Goal: Task Accomplishment & Management: Manage account settings

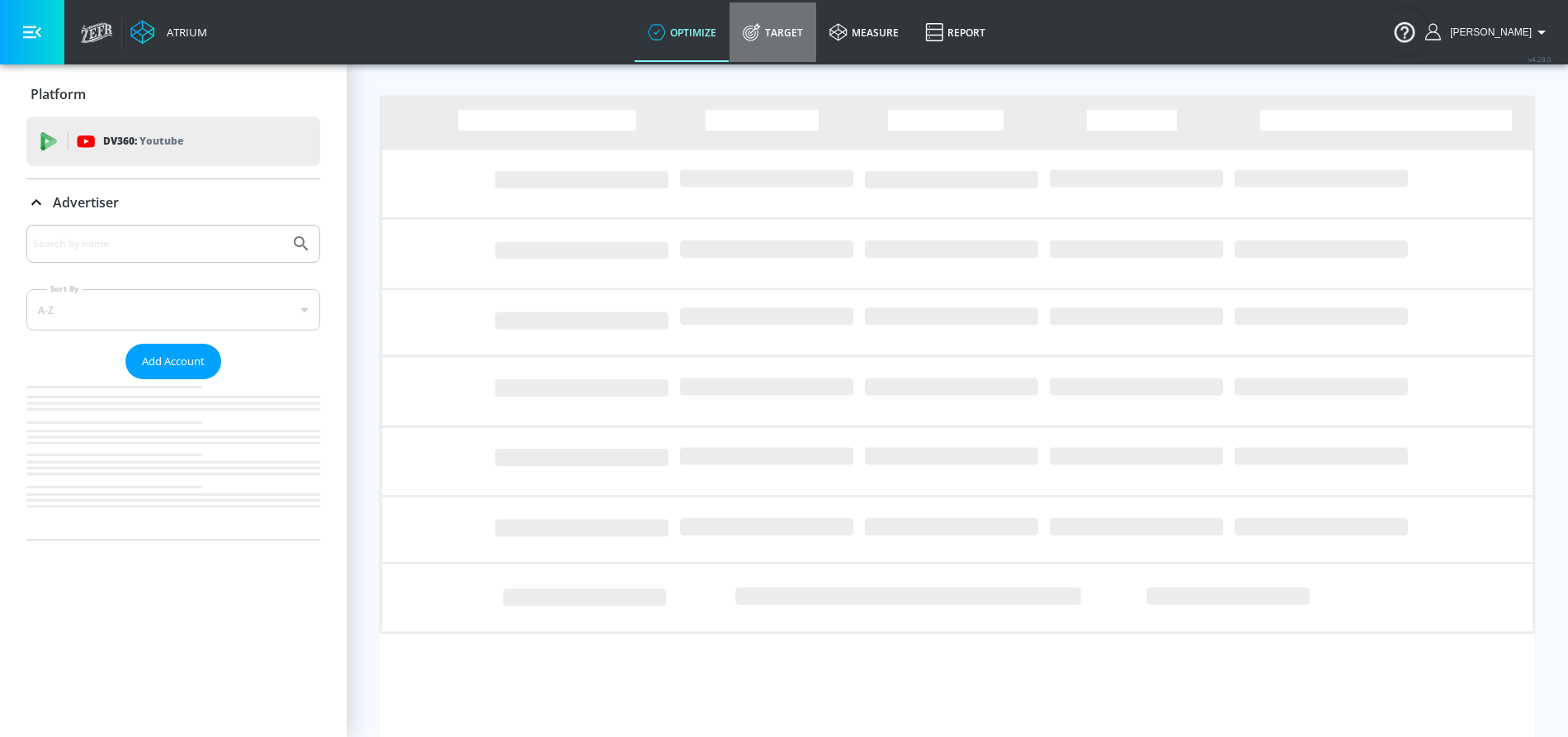
click at [762, 31] on icon at bounding box center [752, 32] width 18 height 18
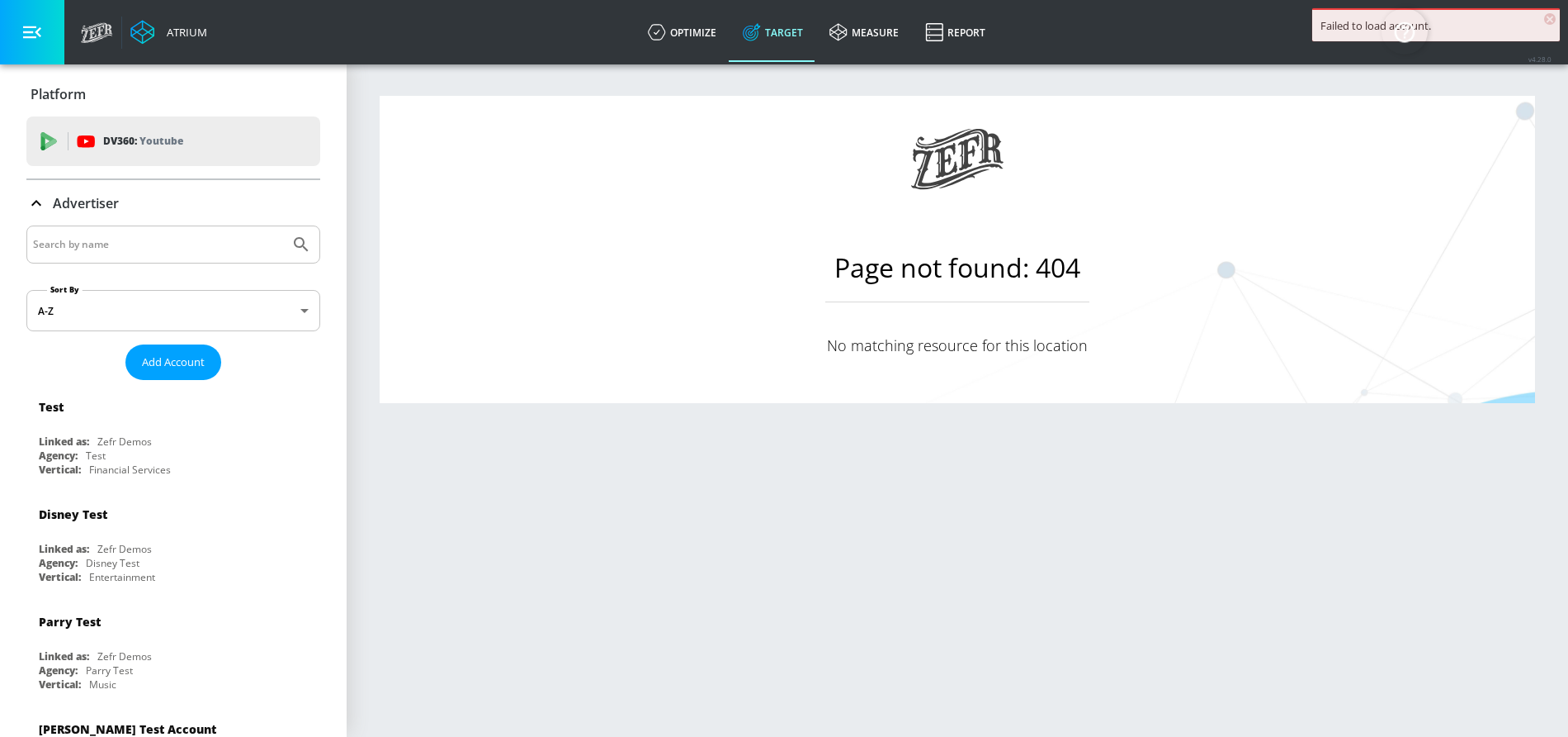
click at [167, 246] on input "Search by name" at bounding box center [158, 244] width 250 height 21
type input "cbs"
click at [283, 226] on button "Submit Search" at bounding box center [301, 244] width 36 height 36
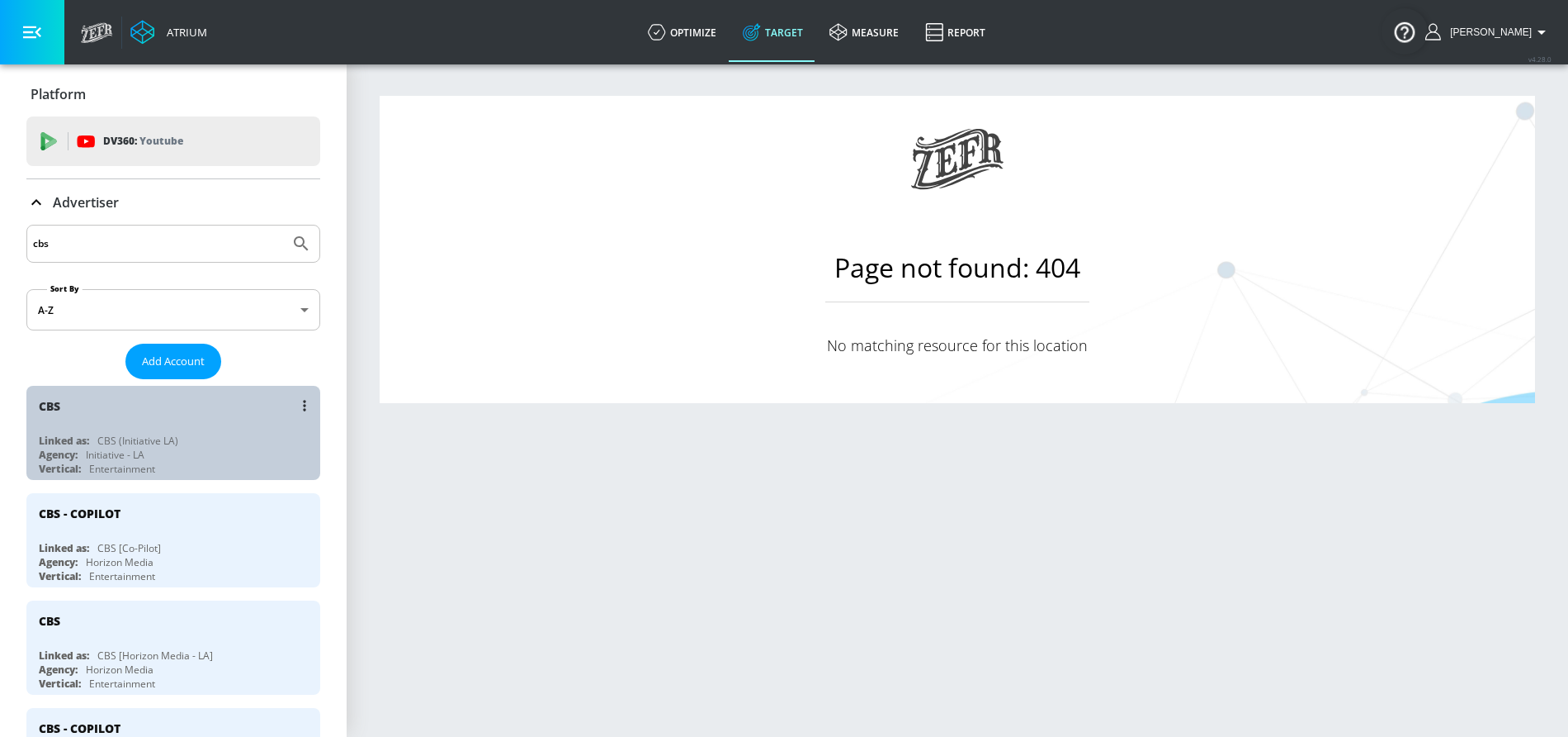
click at [211, 441] on div "Linked as: CBS (Initiative LA)" at bounding box center [178, 441] width 278 height 14
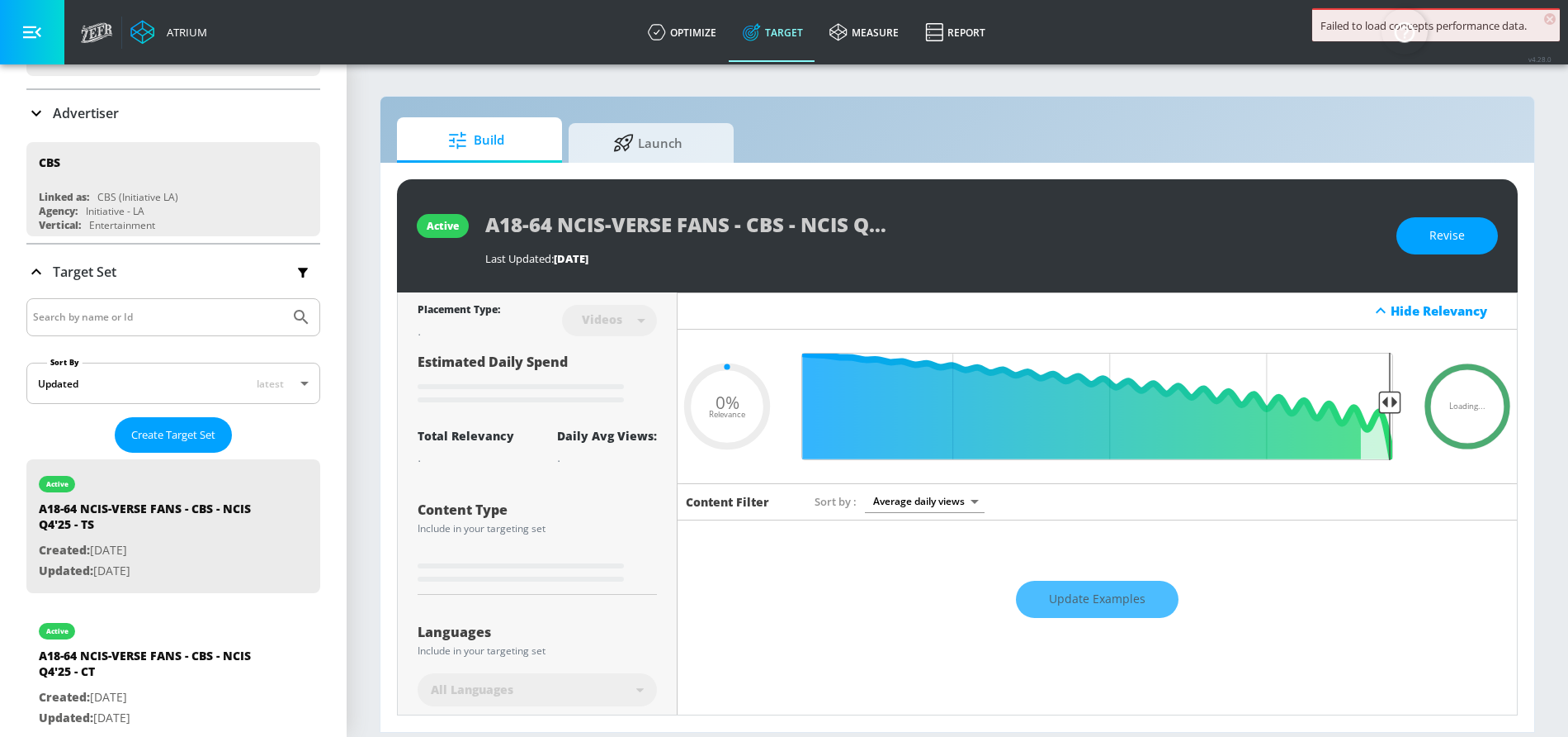
scroll to position [164, 0]
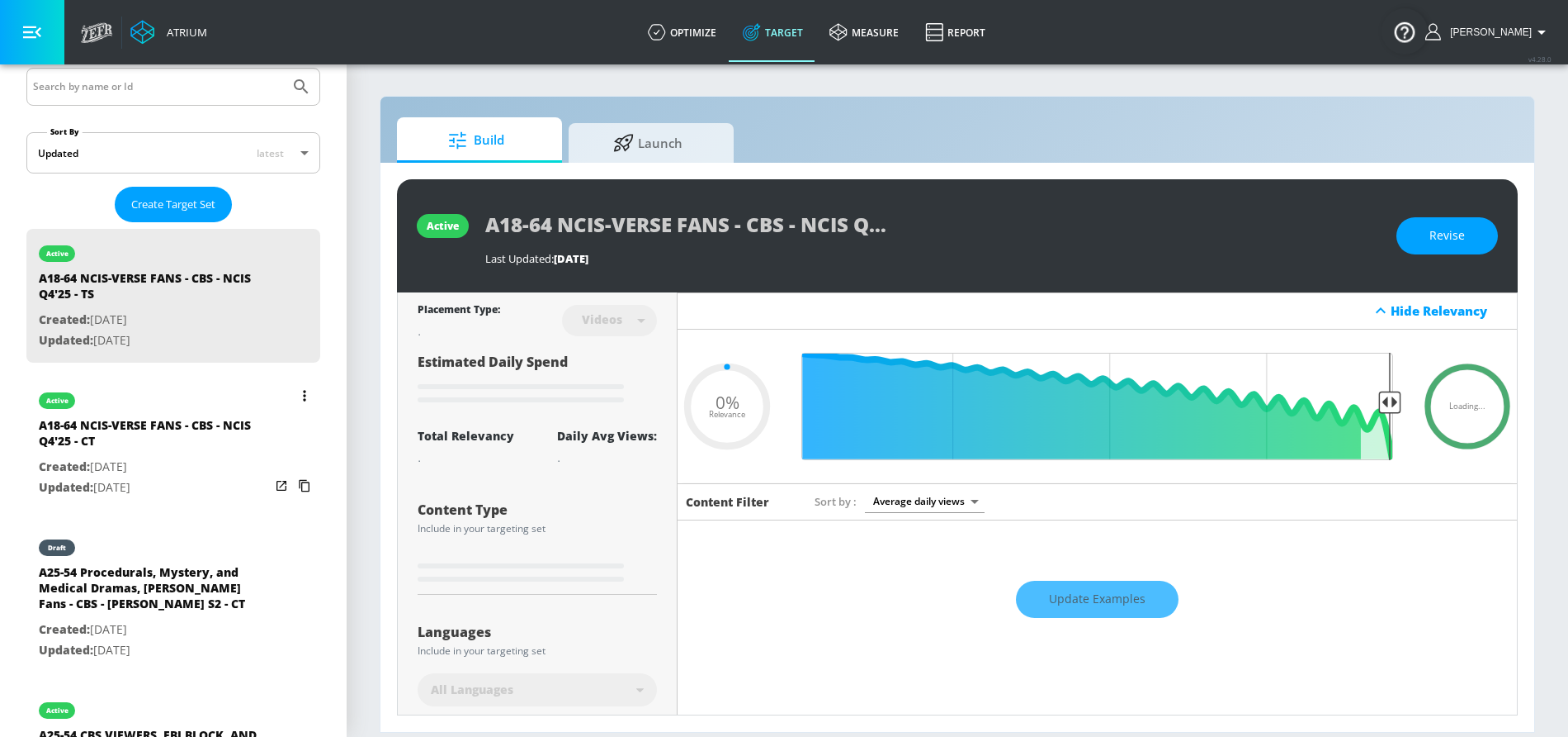
type input "0.5"
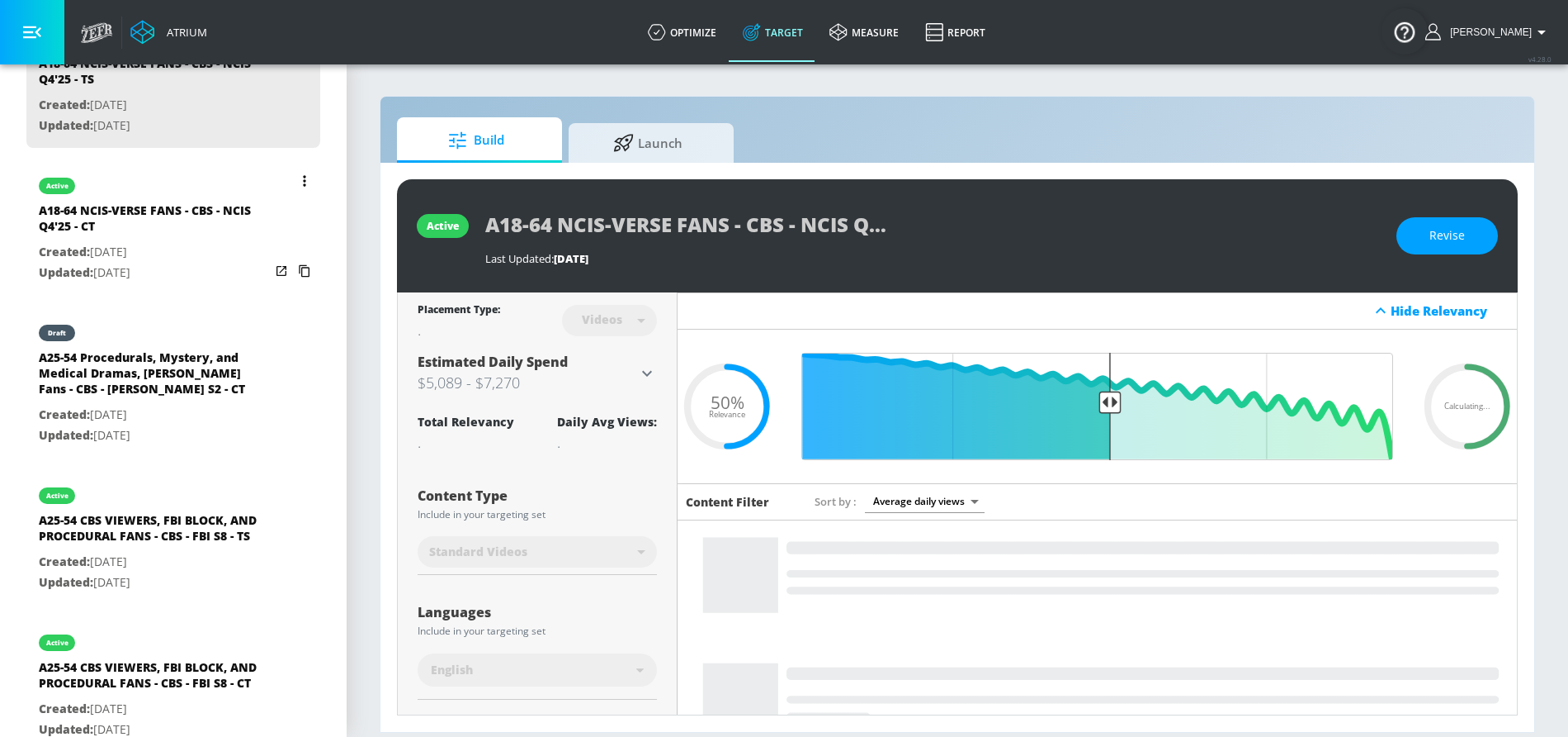
scroll to position [423, 0]
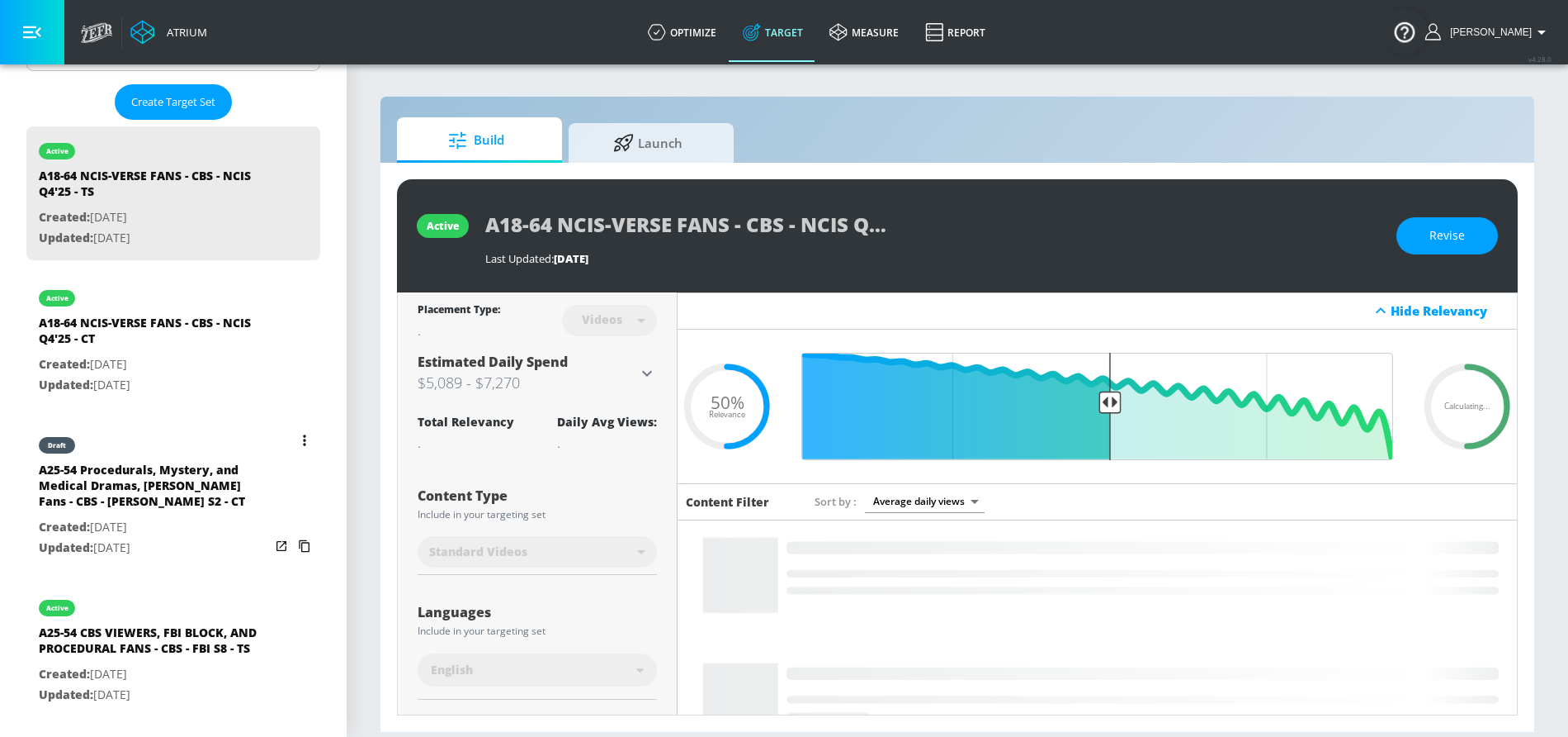
click at [159, 499] on div "A25-54 Procedurals, Mystery, and Medical Dramas, Morris Chestnut Fans - CBS - W…" at bounding box center [154, 489] width 231 height 55
type input "A25-54 Procedurals, Mystery, and Medical Dramas, Morris Chestnut Fans - CBS - W…"
type input "channels"
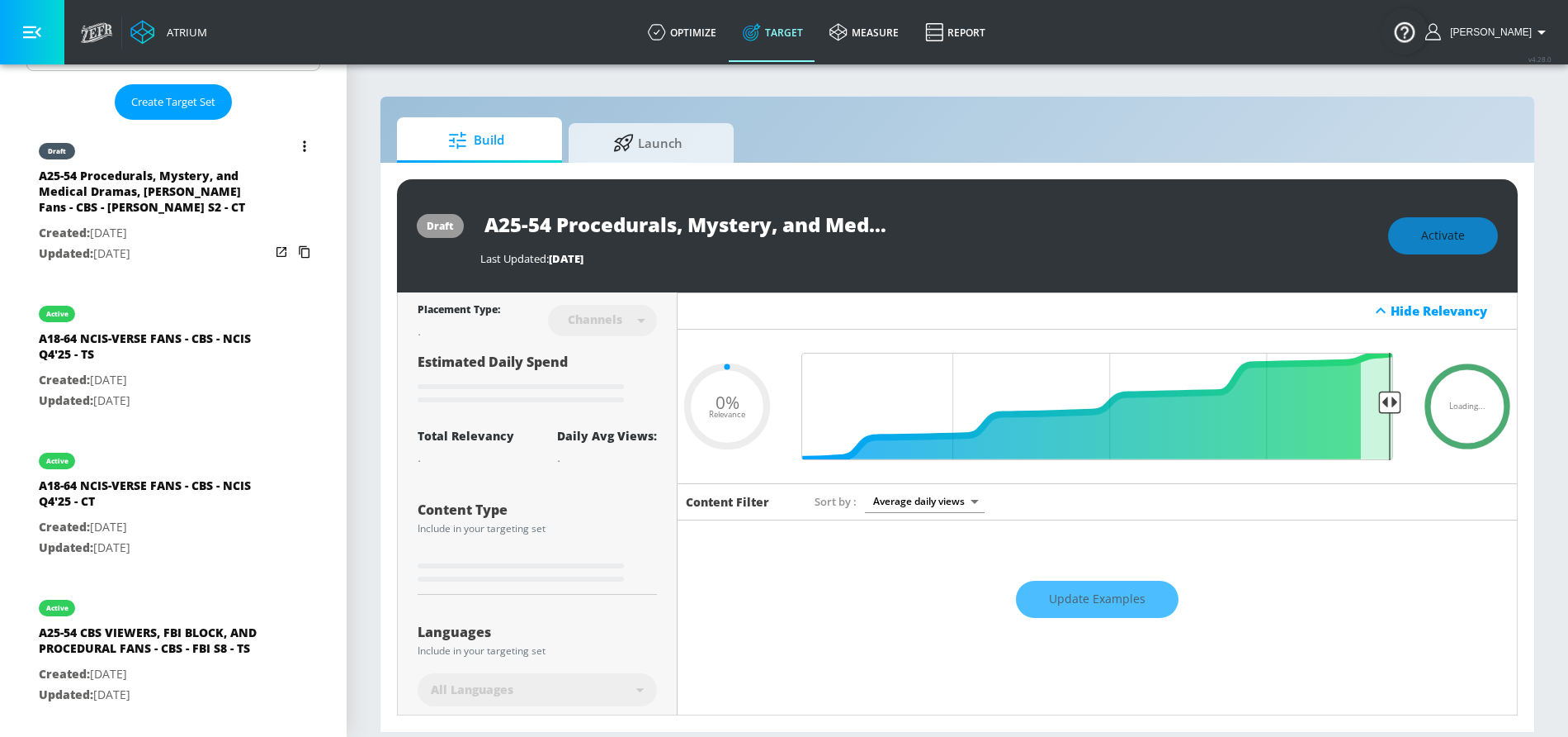
type input "0.5"
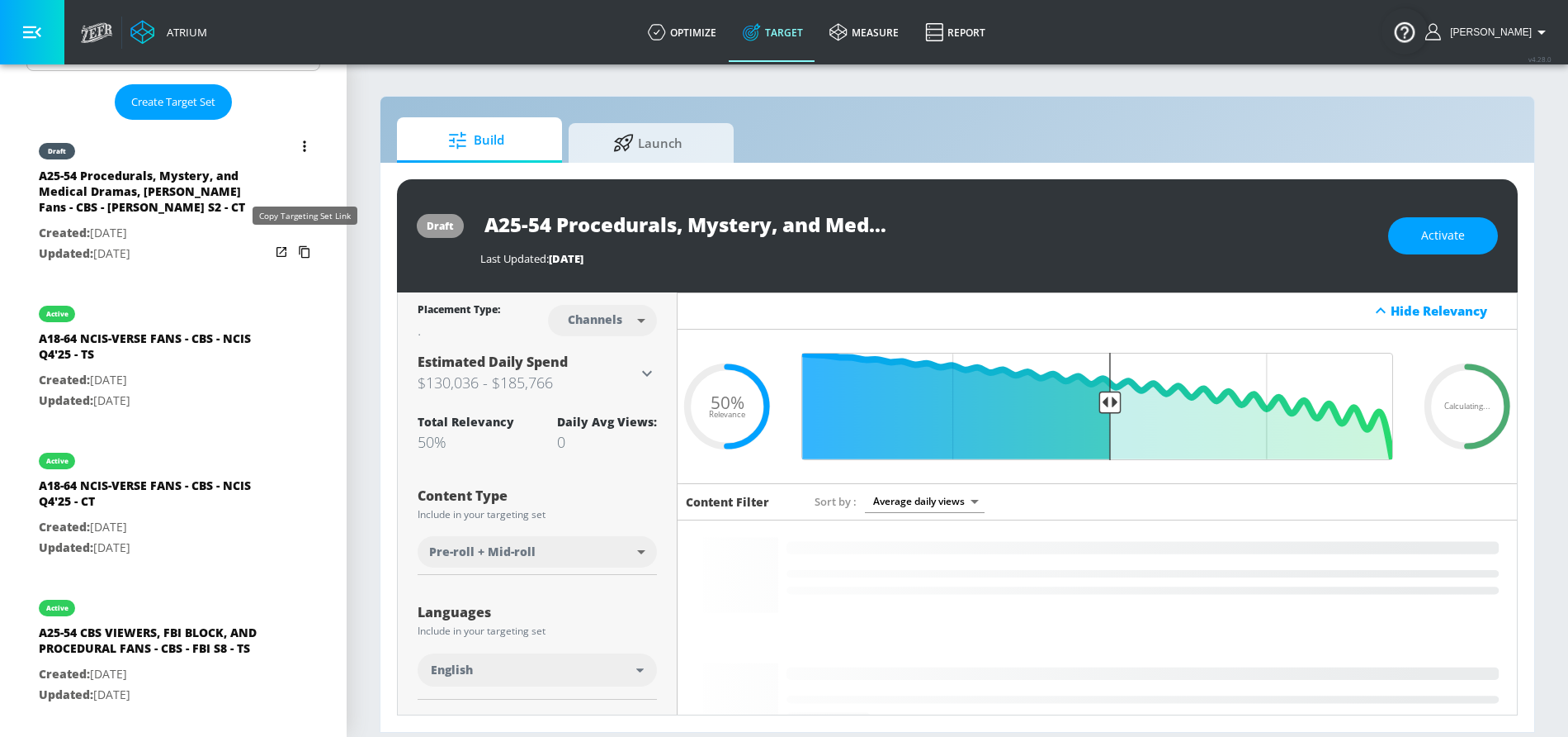
click at [302, 251] on icon "list of Target Set" at bounding box center [305, 252] width 26 height 26
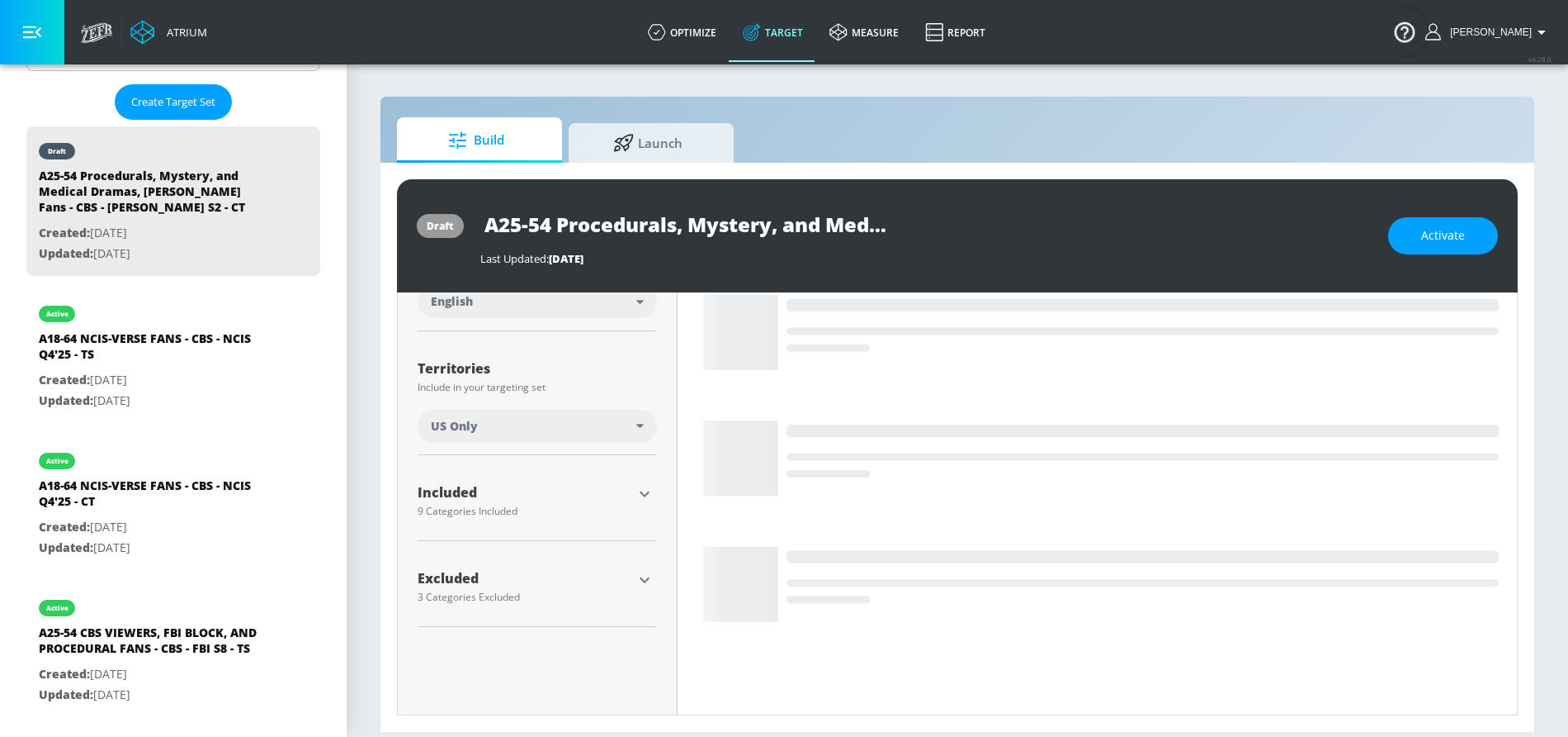
scroll to position [397, 0]
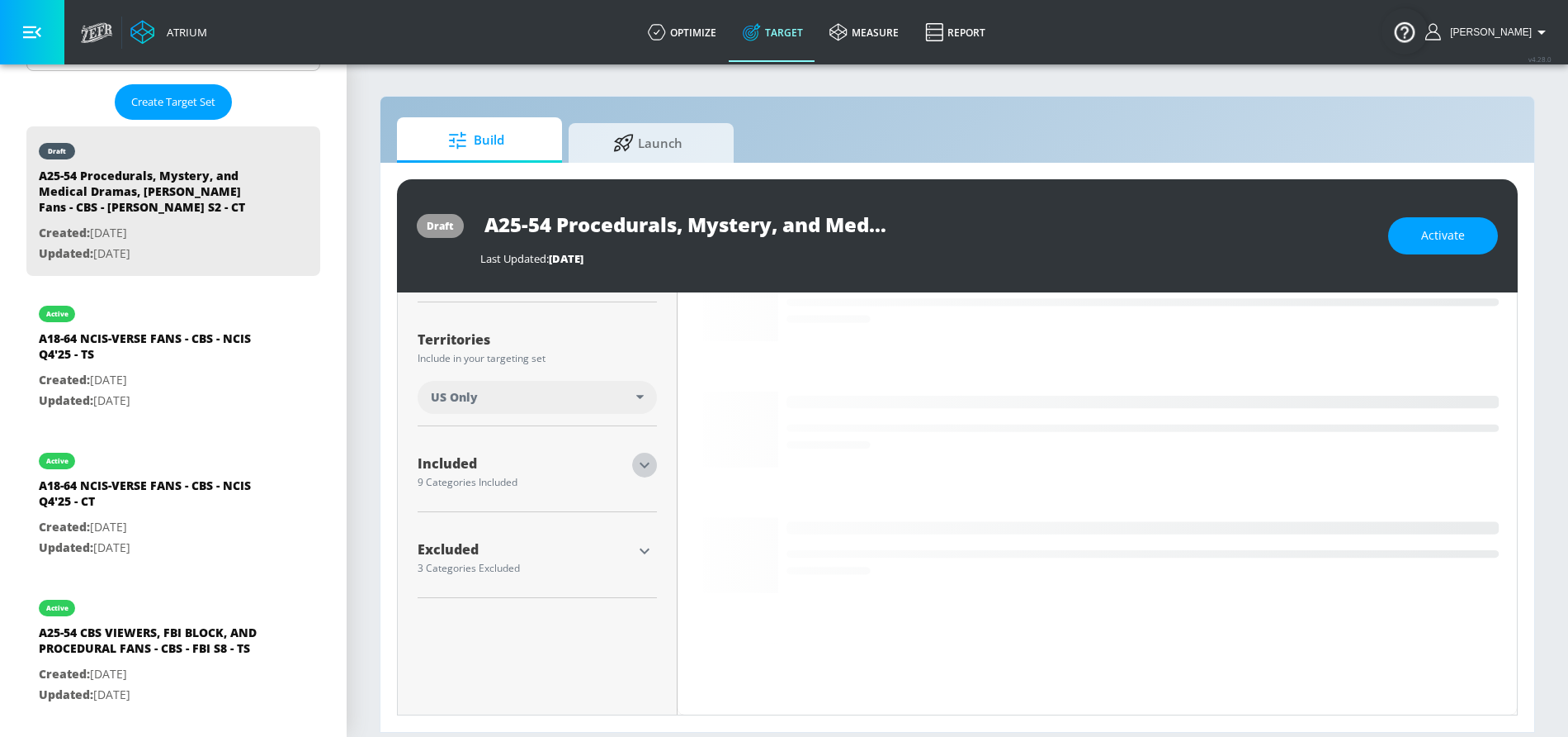
click at [653, 462] on icon "button" at bounding box center [645, 465] width 20 height 20
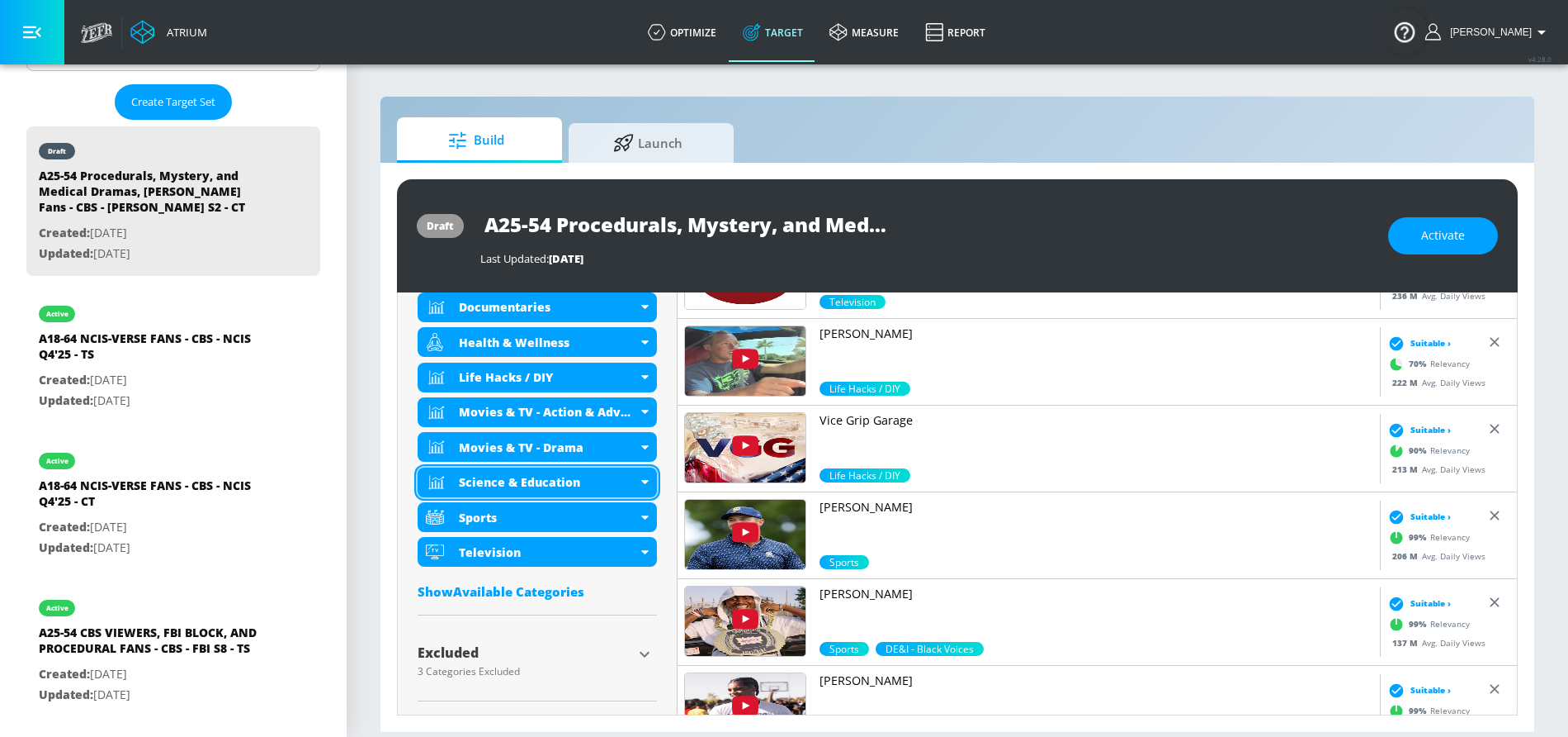
scroll to position [667, 0]
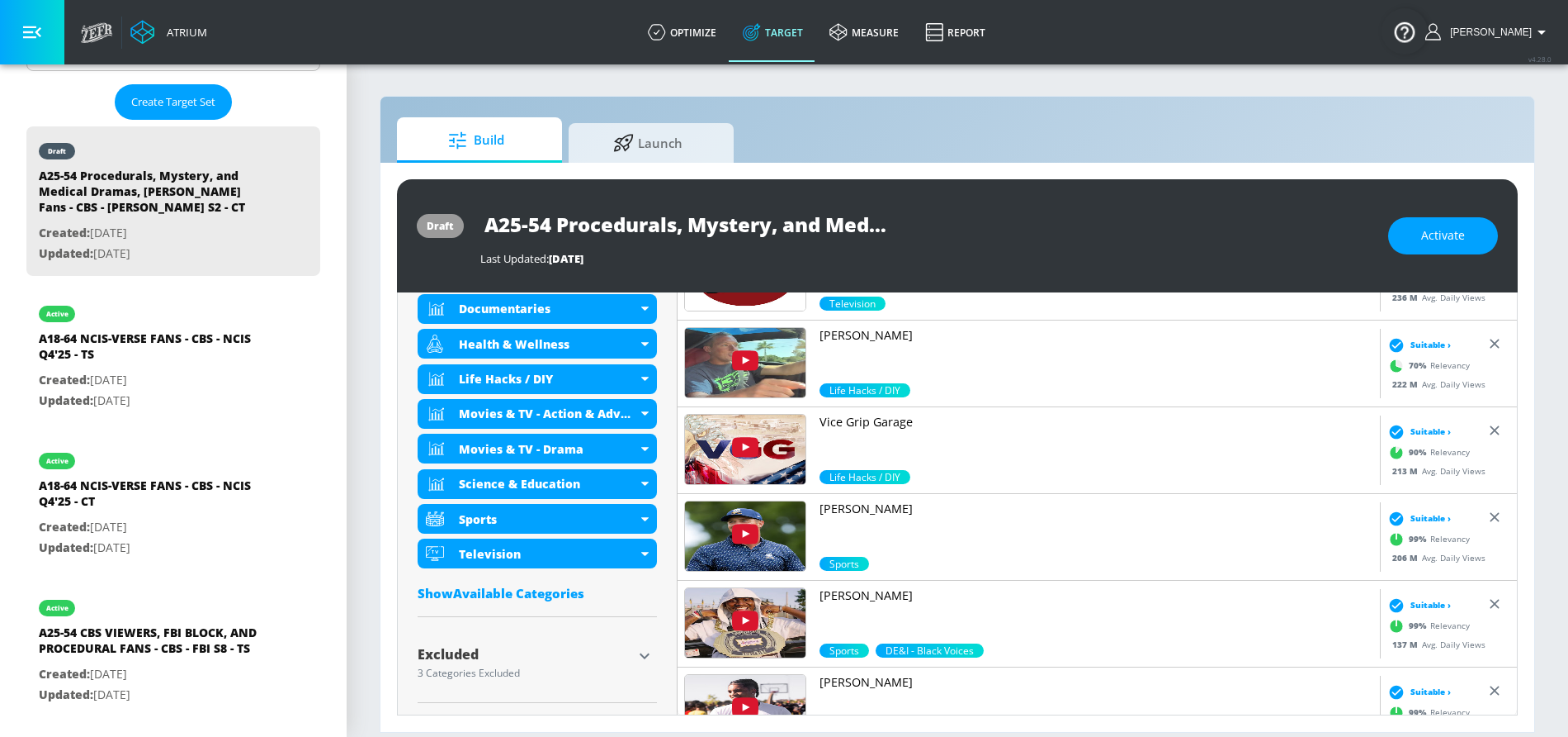
click at [641, 653] on icon "button" at bounding box center [645, 656] width 10 height 6
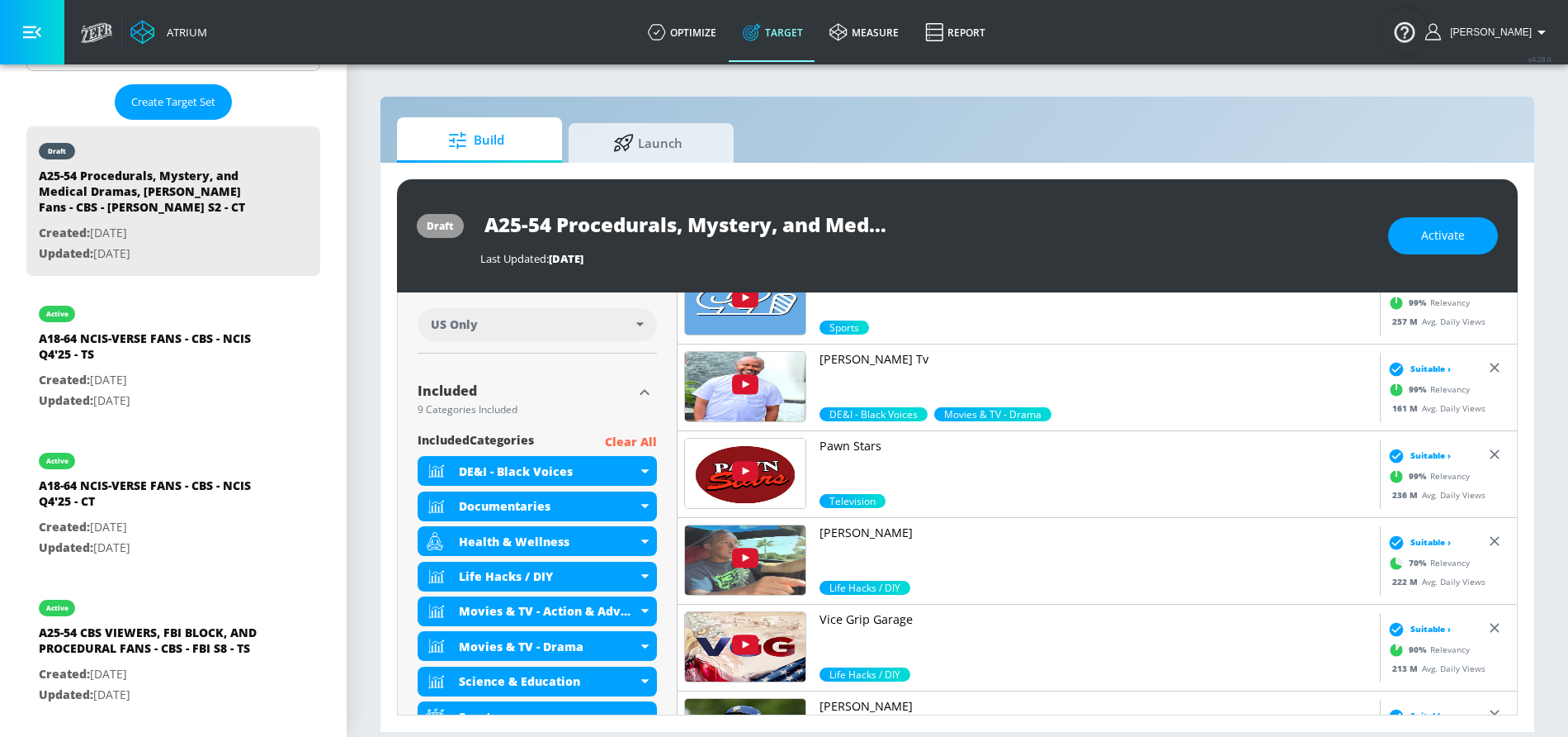
scroll to position [900, 0]
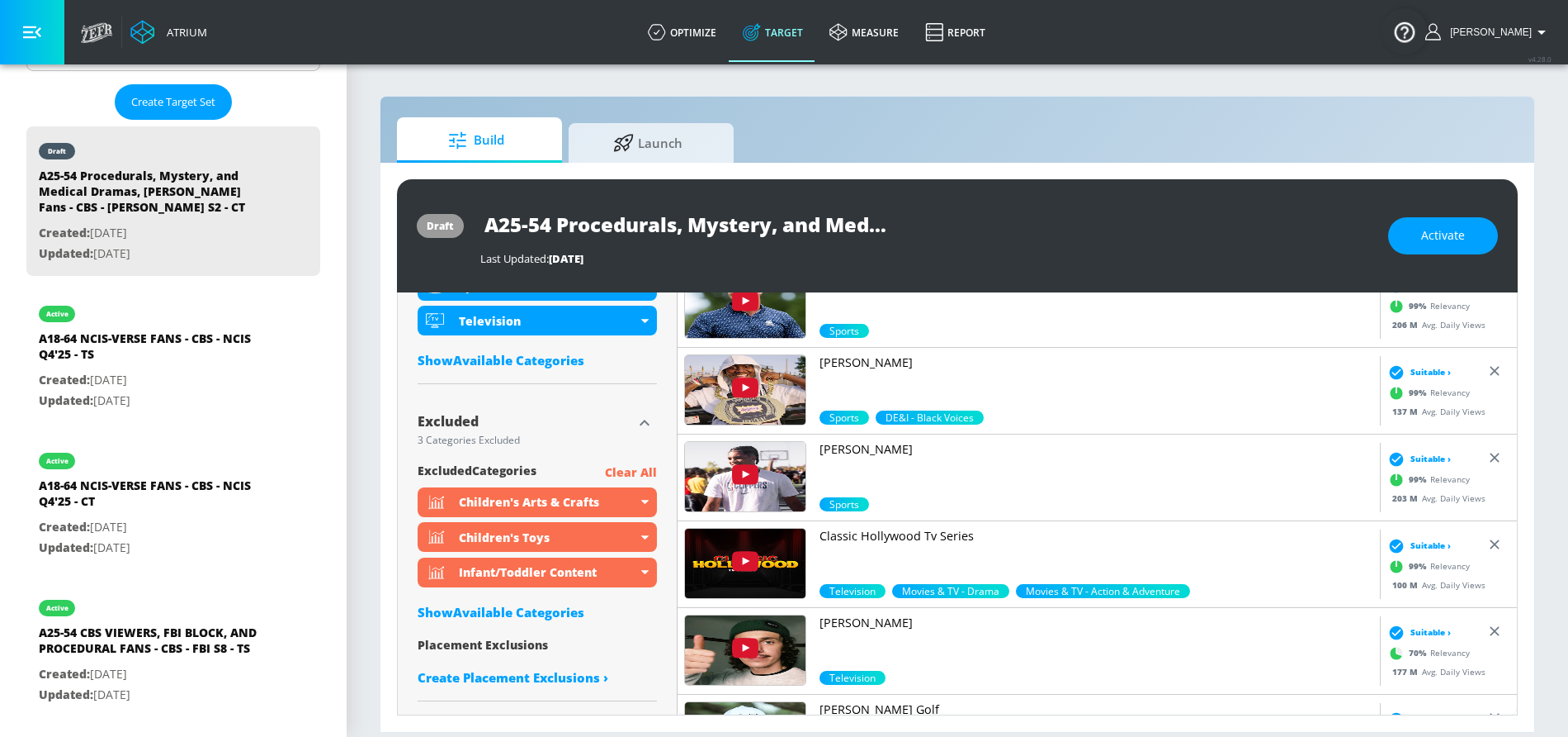
click at [556, 360] on div "Show Available Categories" at bounding box center [538, 360] width 240 height 17
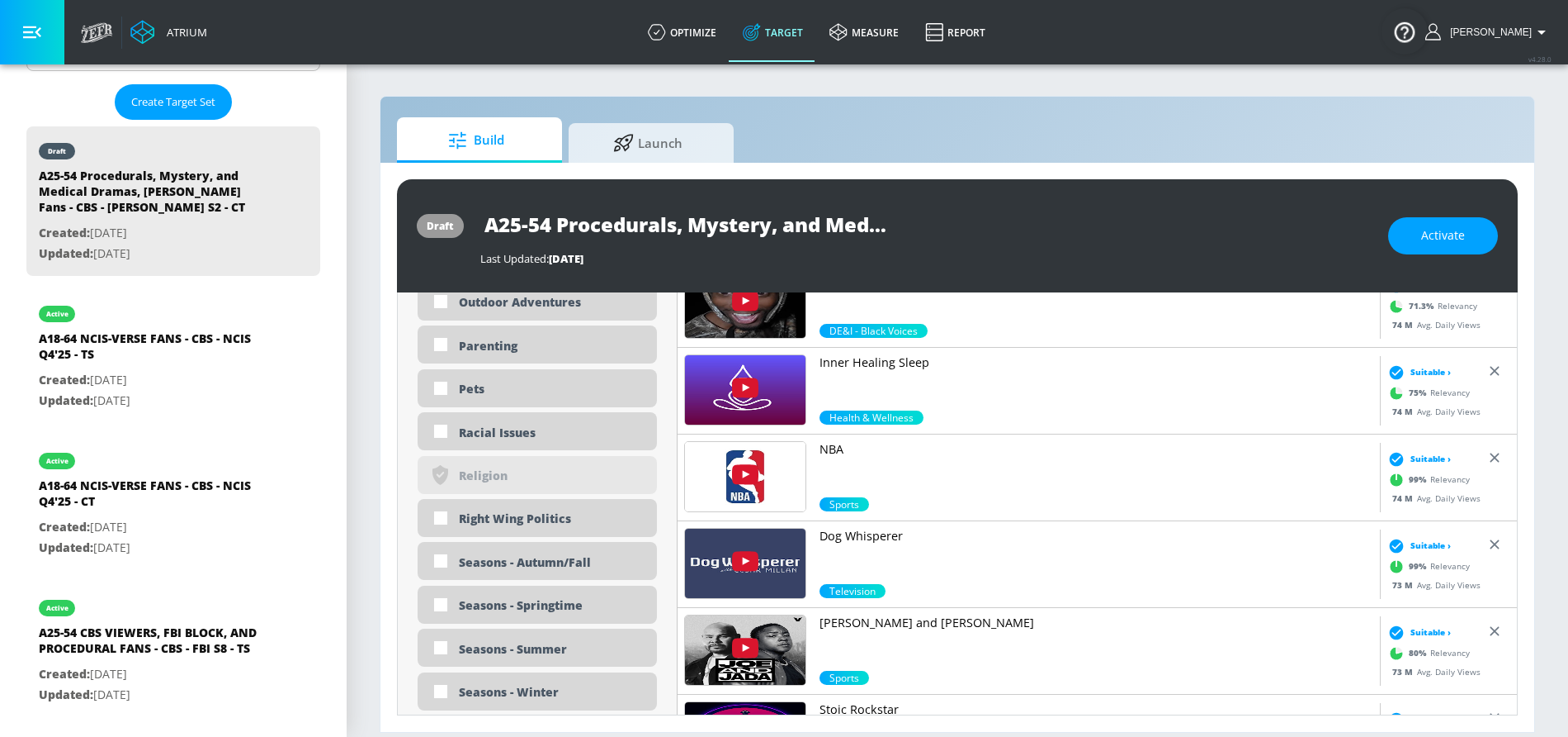
scroll to position [3772, 0]
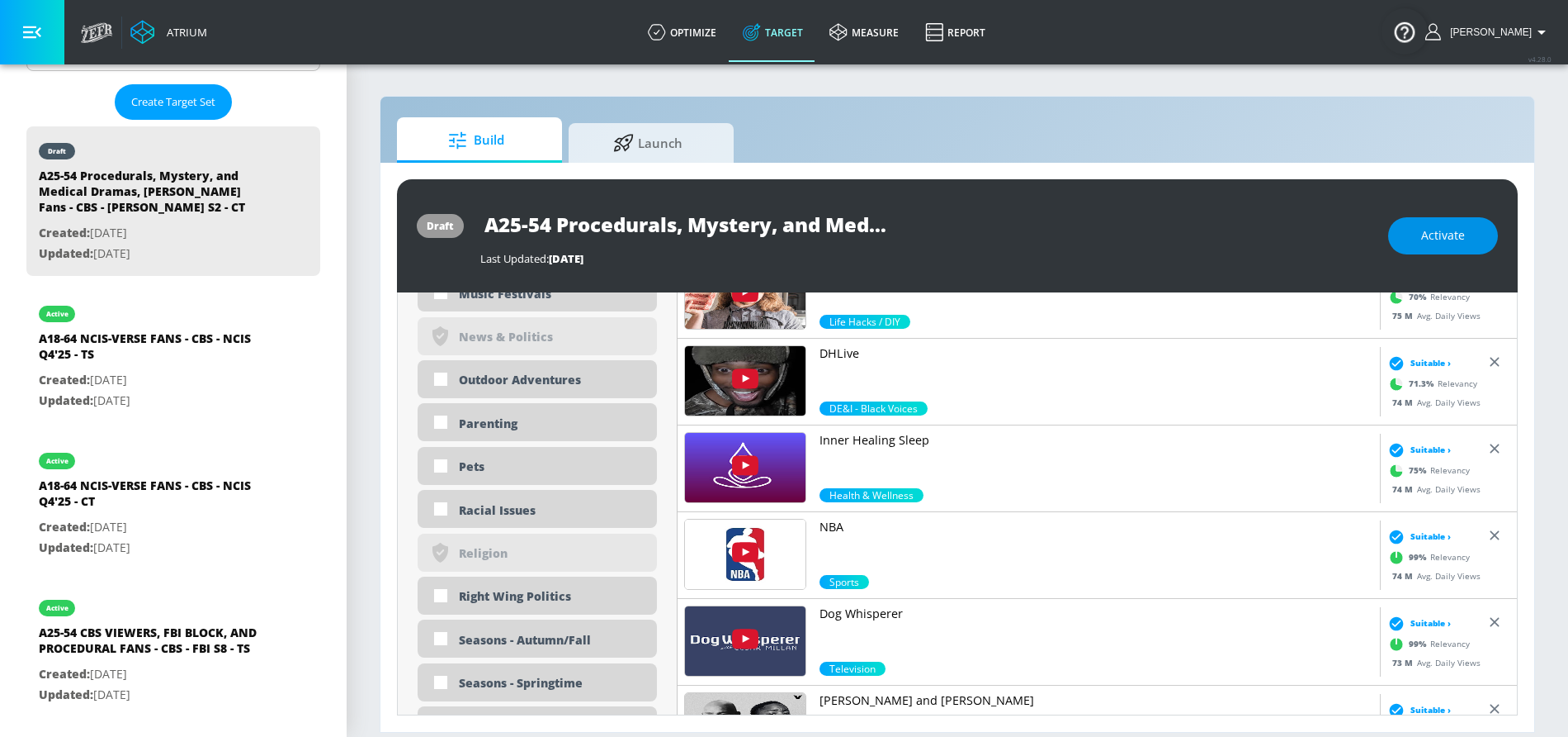
click at [1420, 234] on button "Activate" at bounding box center [1443, 235] width 110 height 37
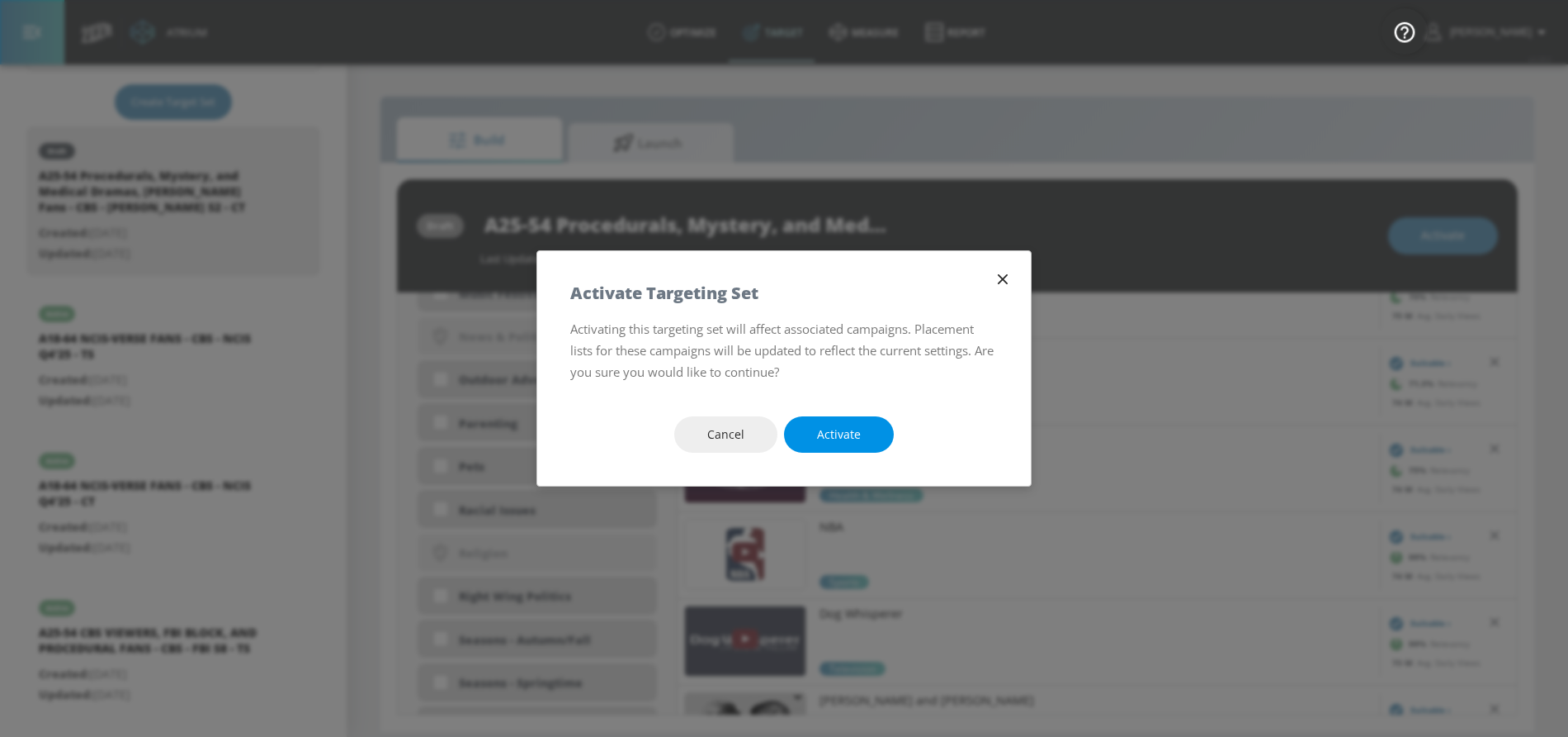
click at [836, 435] on span "Activate" at bounding box center [839, 435] width 44 height 21
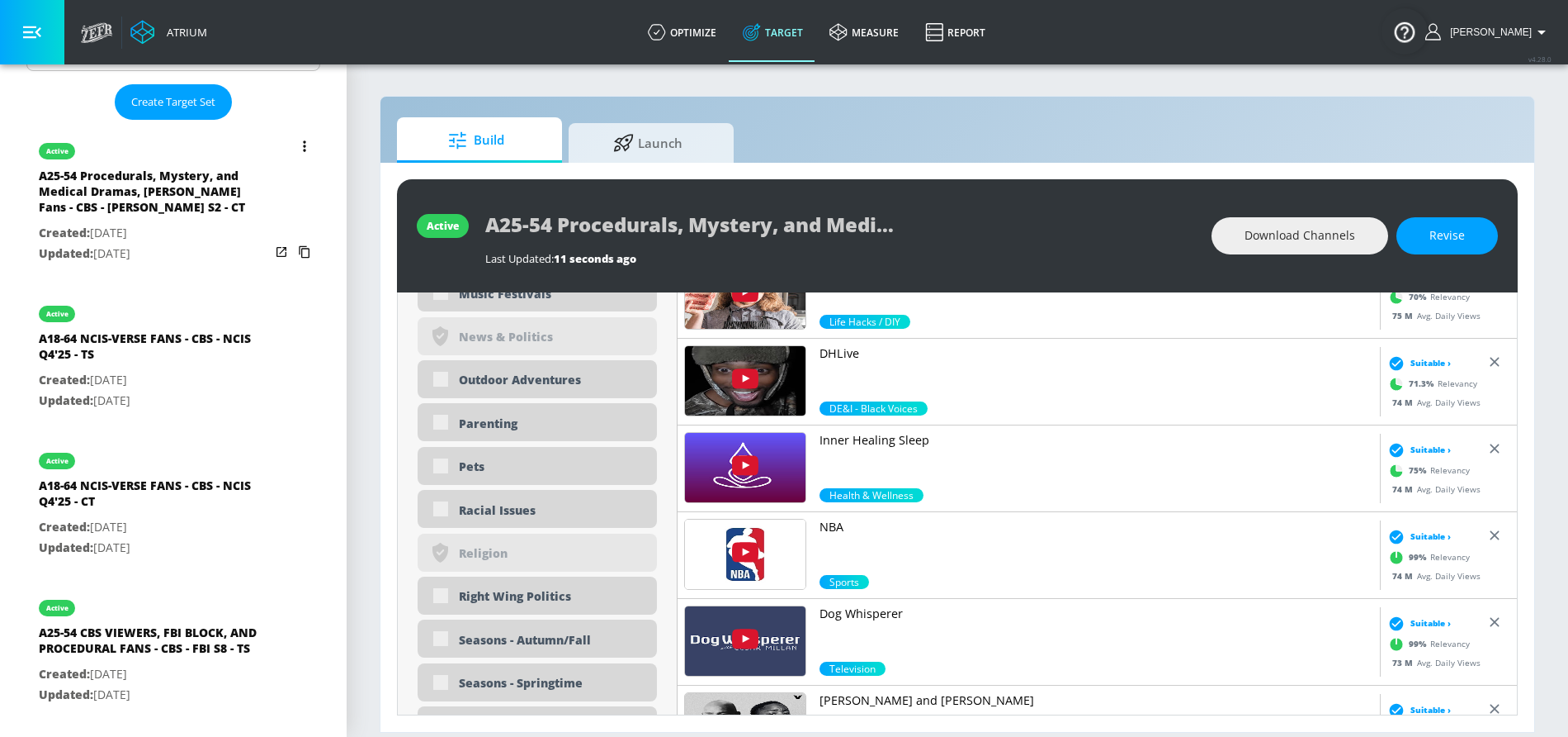
click at [307, 143] on button "list of Target Set" at bounding box center [304, 146] width 23 height 23
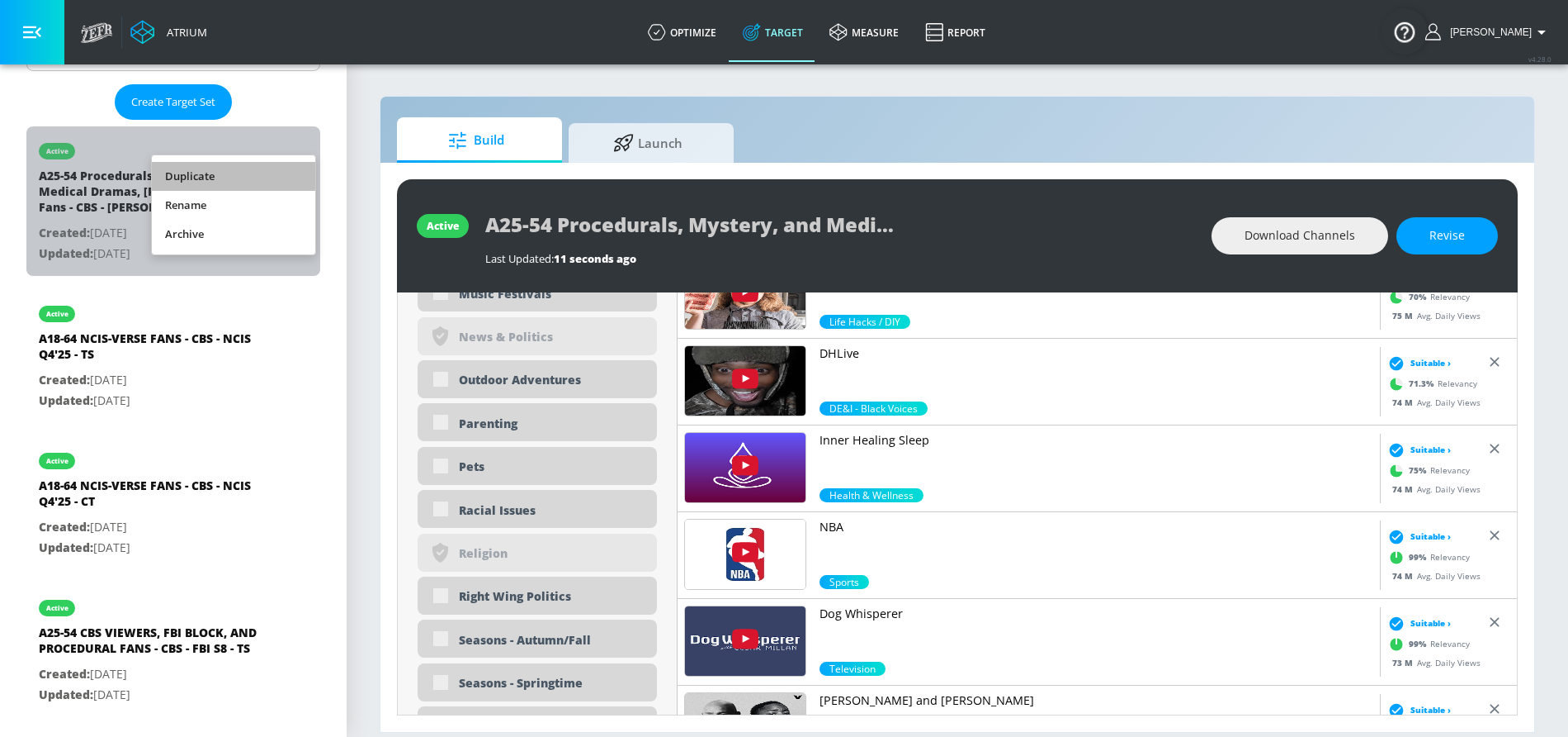
click at [268, 169] on li "Duplicate" at bounding box center [234, 176] width 164 height 29
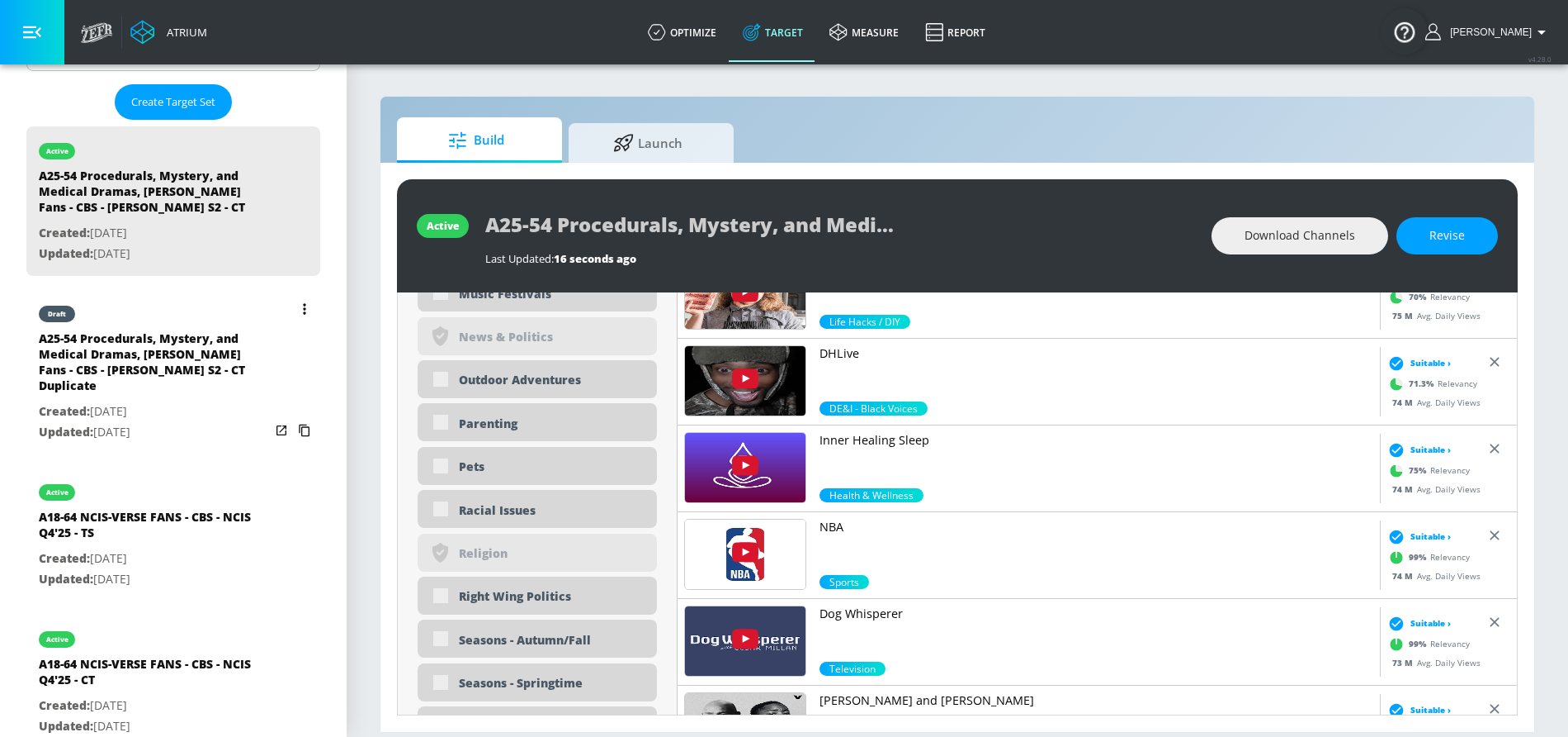
click at [180, 330] on div "A25-54 Procedurals, Mystery, and Medical Dramas, Morris Chestnut Fans - CBS - W…" at bounding box center [154, 365] width 231 height 71
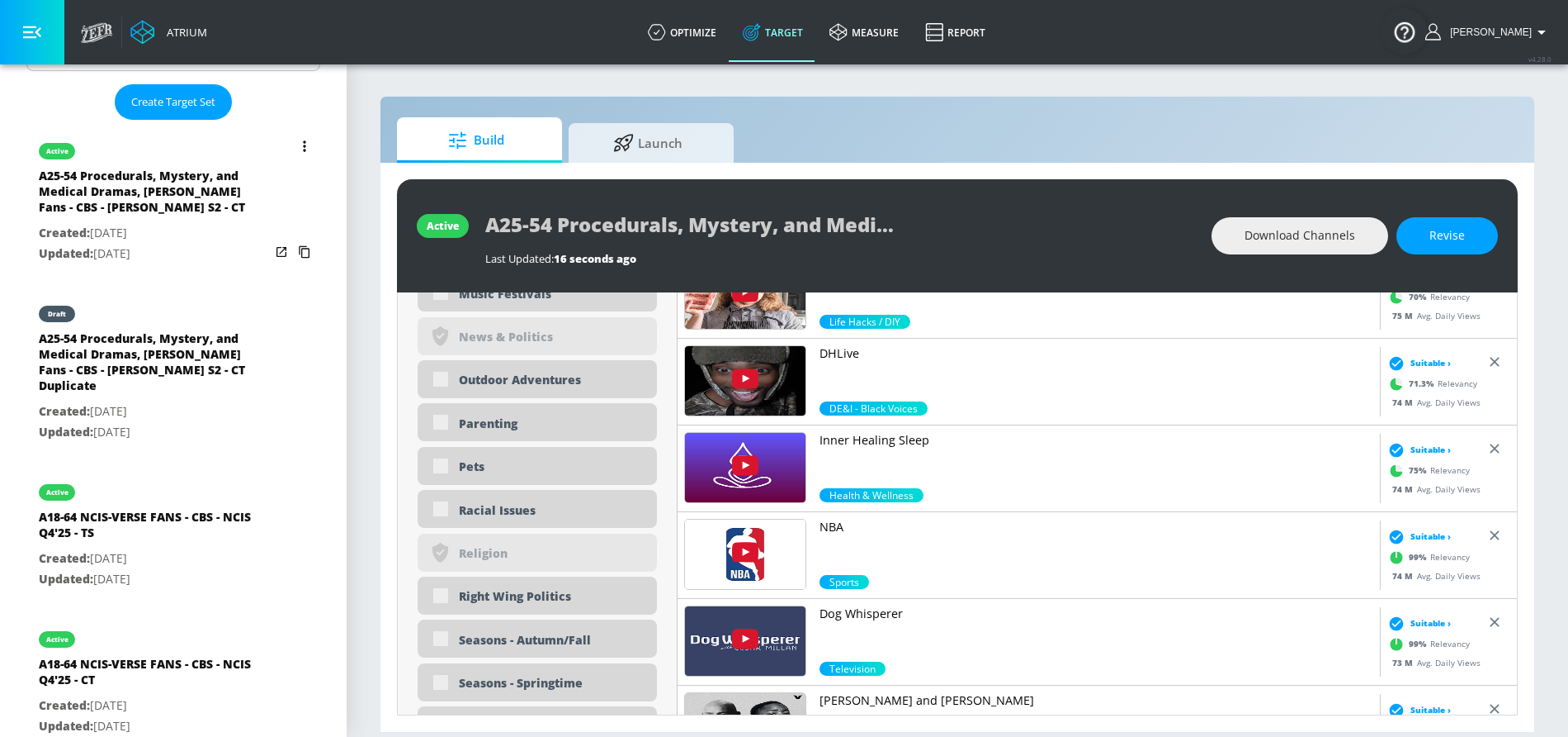
type input "A25-54 Procedurals, Mystery, and Medical Dramas, Morris Chestnut Fans - CBS - W…"
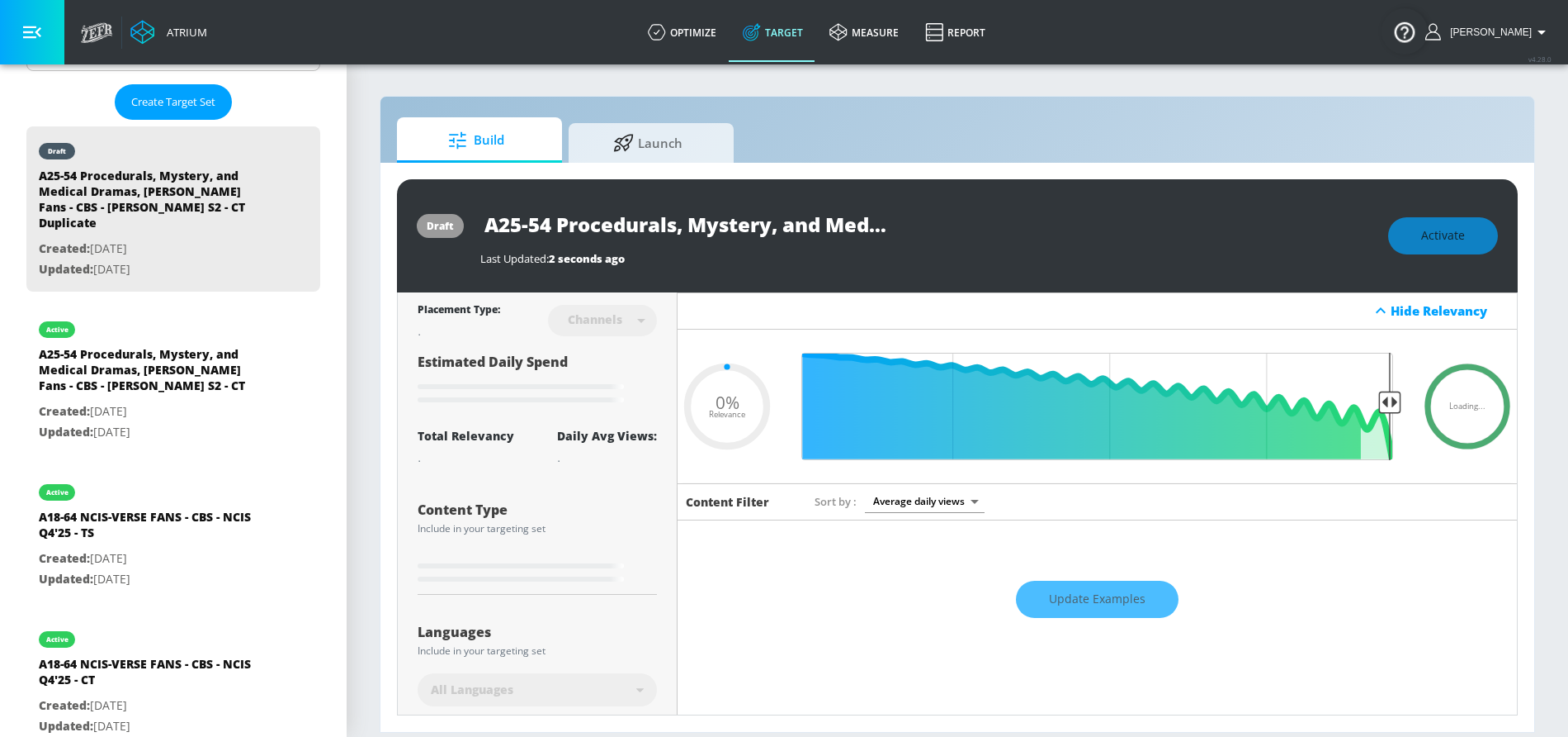
type input "0.5"
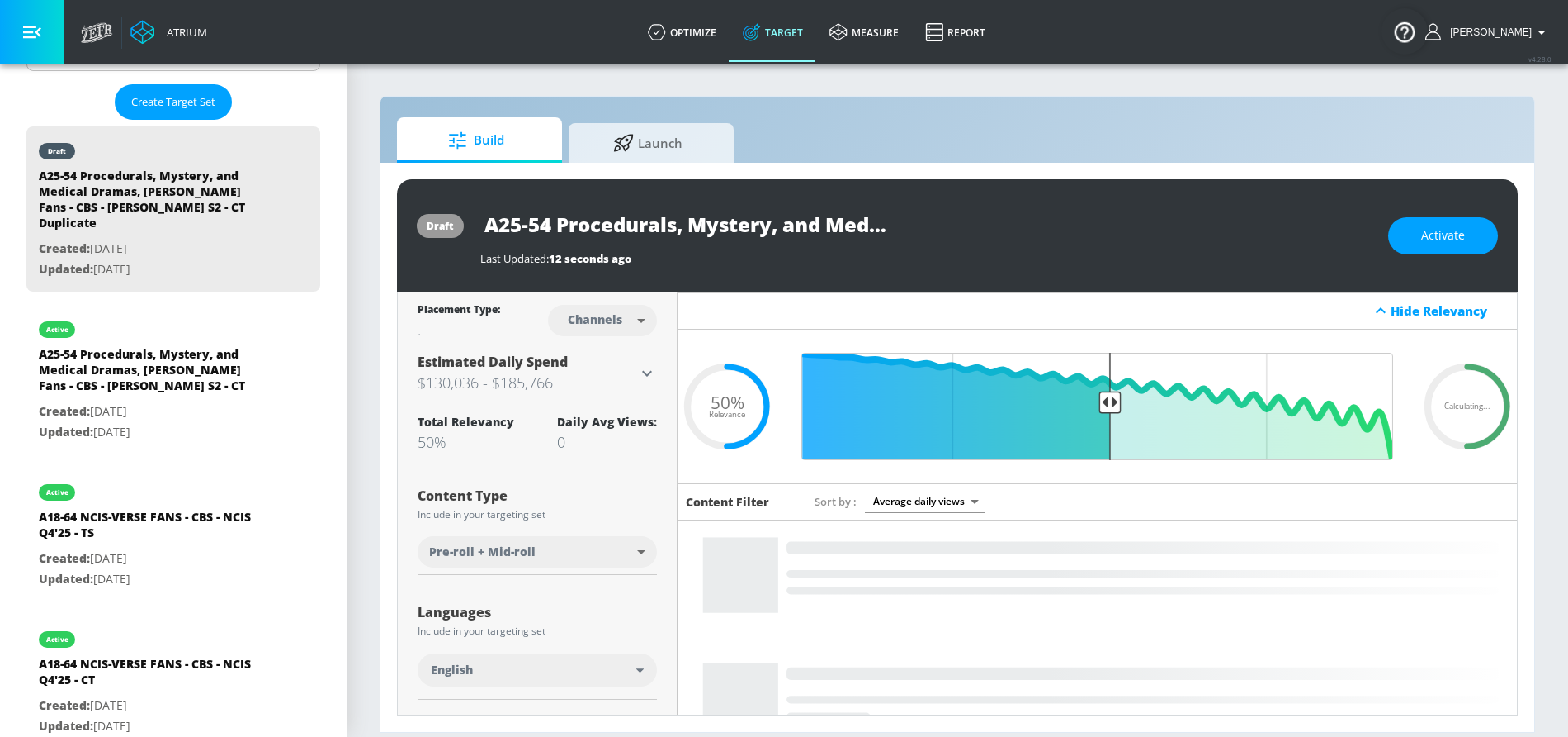
click at [635, 320] on body "Atrium optimize Target measure Report optimize Target measure Report v 4.28.0 S…" at bounding box center [784, 368] width 1568 height 737
click at [612, 378] on div "Videos" at bounding box center [596, 383] width 47 height 17
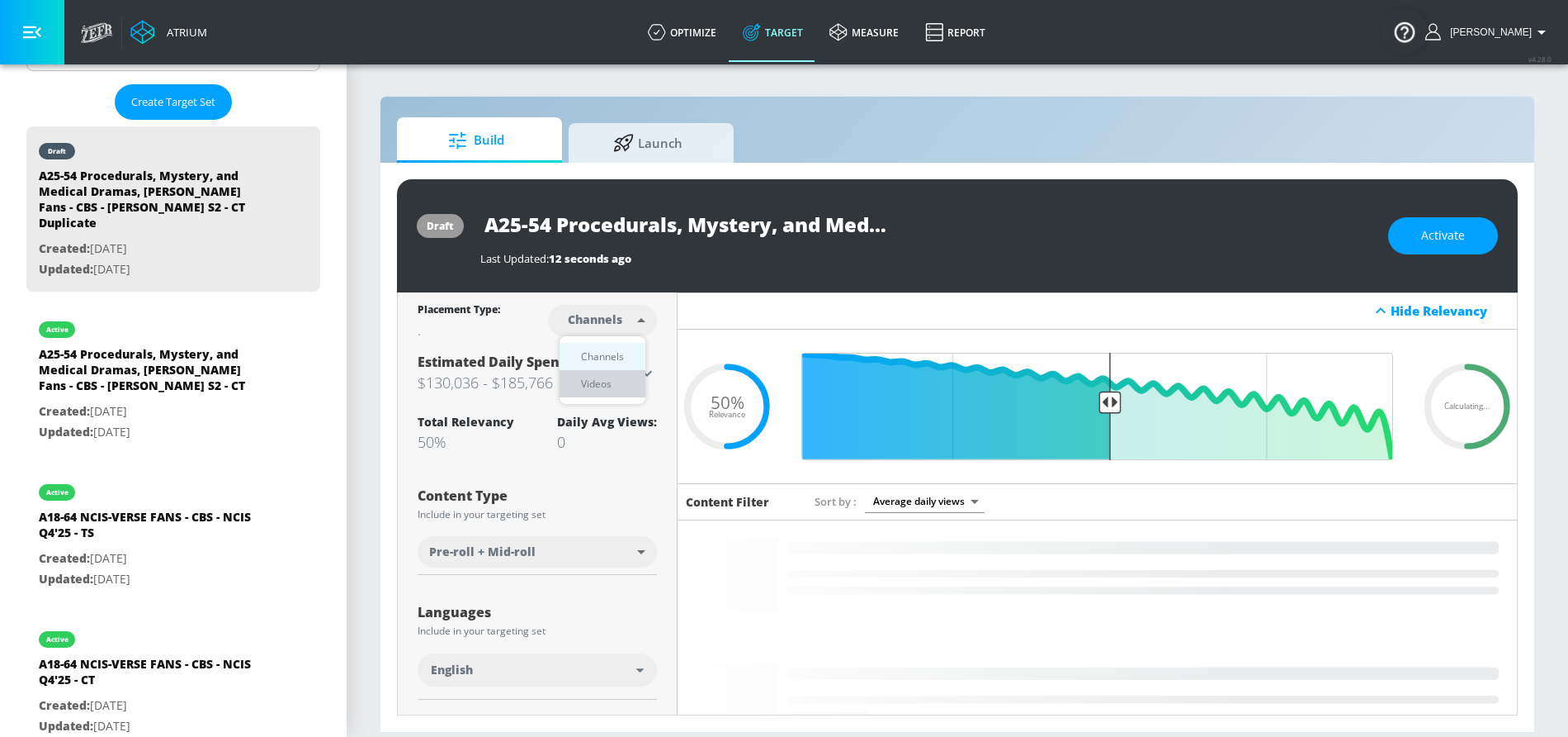
type input "videos"
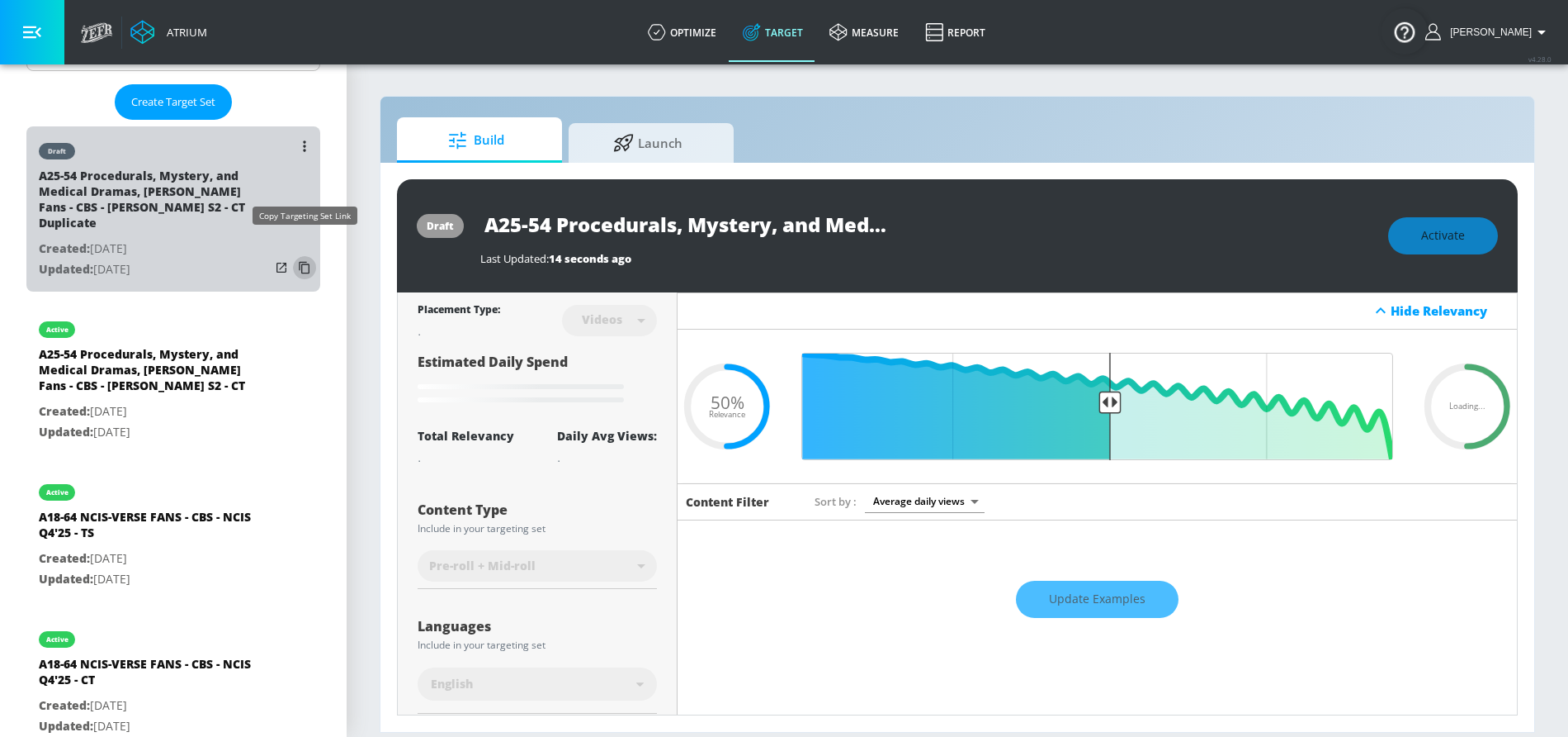
click at [307, 262] on icon "list of Target Set" at bounding box center [304, 268] width 11 height 12
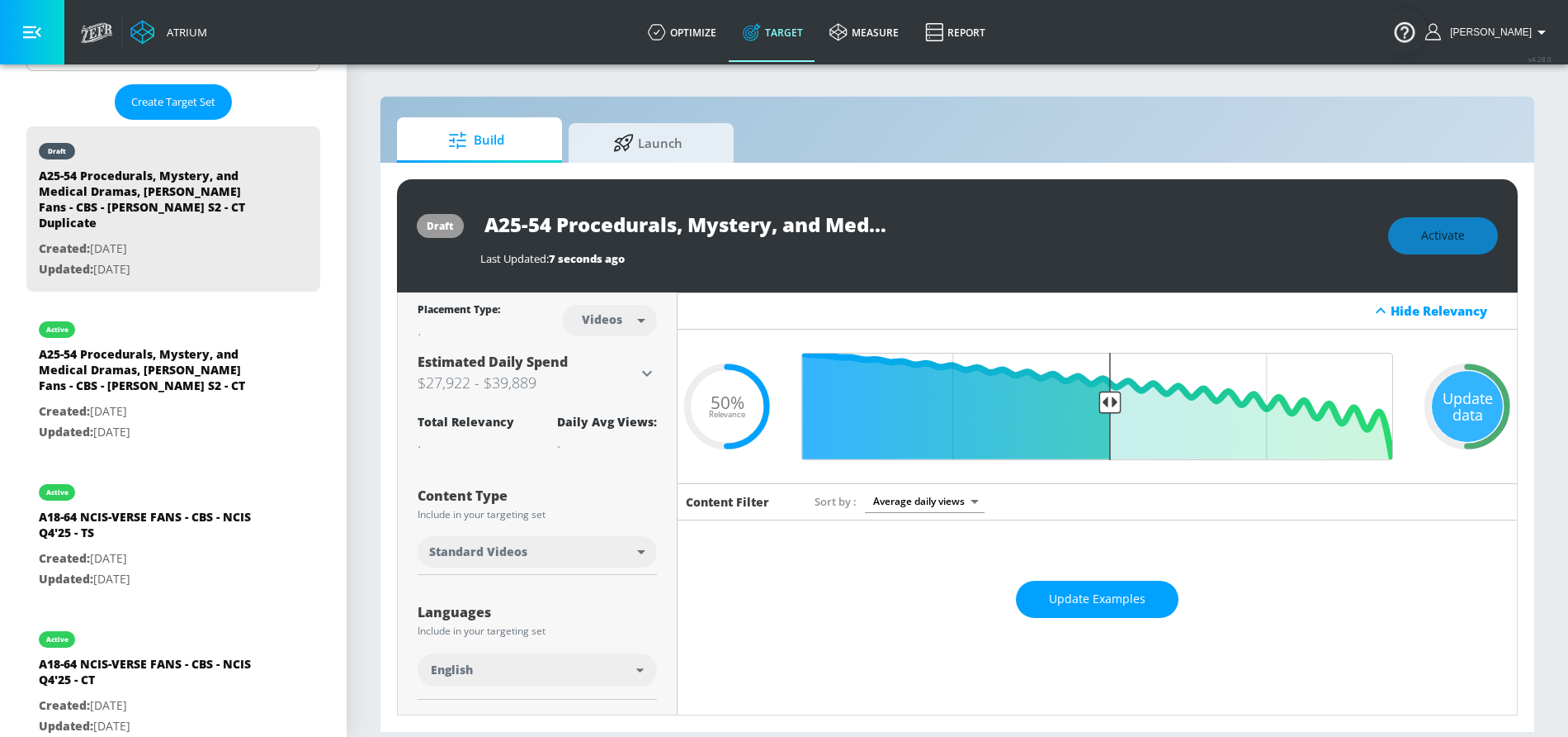
click at [601, 321] on body "Atrium optimize Target measure Report optimize Target measure Report v 4.28.0 S…" at bounding box center [784, 368] width 1568 height 737
click at [751, 228] on div at bounding box center [784, 368] width 1568 height 737
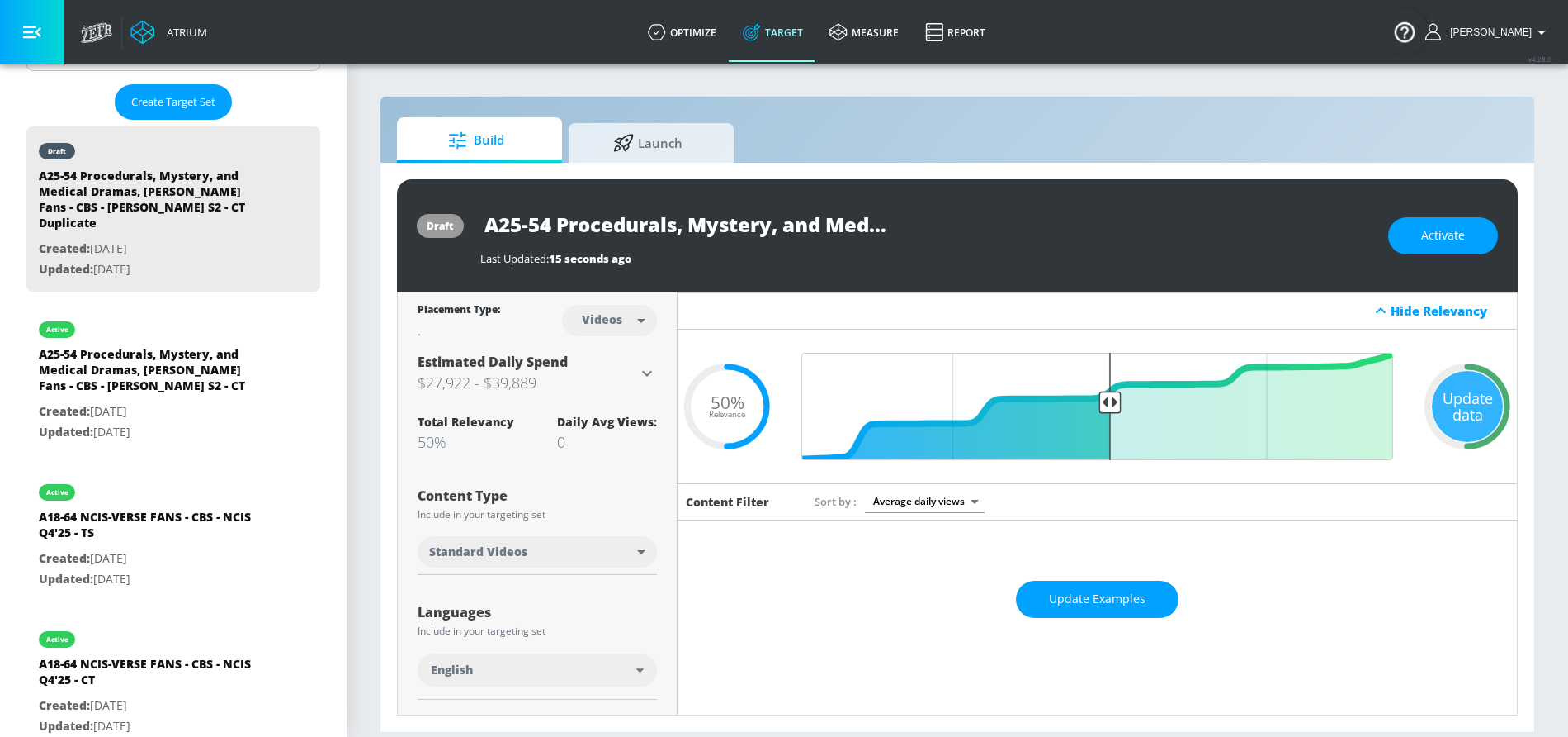
click at [803, 221] on input "A25-54 Procedurals, Mystery, and Medical Dramas, Morris Chestnut Fans - CBS - W…" at bounding box center [687, 224] width 413 height 37
drag, startPoint x: 837, startPoint y: 221, endPoint x: 1005, endPoint y: 221, distance: 168.0
click at [1005, 221] on div "A25-54 Procedurals, Mystery, and Medical Dramas, Morris Chestnut Fans - CBS - W…" at bounding box center [926, 224] width 891 height 37
click at [858, 219] on input "A25-54 Procedurals, Mystery, and Medical Dramas, Morris Chestnut Fans - CBS - W…" at bounding box center [687, 224] width 413 height 37
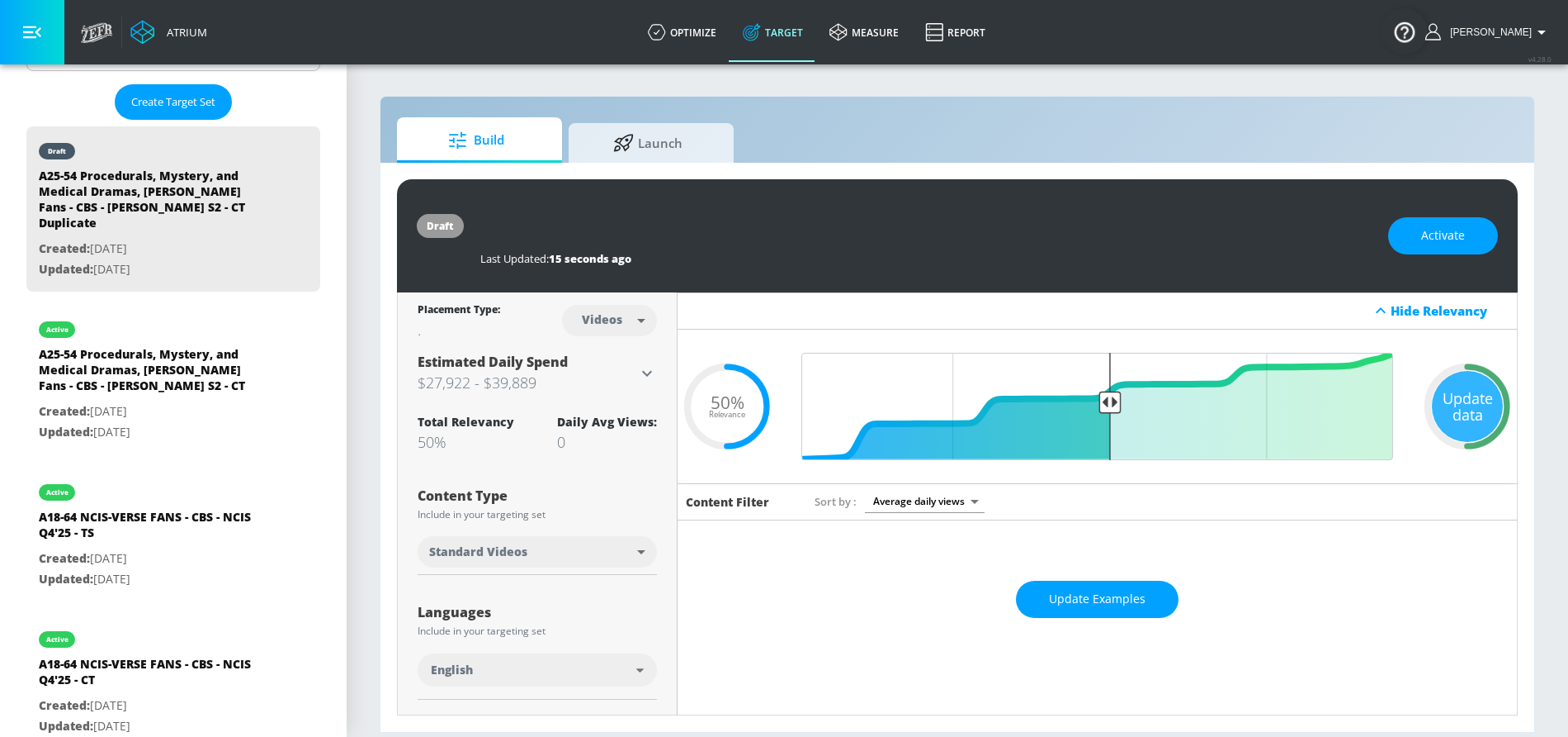
drag, startPoint x: 767, startPoint y: 219, endPoint x: 1008, endPoint y: 229, distance: 241.2
click at [1008, 229] on div "A25-54 Procedurals, Mystery, and Medical Dramas, Morris Chestnut Fans - CBS - W…" at bounding box center [926, 224] width 891 height 37
type input "A25-54 Procedurals, Mystery, and Medical Dramas, Morris Chestnut Fans - CBS - W…"
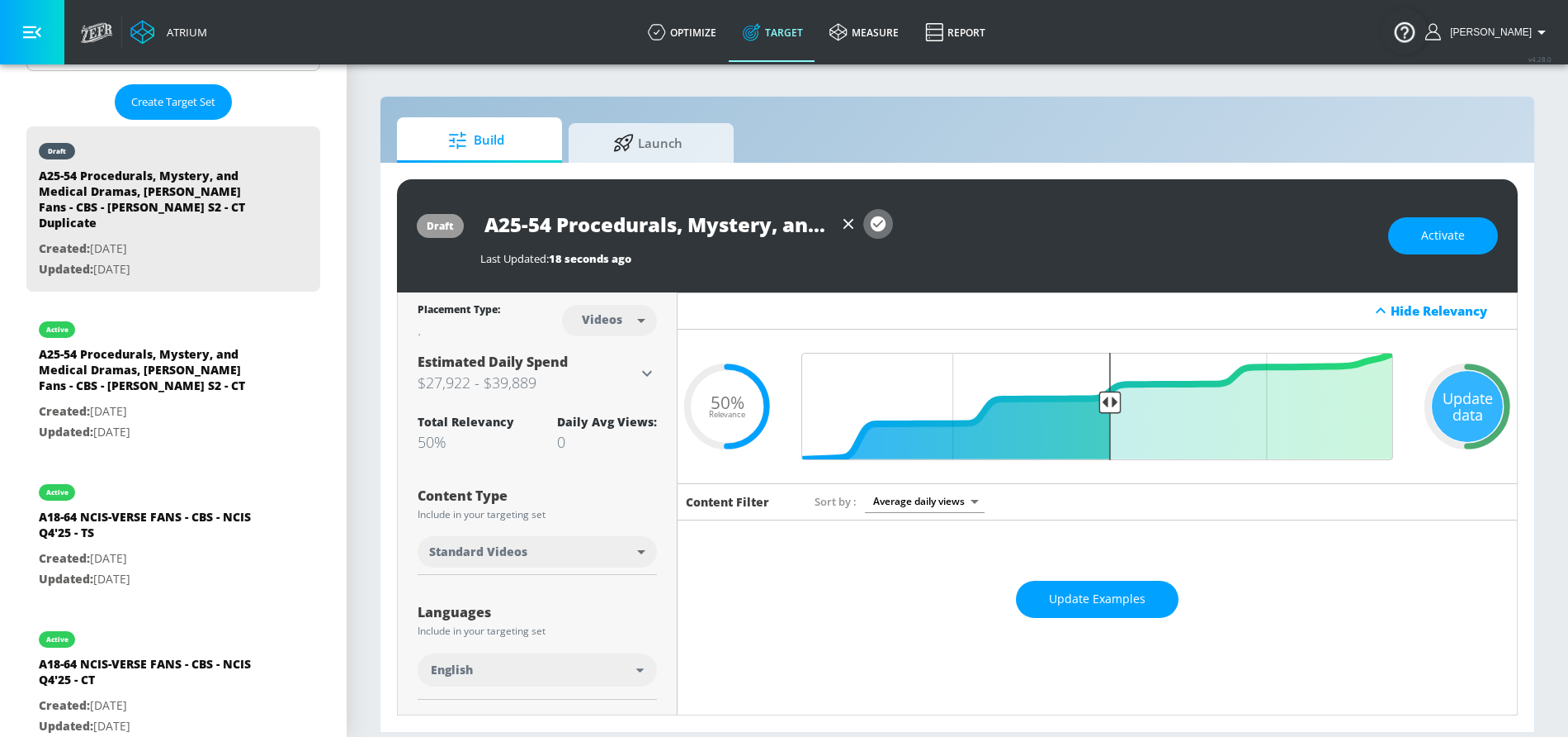
click at [884, 223] on icon "button" at bounding box center [877, 223] width 15 height 15
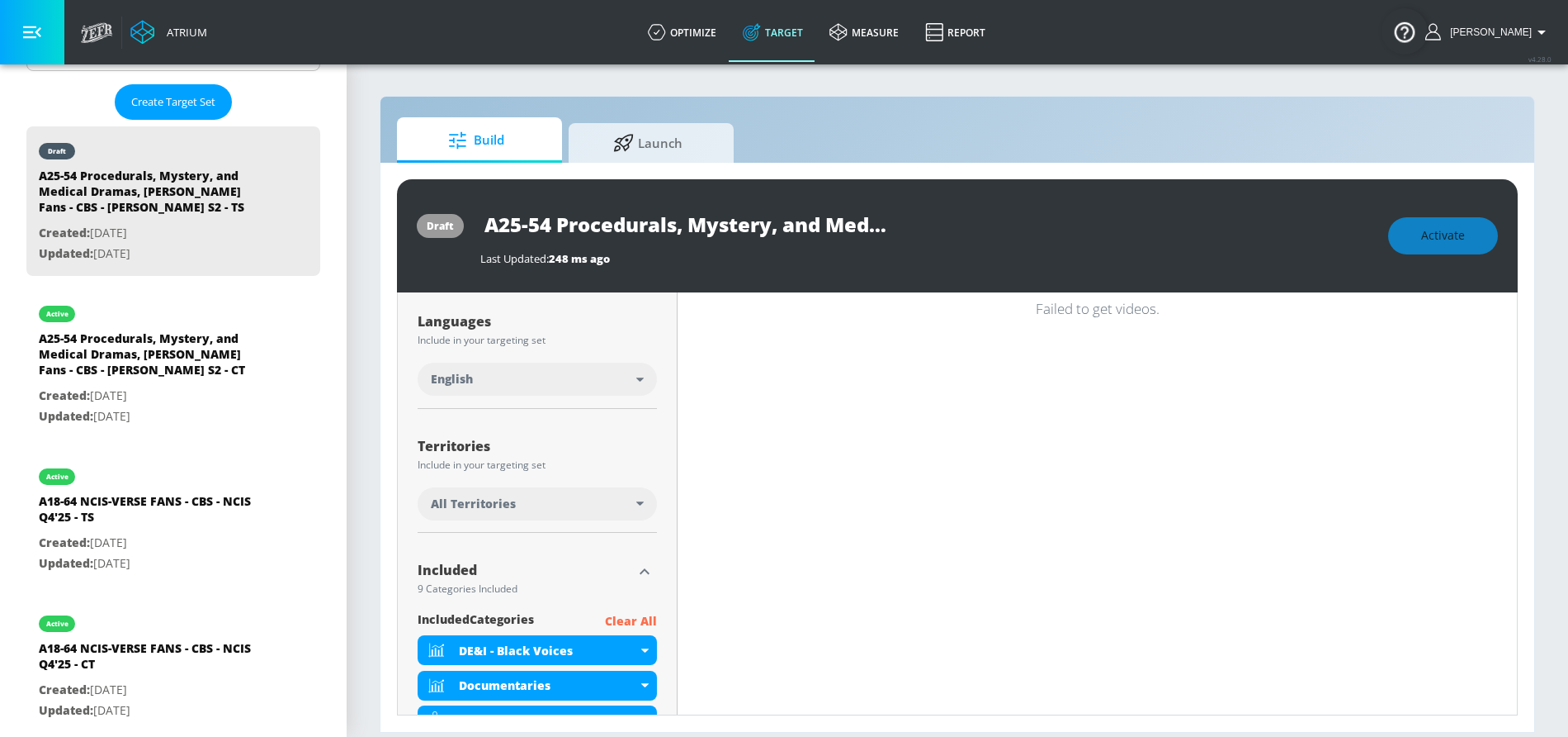
scroll to position [282, 0]
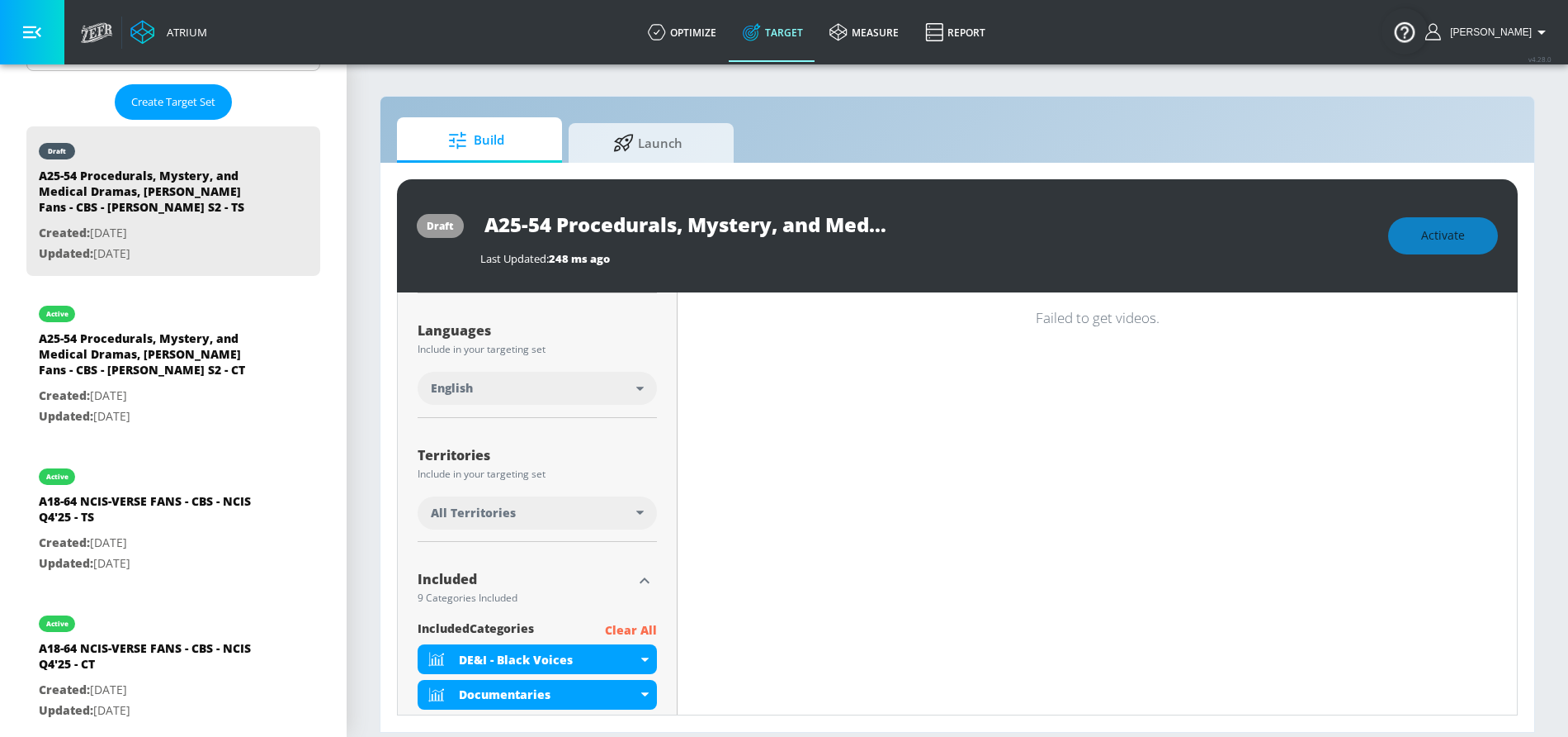
click at [555, 518] on div "All Territories" at bounding box center [534, 513] width 206 height 17
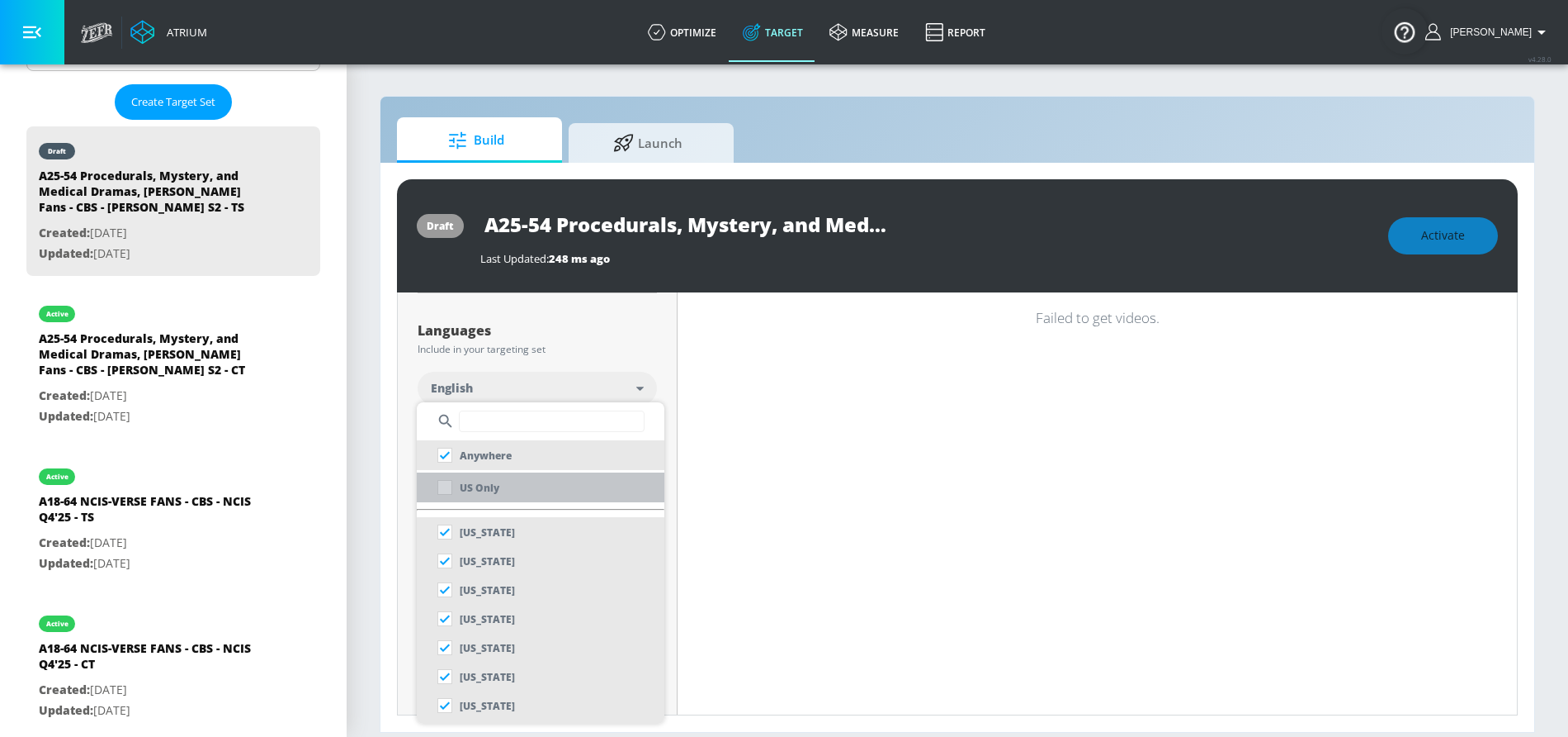
click at [517, 472] on li "US Only" at bounding box center [541, 487] width 248 height 30
checkbox input "false"
checkbox input "true"
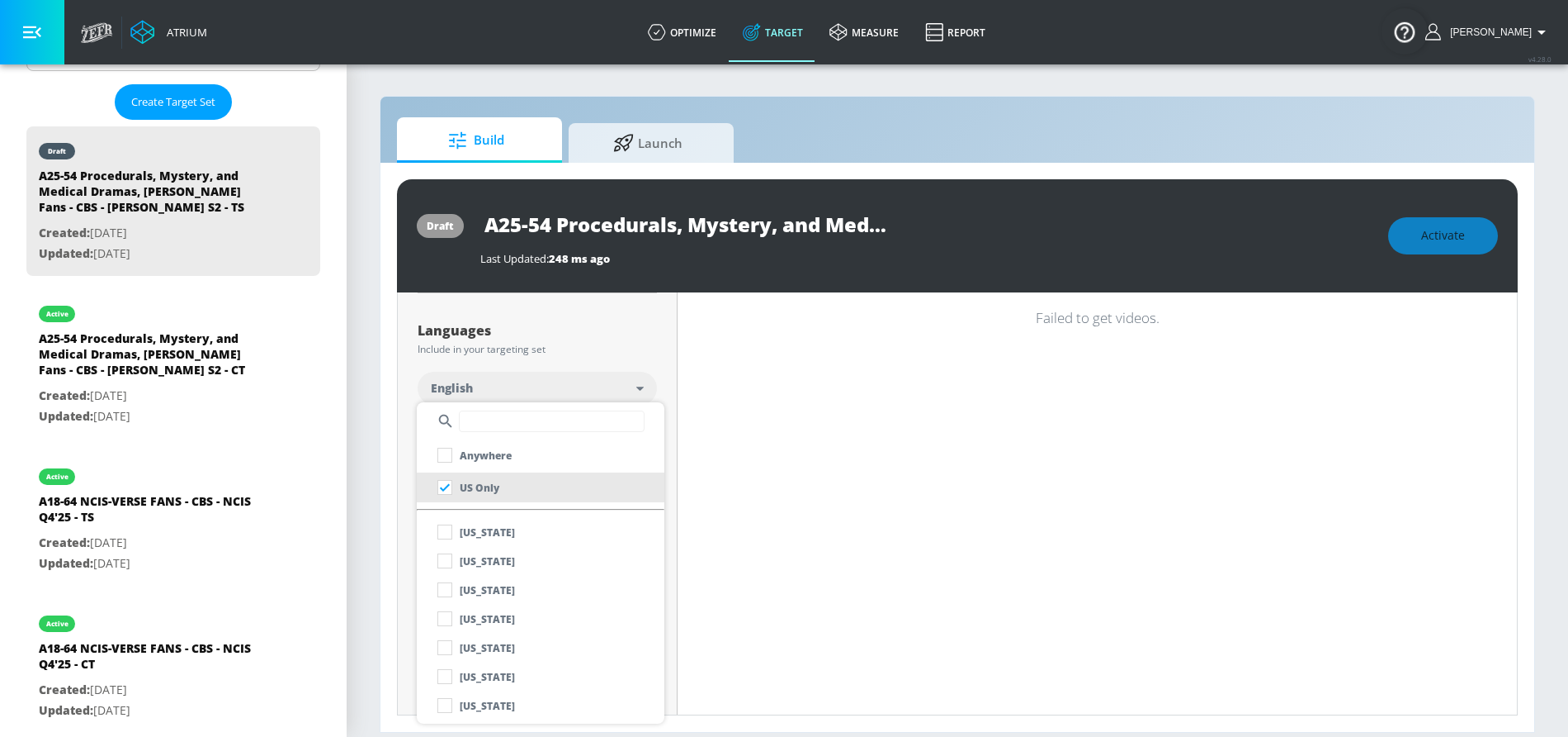
click at [658, 356] on div at bounding box center [784, 368] width 1568 height 737
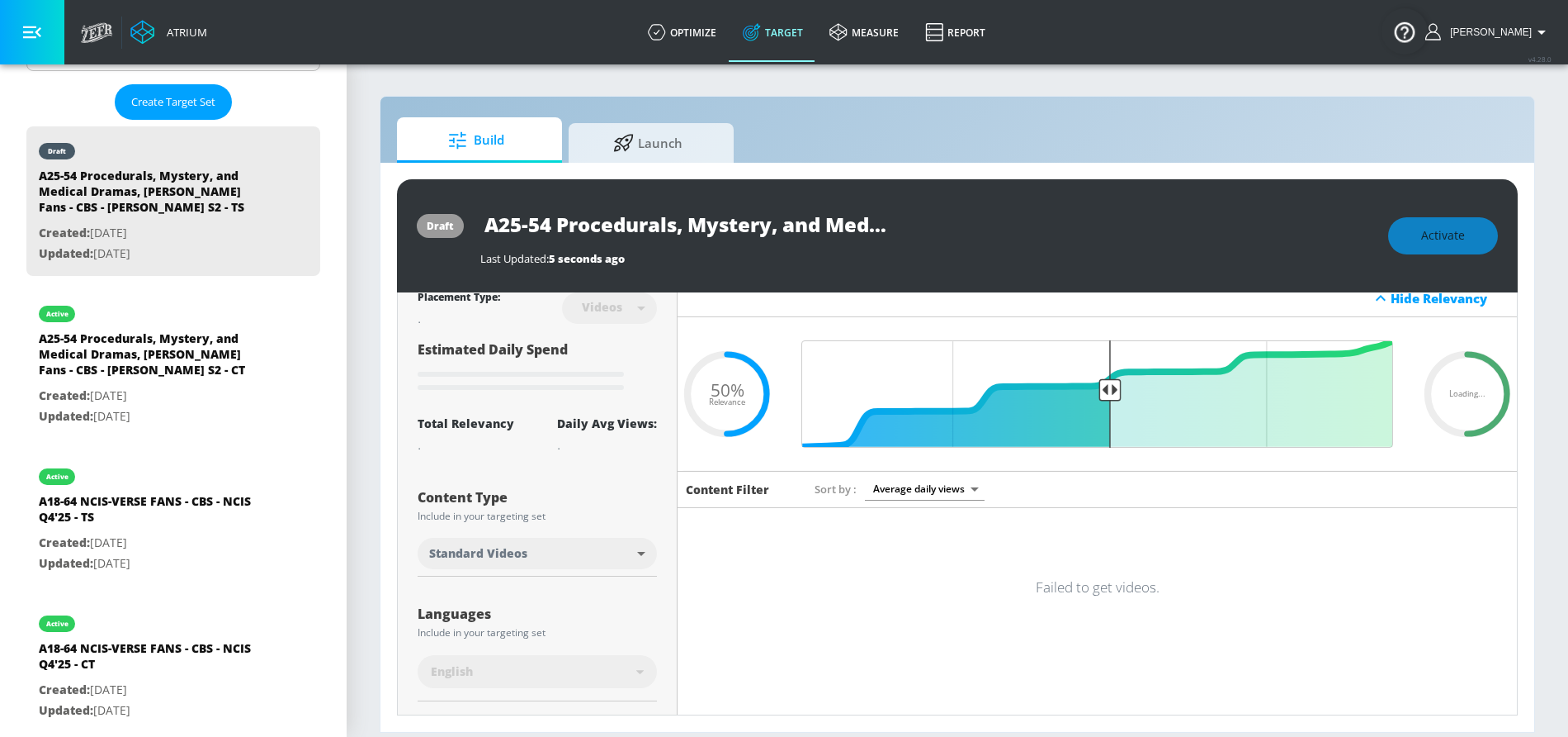
scroll to position [0, 0]
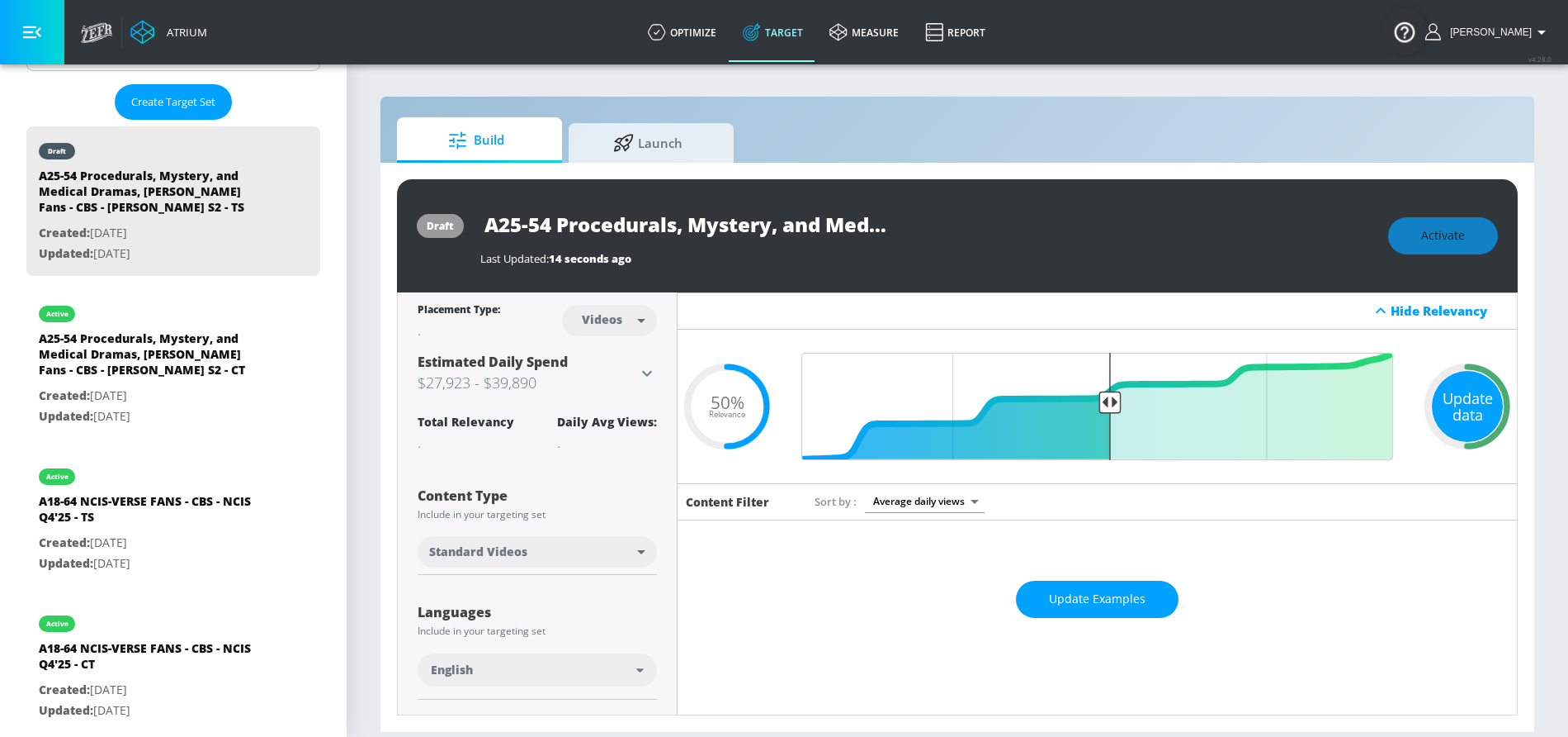
click at [1471, 409] on div "Update data" at bounding box center [1467, 406] width 71 height 71
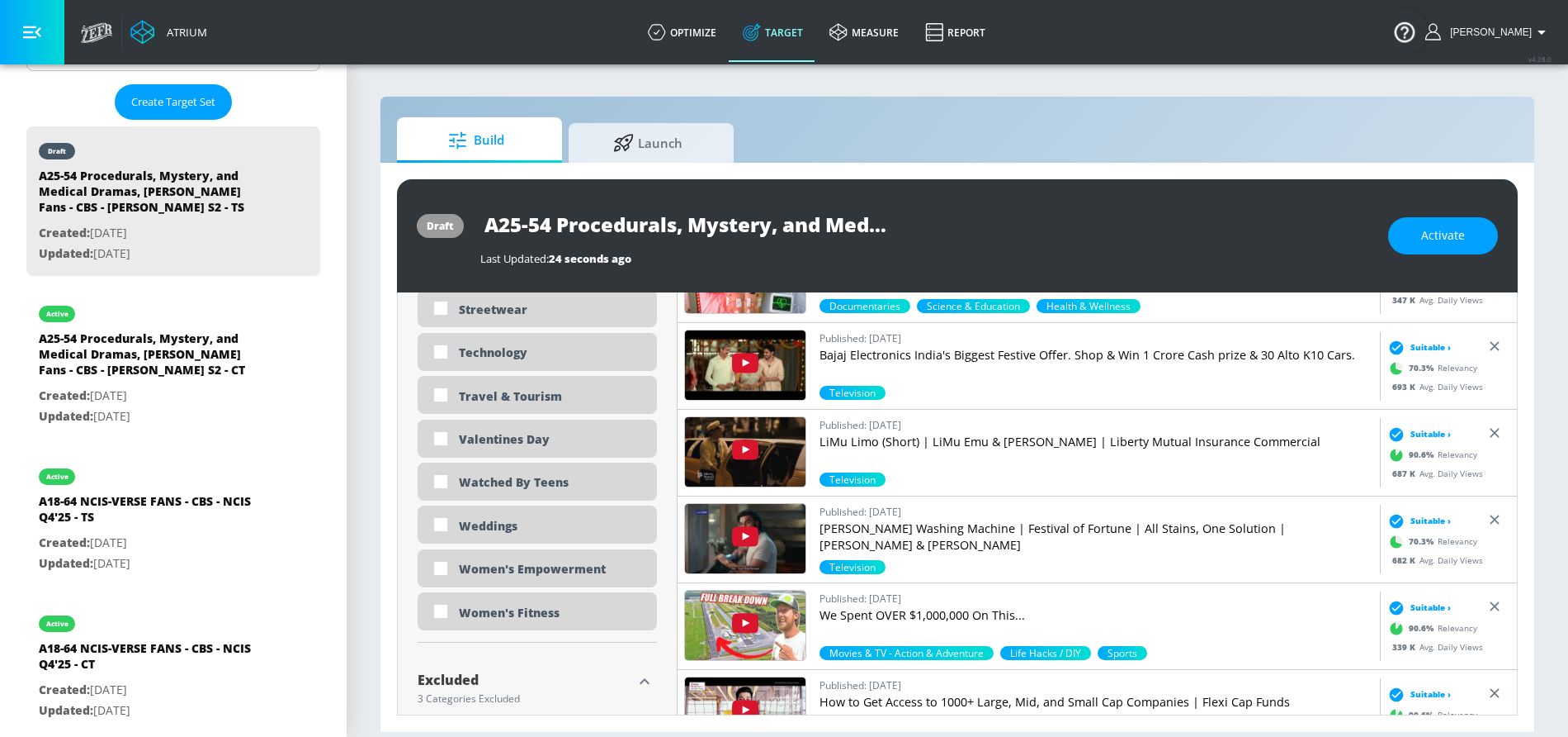
scroll to position [5140, 0]
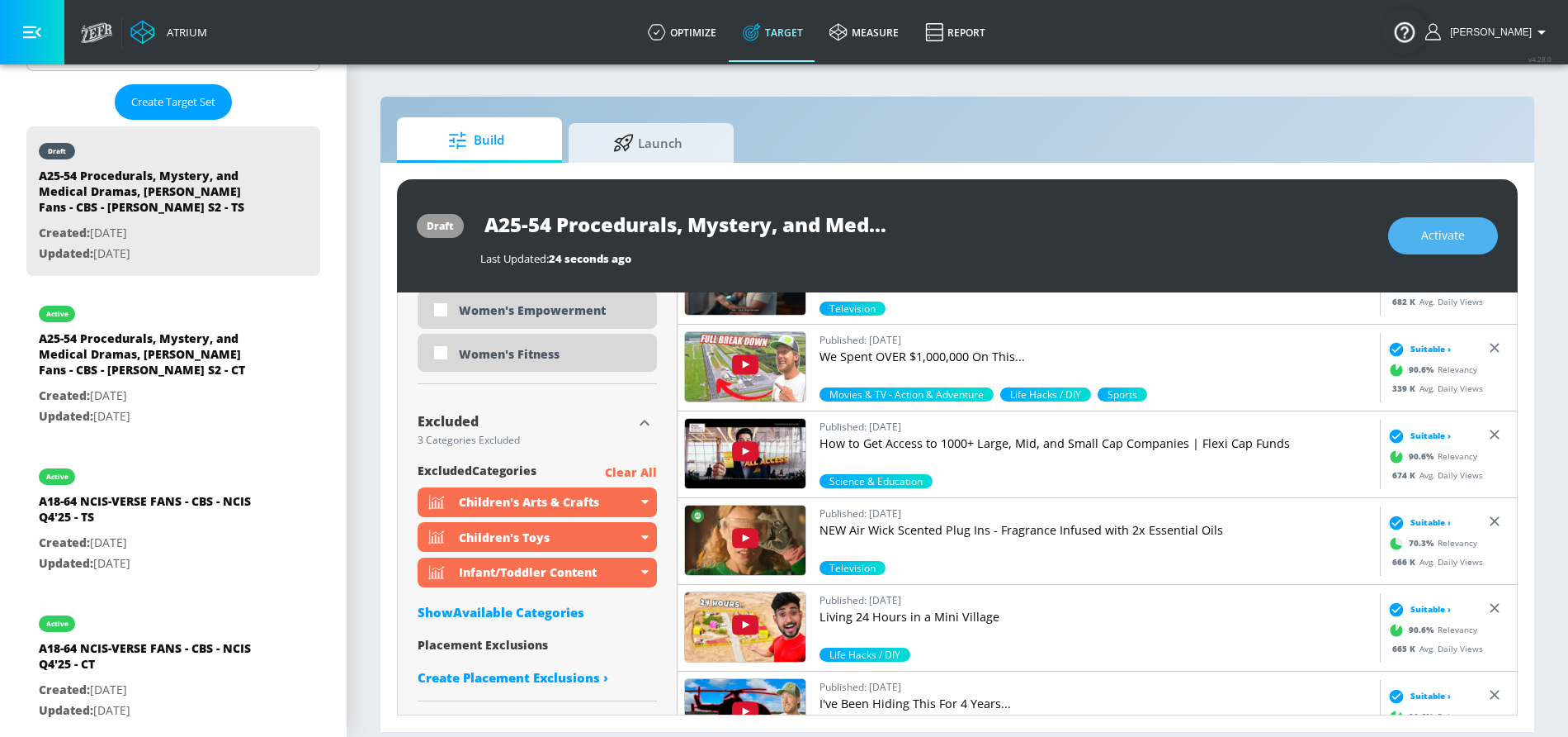
click at [1407, 241] on button "Activate" at bounding box center [1443, 235] width 110 height 37
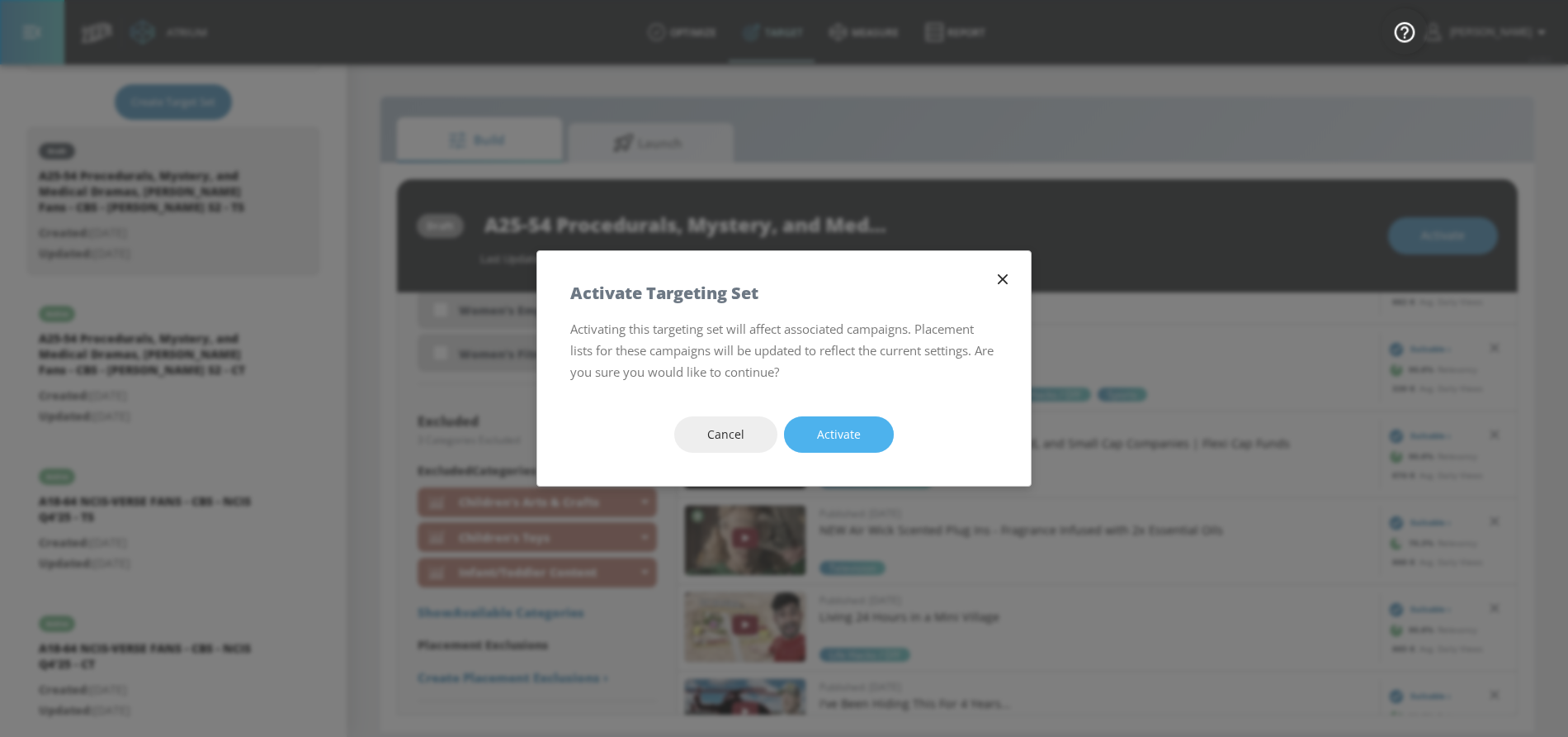
click at [880, 425] on button "Activate" at bounding box center [839, 434] width 110 height 37
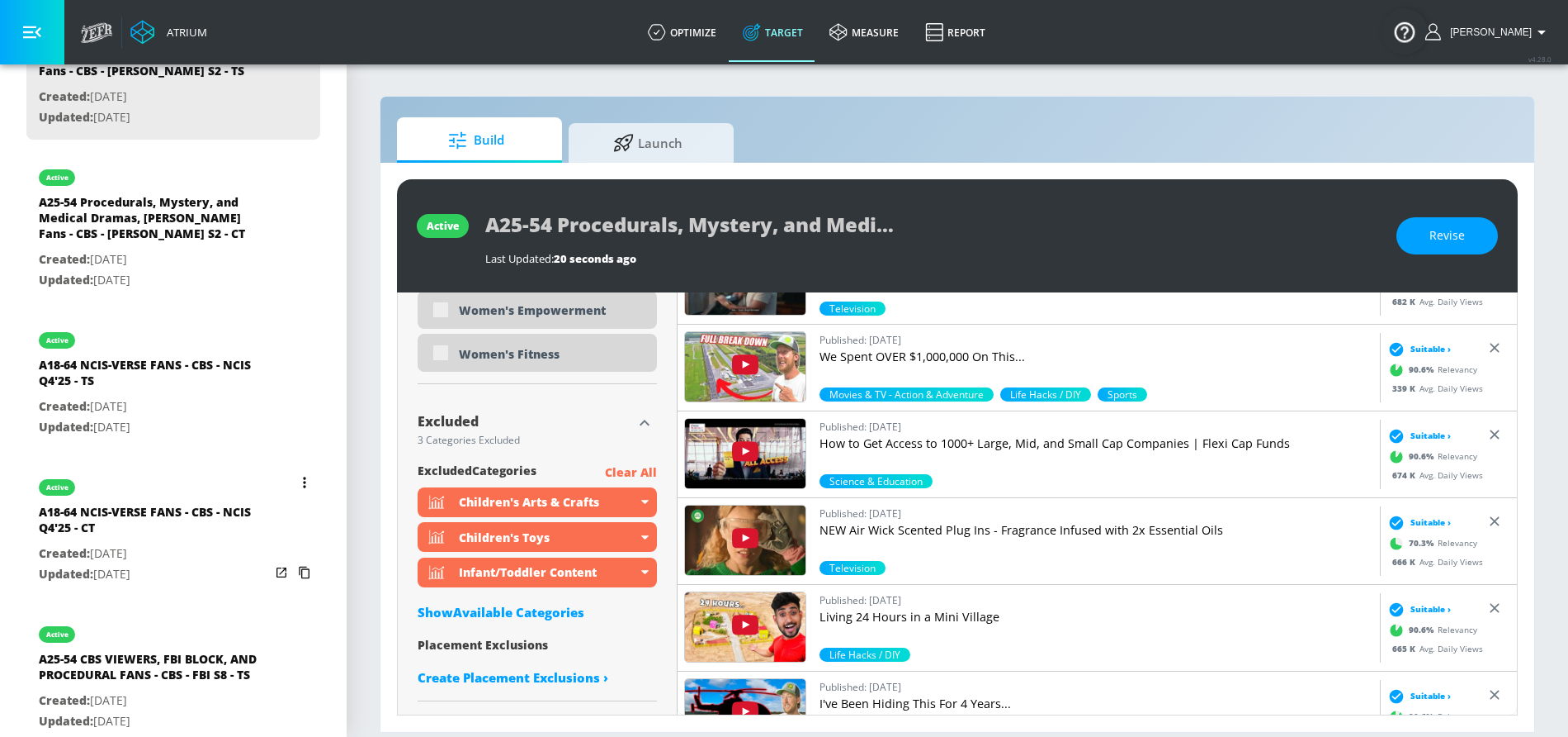
scroll to position [562, 0]
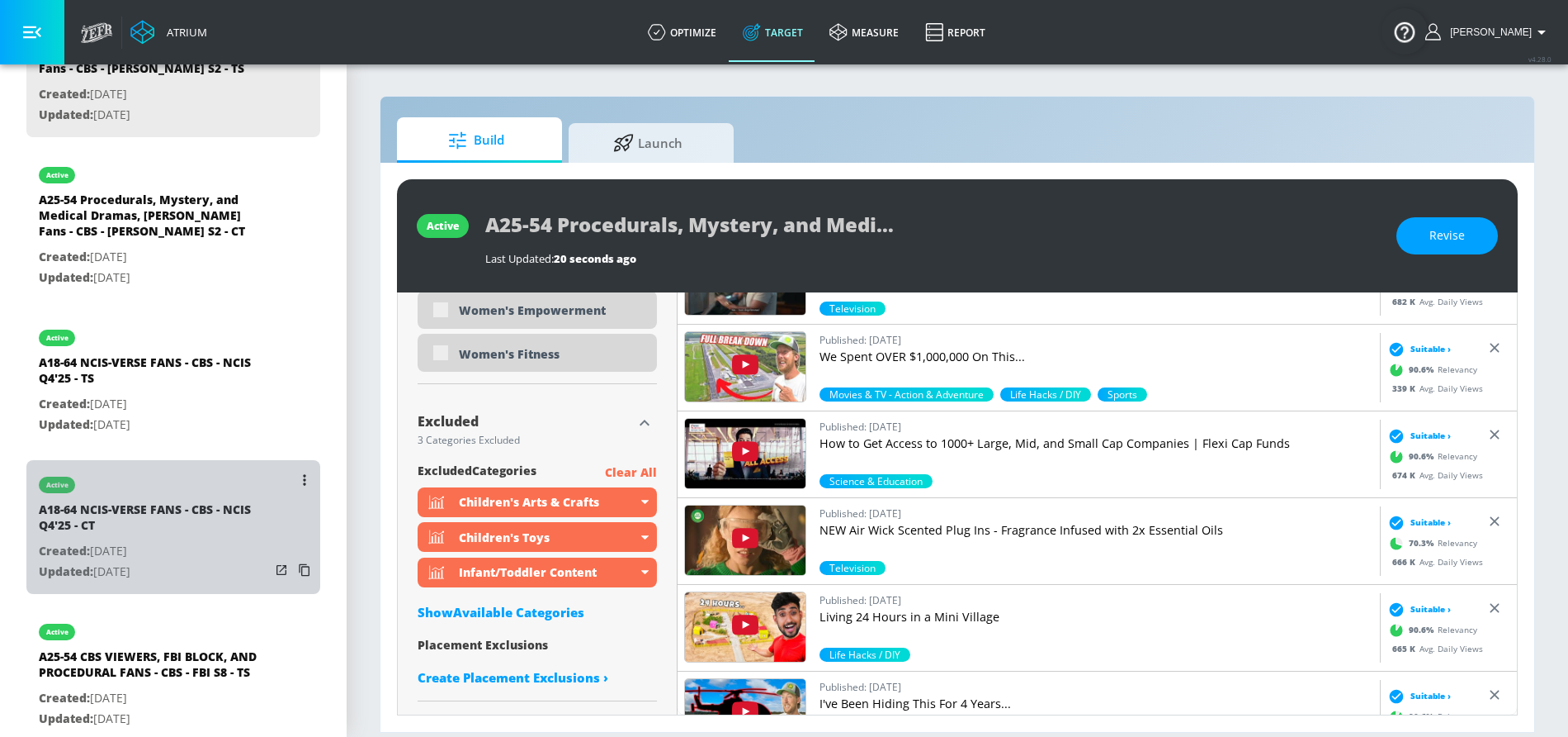
click at [188, 490] on div "active" at bounding box center [154, 480] width 231 height 41
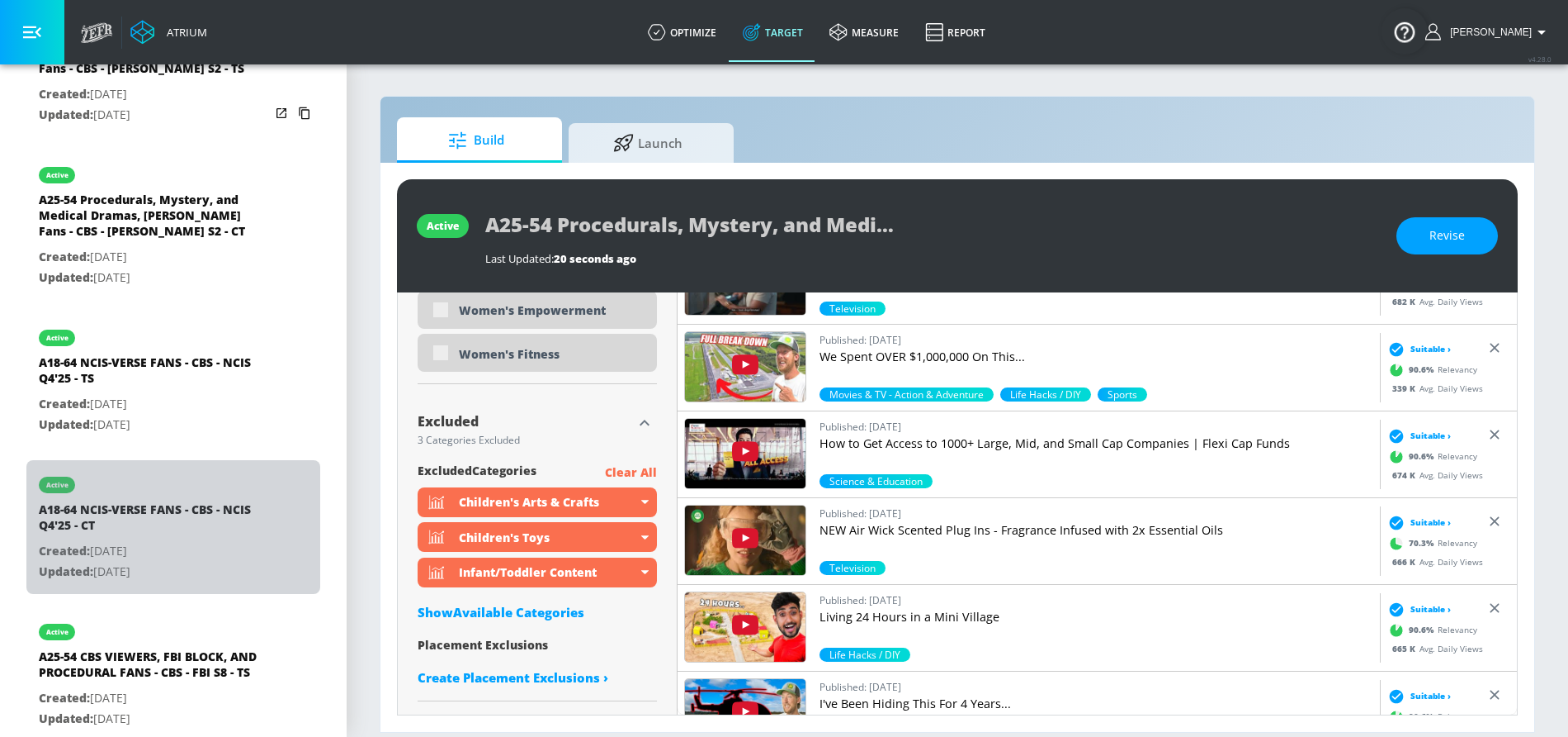
type input "A18-64 NCIS-VERSE FANS - CBS - NCIS Q4'25 - CT"
type input "channels"
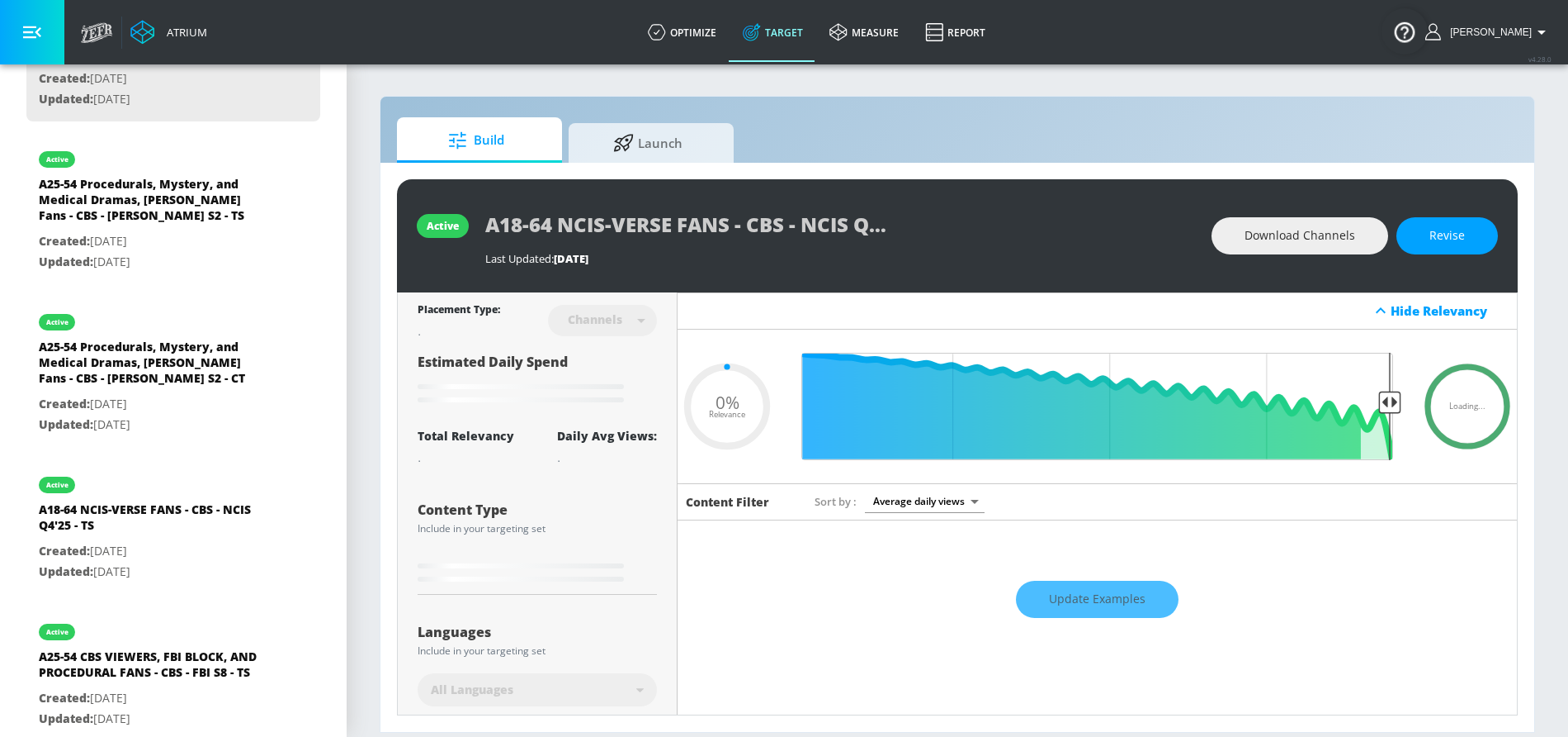
type input "0.5"
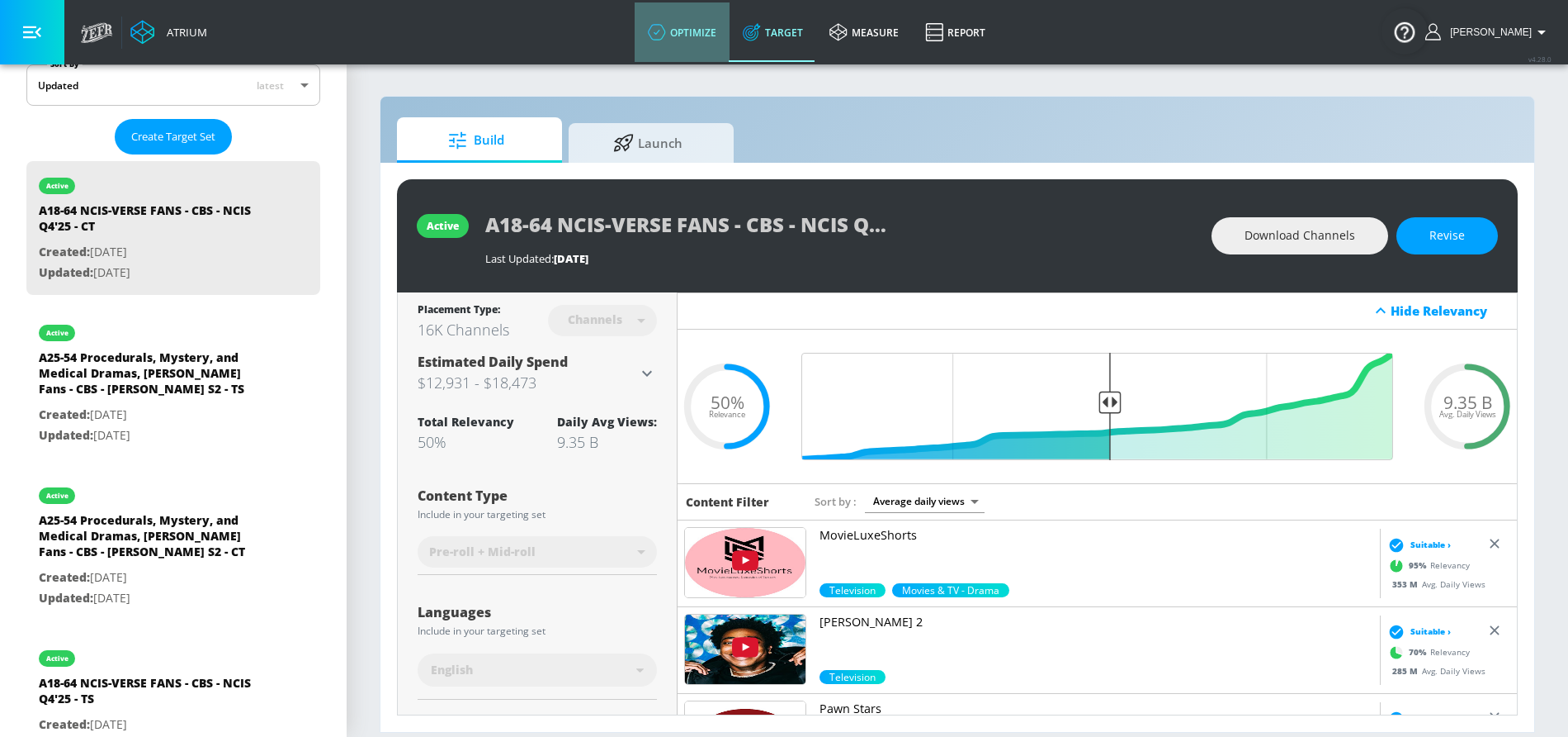
click at [701, 41] on link "optimize" at bounding box center [682, 31] width 95 height 59
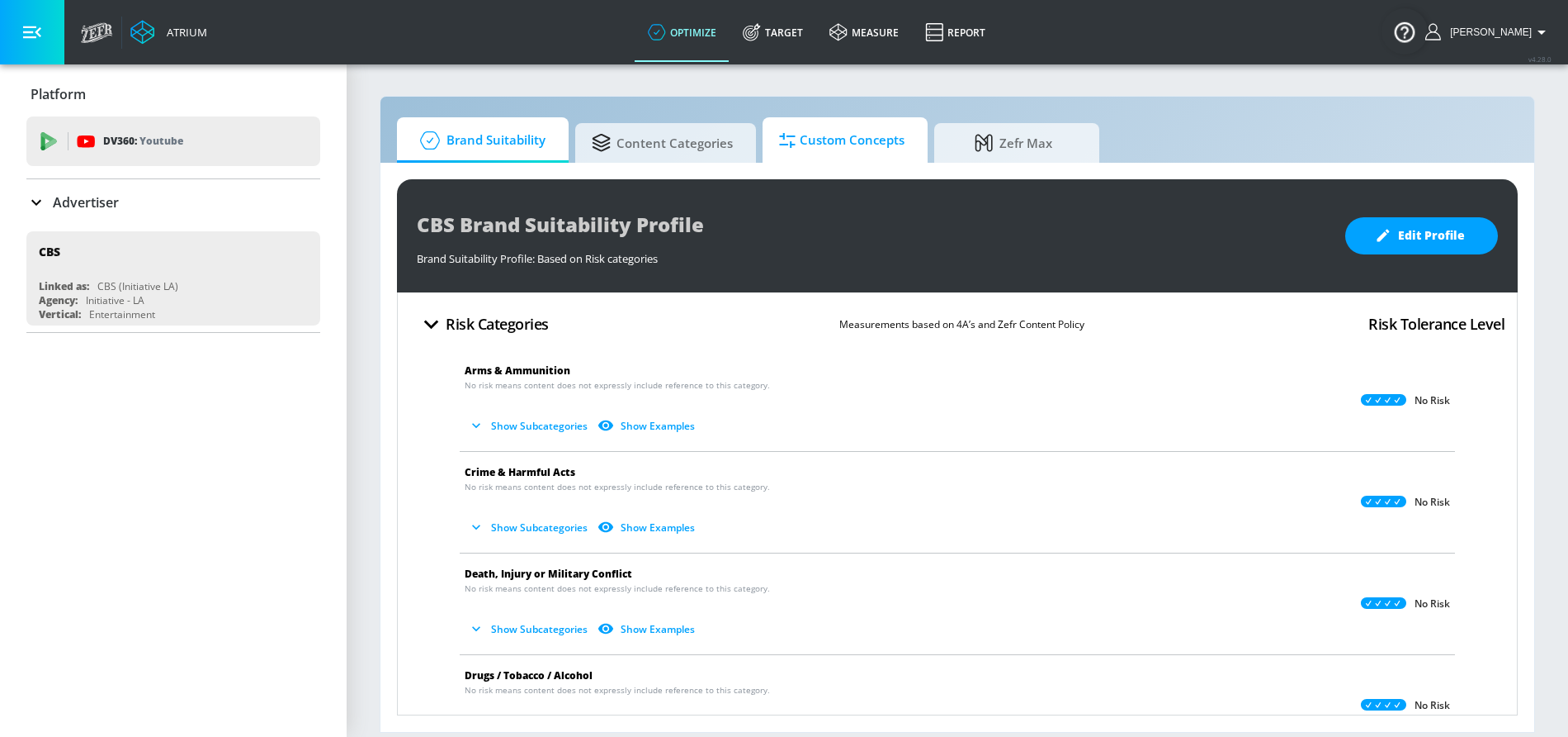
click at [806, 144] on span "Custom Concepts" at bounding box center [842, 141] width 126 height 40
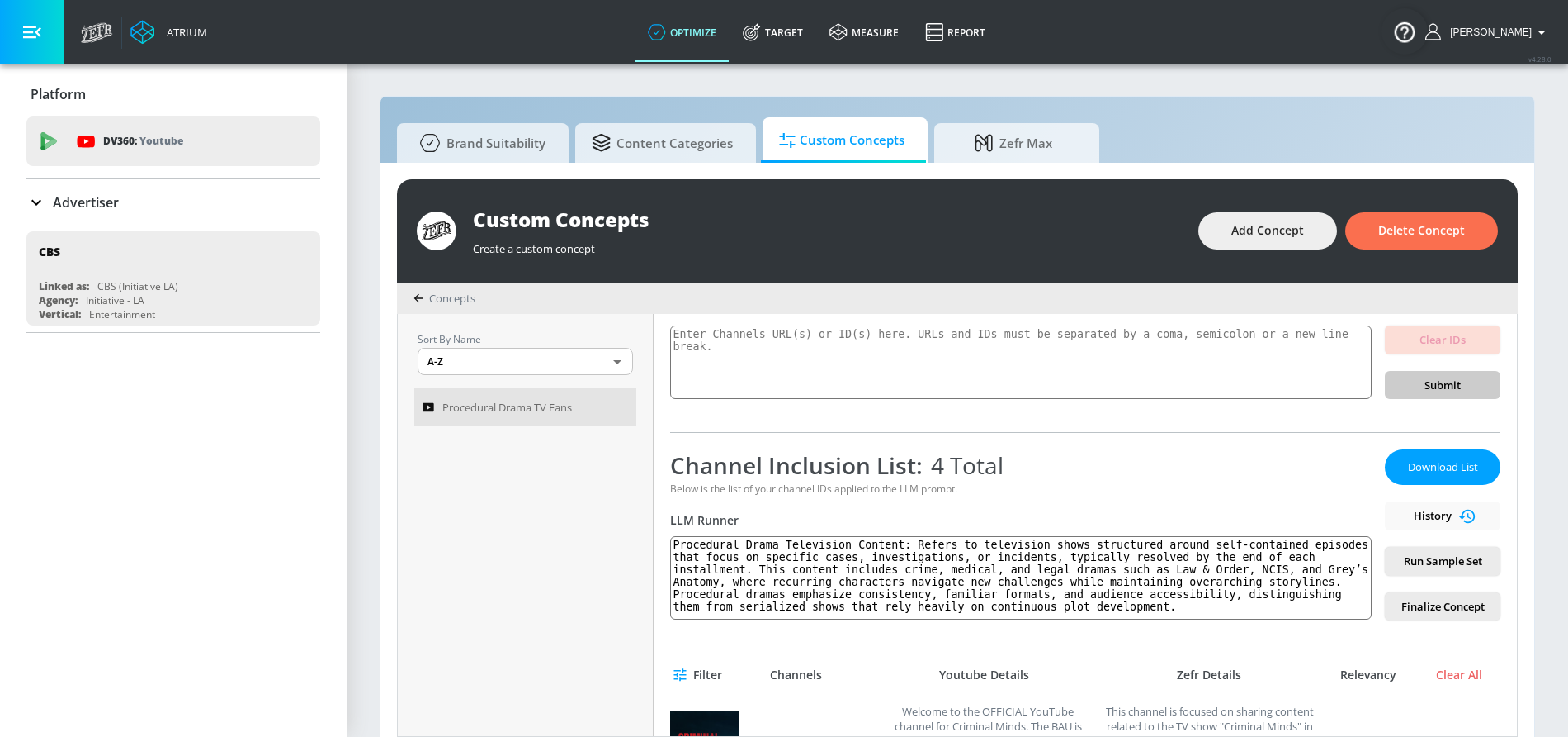
scroll to position [126, 0]
click at [1435, 459] on span "Download List" at bounding box center [1443, 467] width 83 height 19
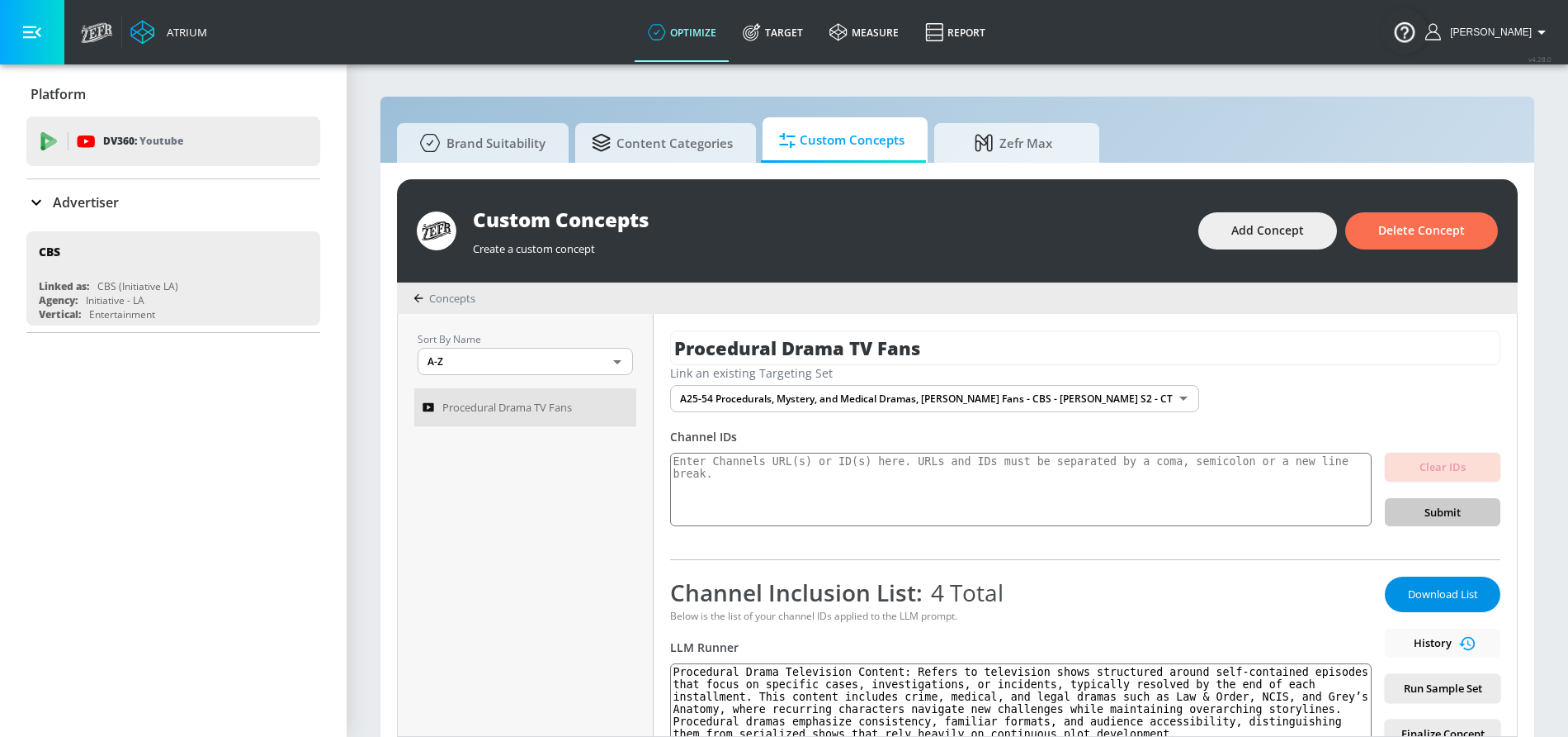
scroll to position [150, 0]
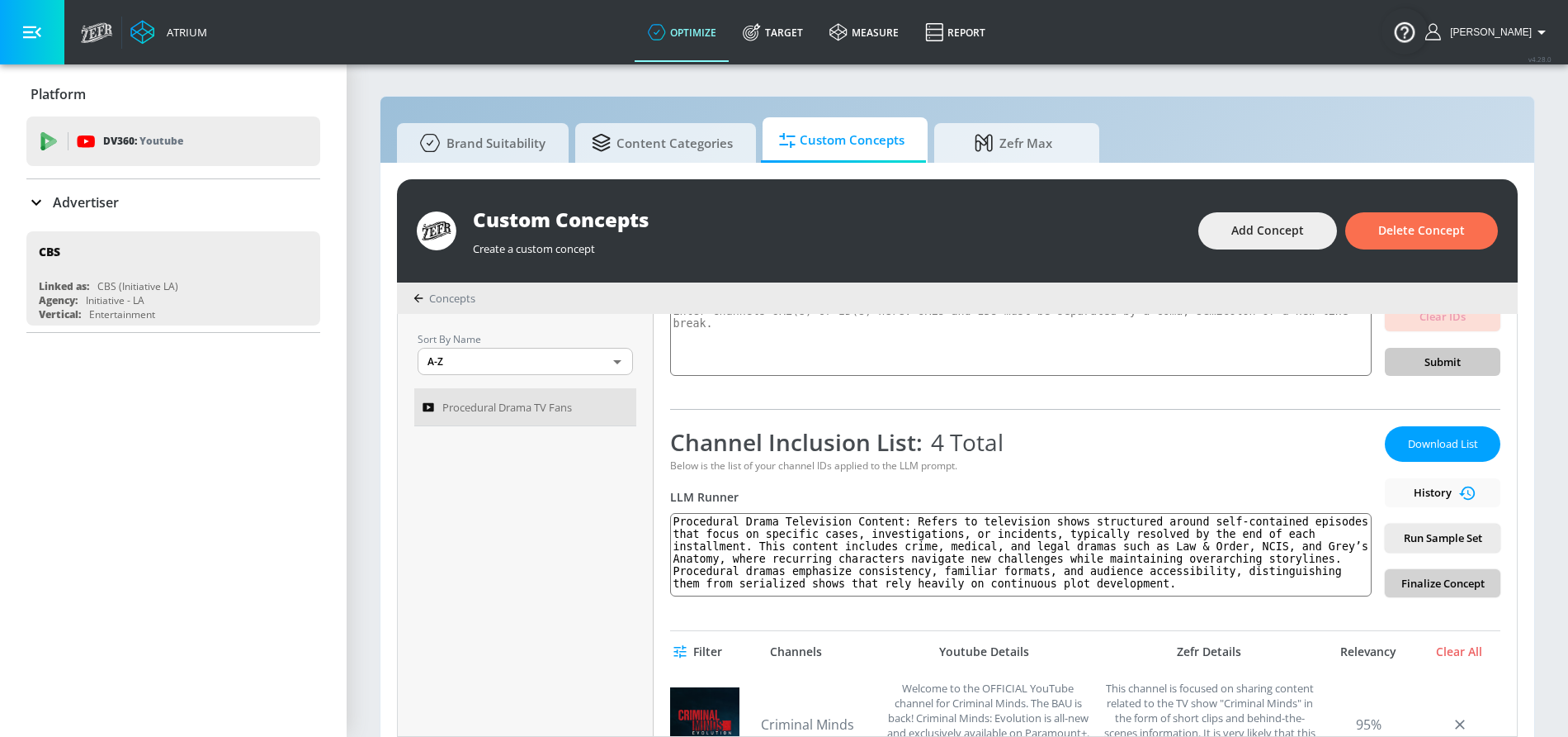
click at [1440, 582] on span "Finalize Concept" at bounding box center [1442, 583] width 89 height 19
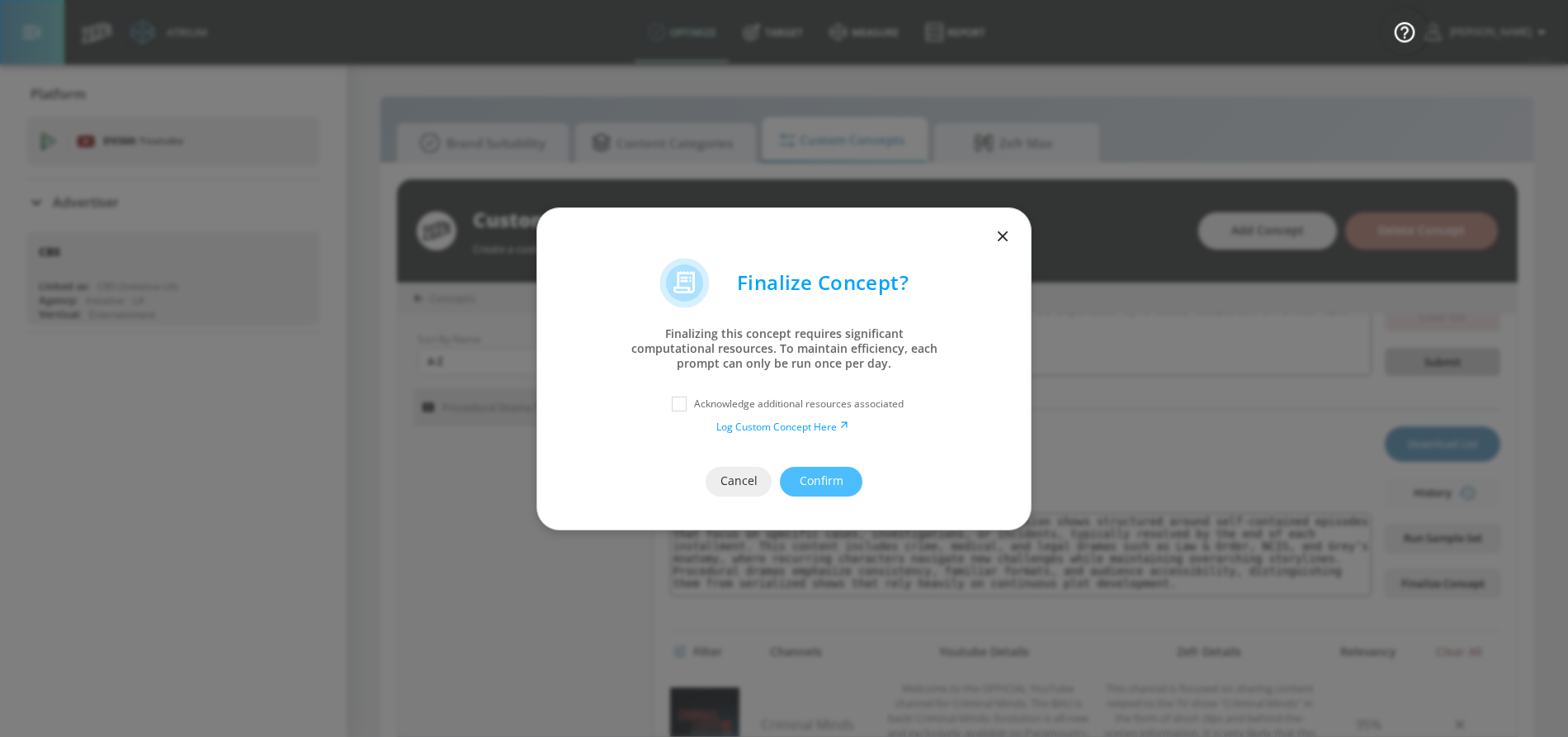
click at [808, 406] on p "Acknowledge additional resources associated" at bounding box center [799, 404] width 210 height 15
click at [670, 397] on input "checkbox" at bounding box center [680, 404] width 30 height 30
checkbox input "true"
click at [828, 475] on span "Confirm" at bounding box center [821, 481] width 17 height 21
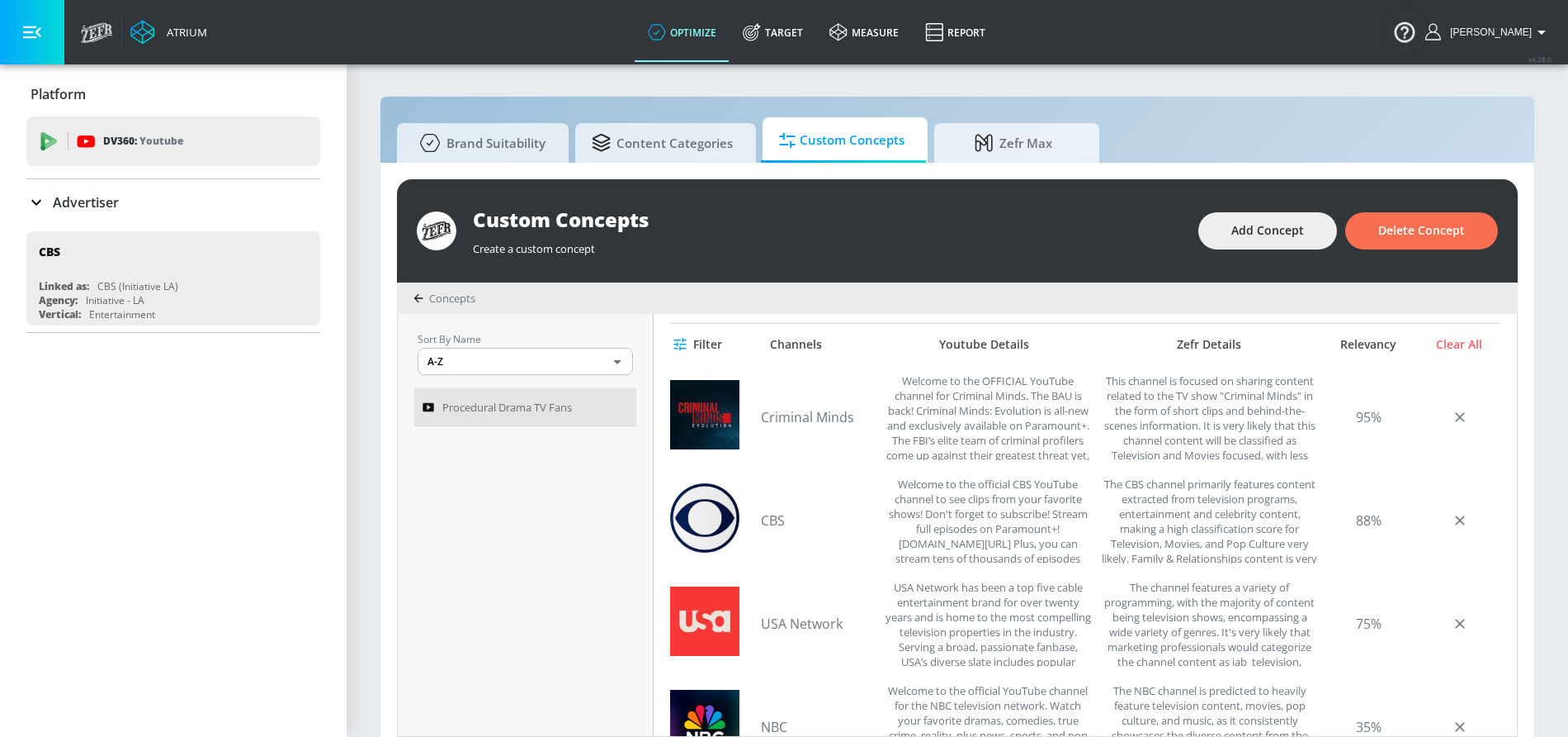
scroll to position [0, 0]
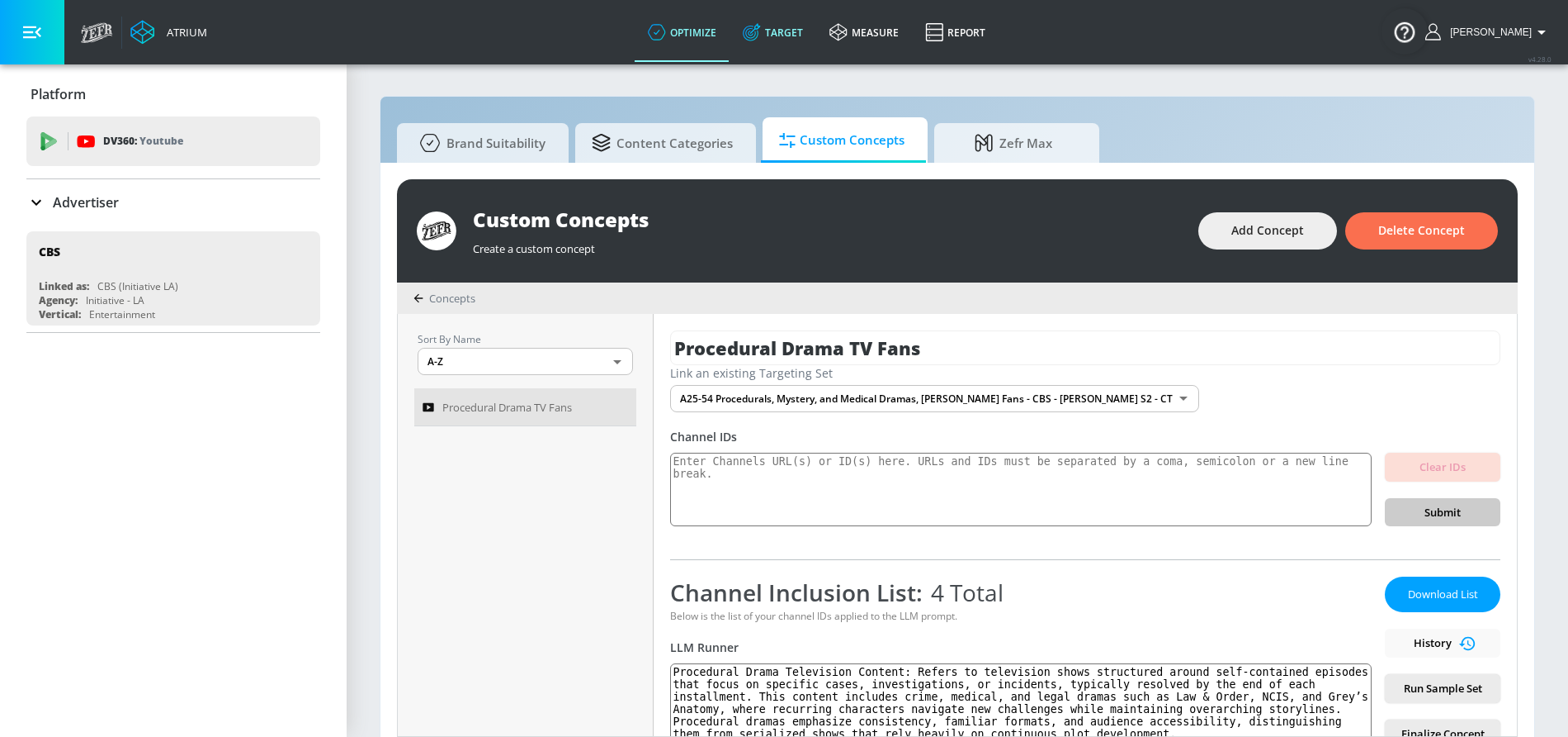
click at [796, 40] on link "Target" at bounding box center [773, 31] width 87 height 59
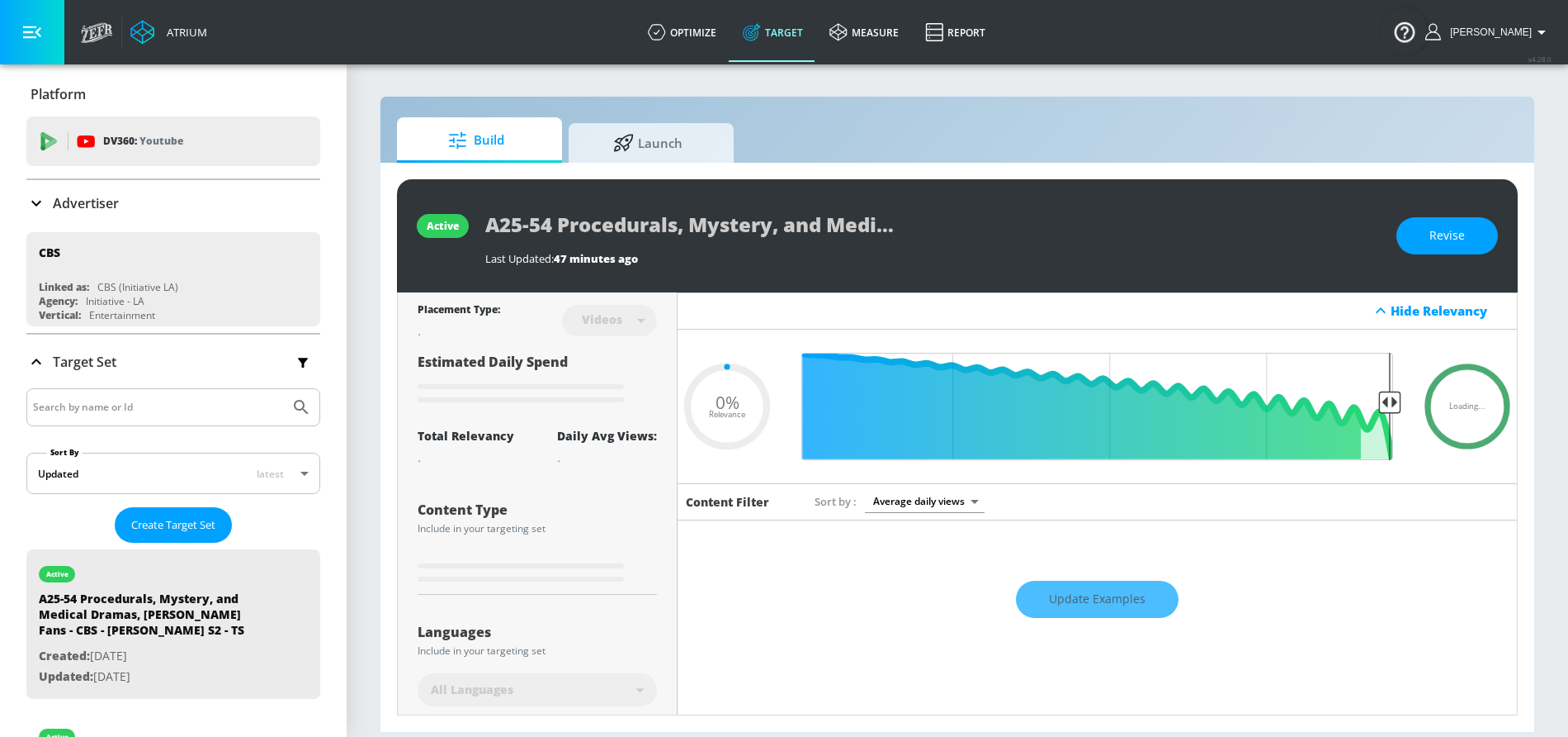
type input "0.05"
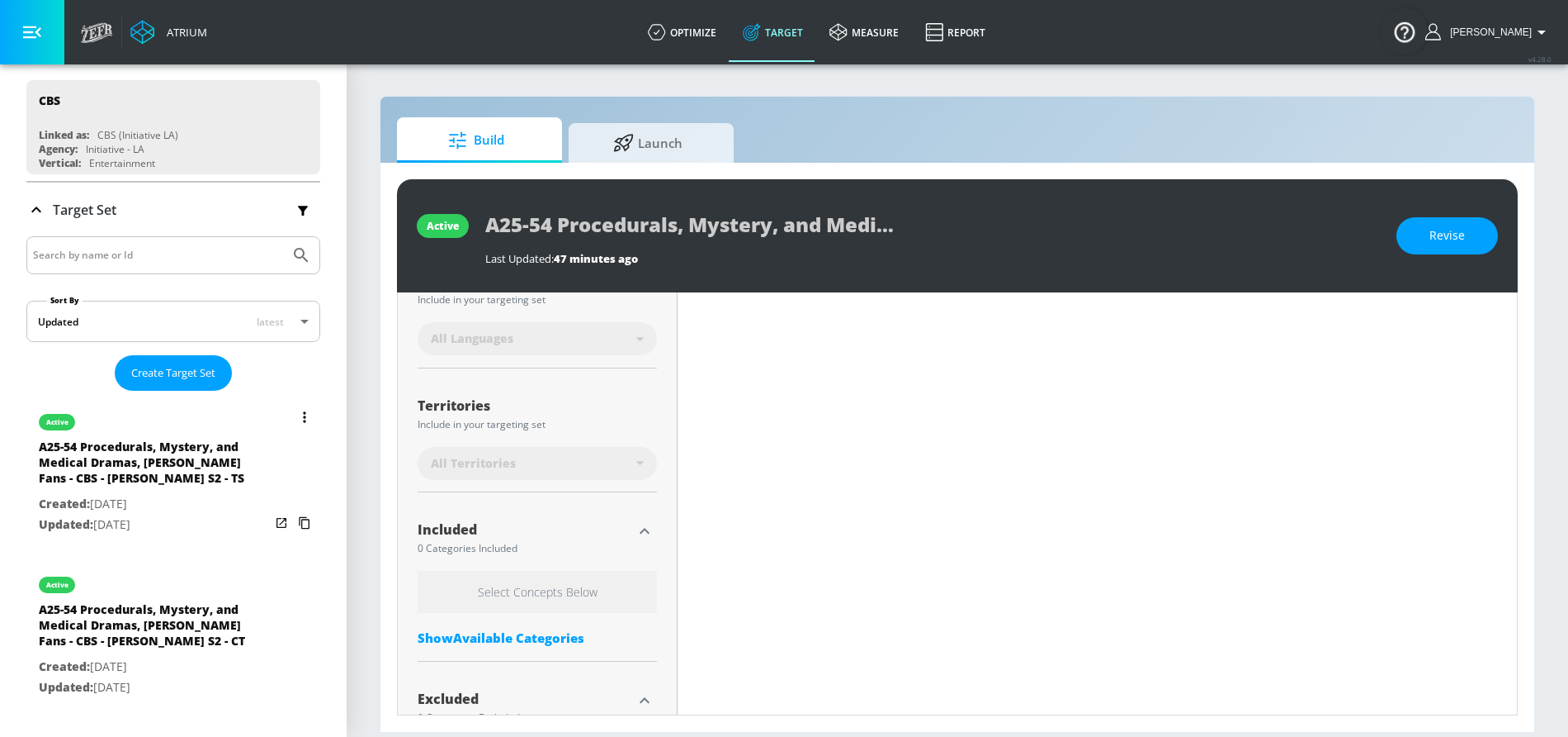
scroll to position [200, 0]
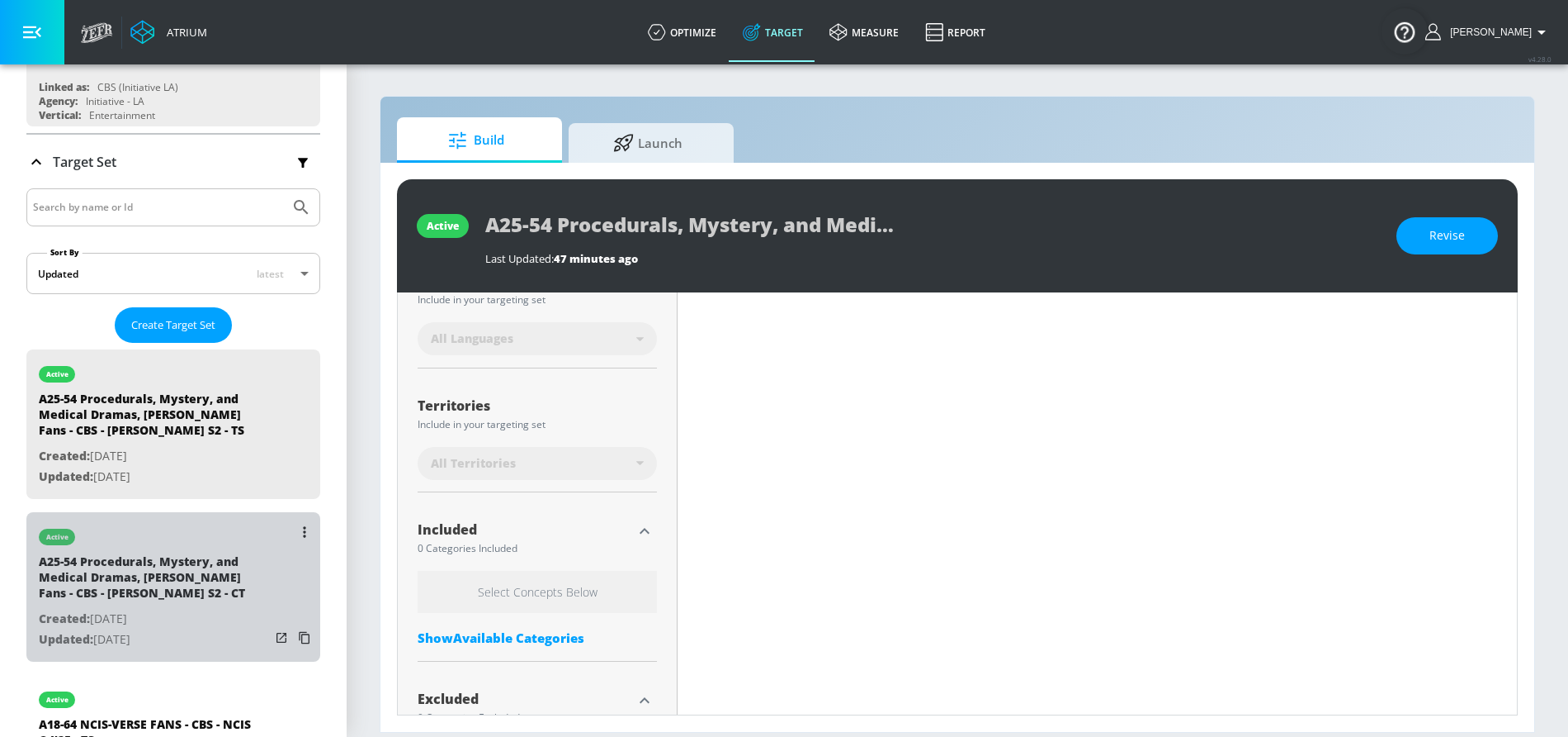
click at [132, 571] on div "A25-54 Procedurals, Mystery, and Medical Dramas, Morris Chestnut Fans - CBS - W…" at bounding box center [154, 580] width 231 height 55
type input "A25-54 Procedurals, Mystery, and Medical Dramas, Morris Chestnut Fans - CBS - W…"
type input "channels"
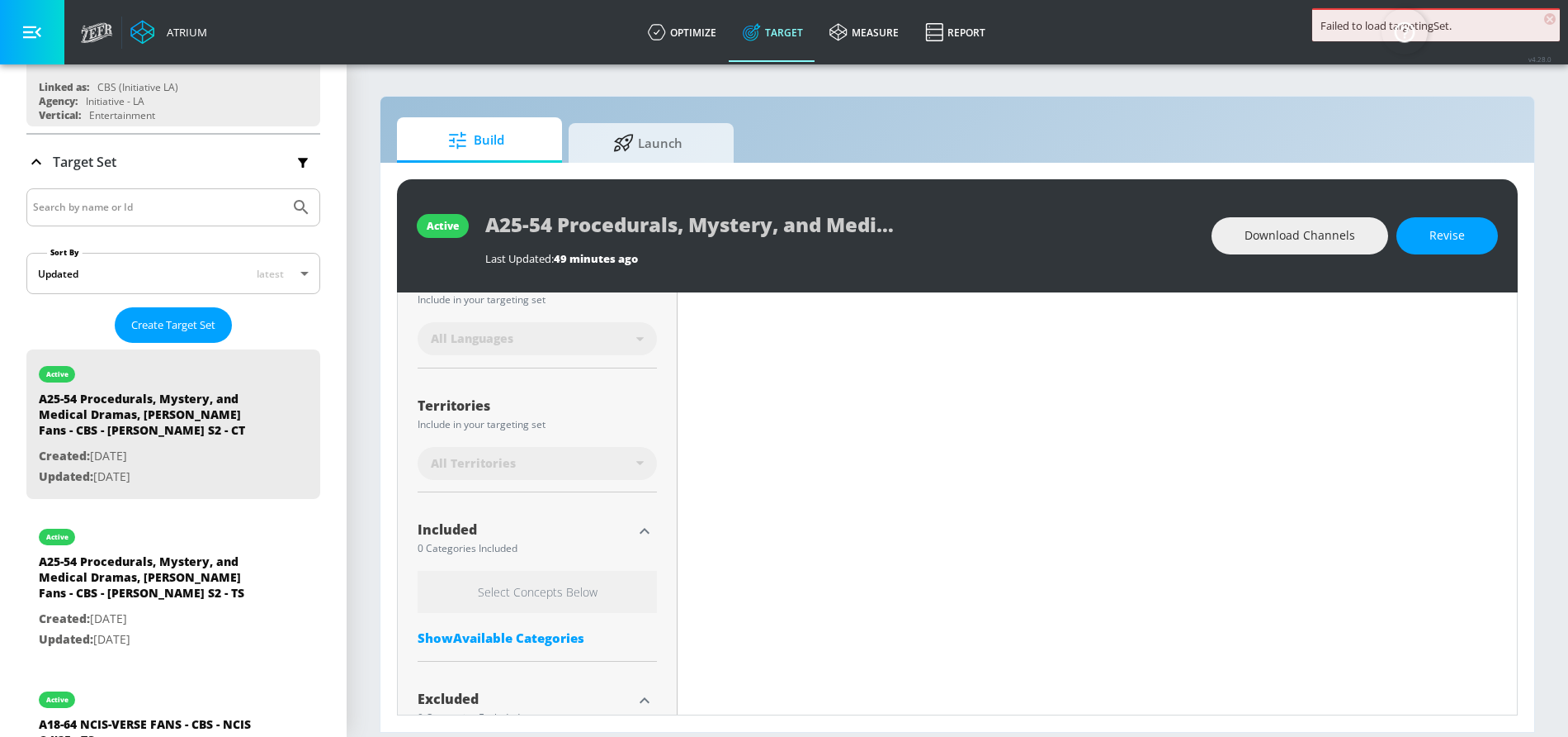
scroll to position [544, 0]
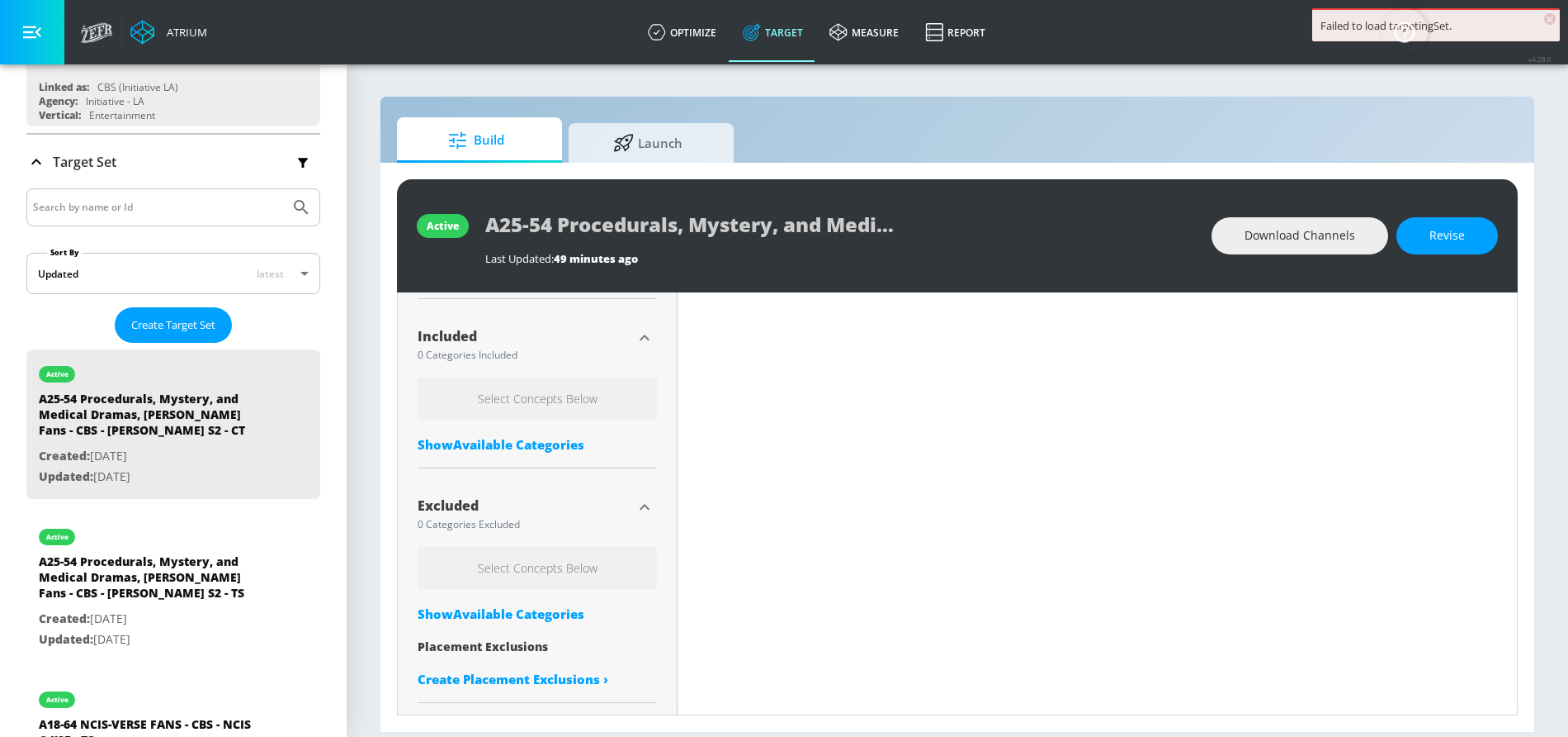
click at [563, 449] on div "Show Available Categories" at bounding box center [538, 444] width 240 height 17
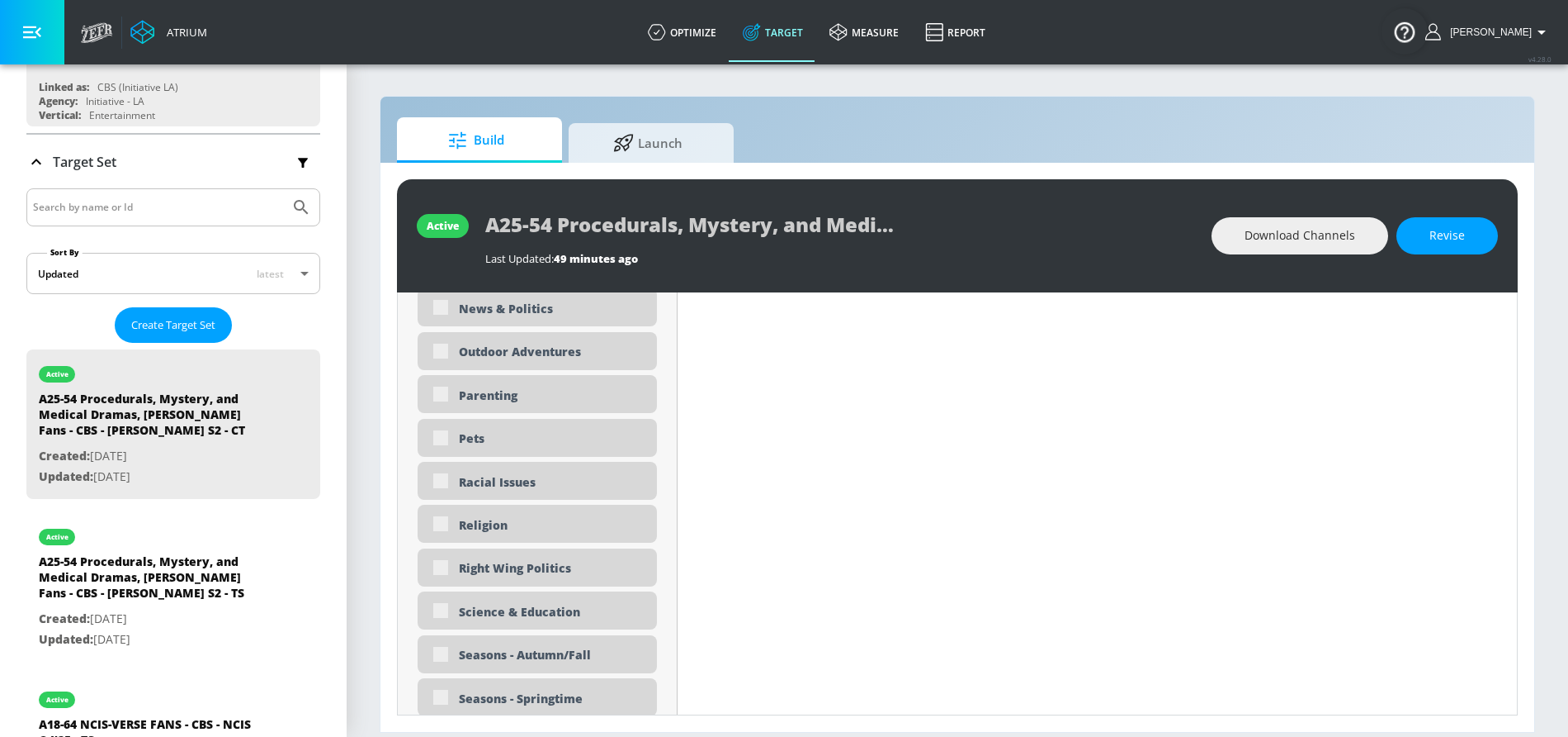
scroll to position [3898, 0]
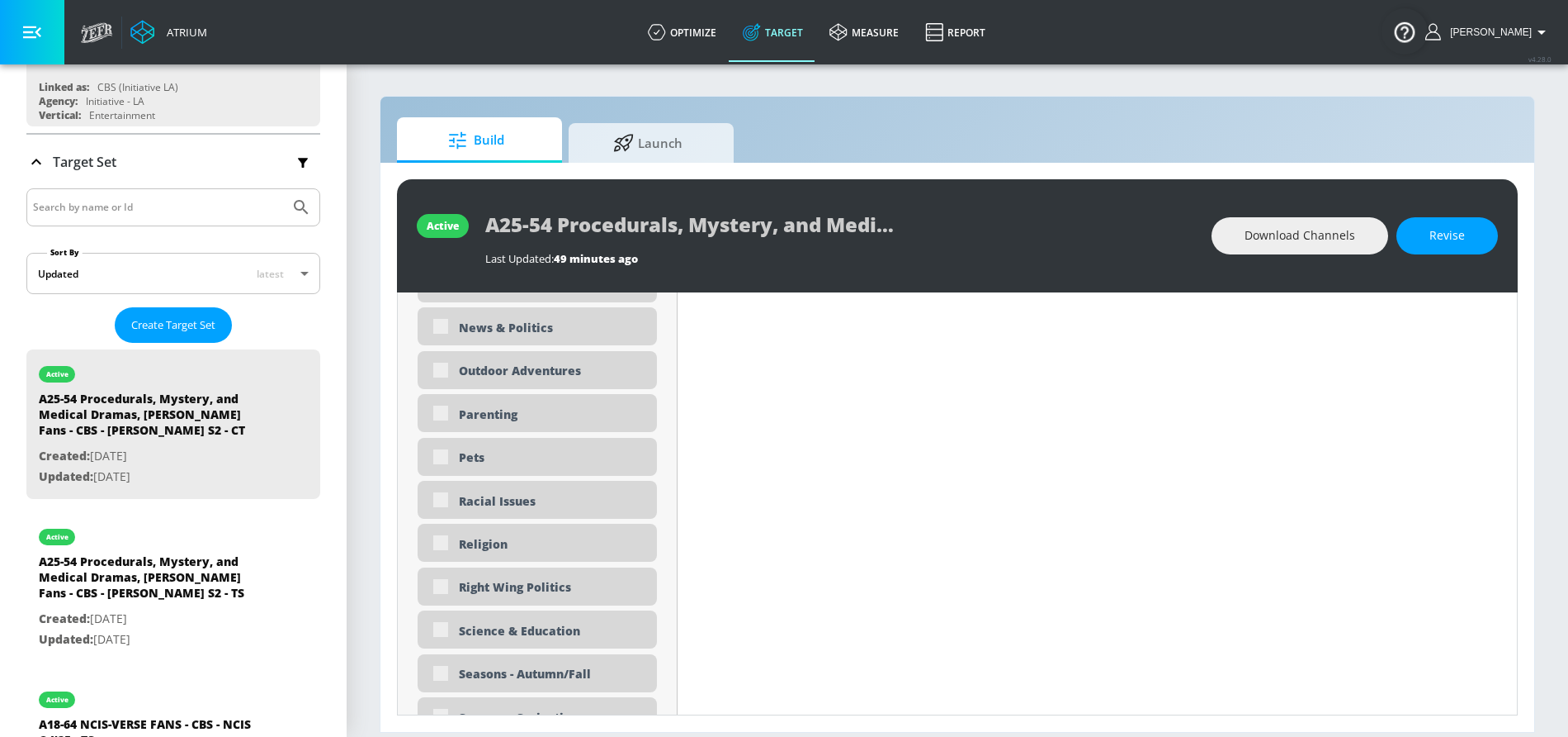
type input "0.5"
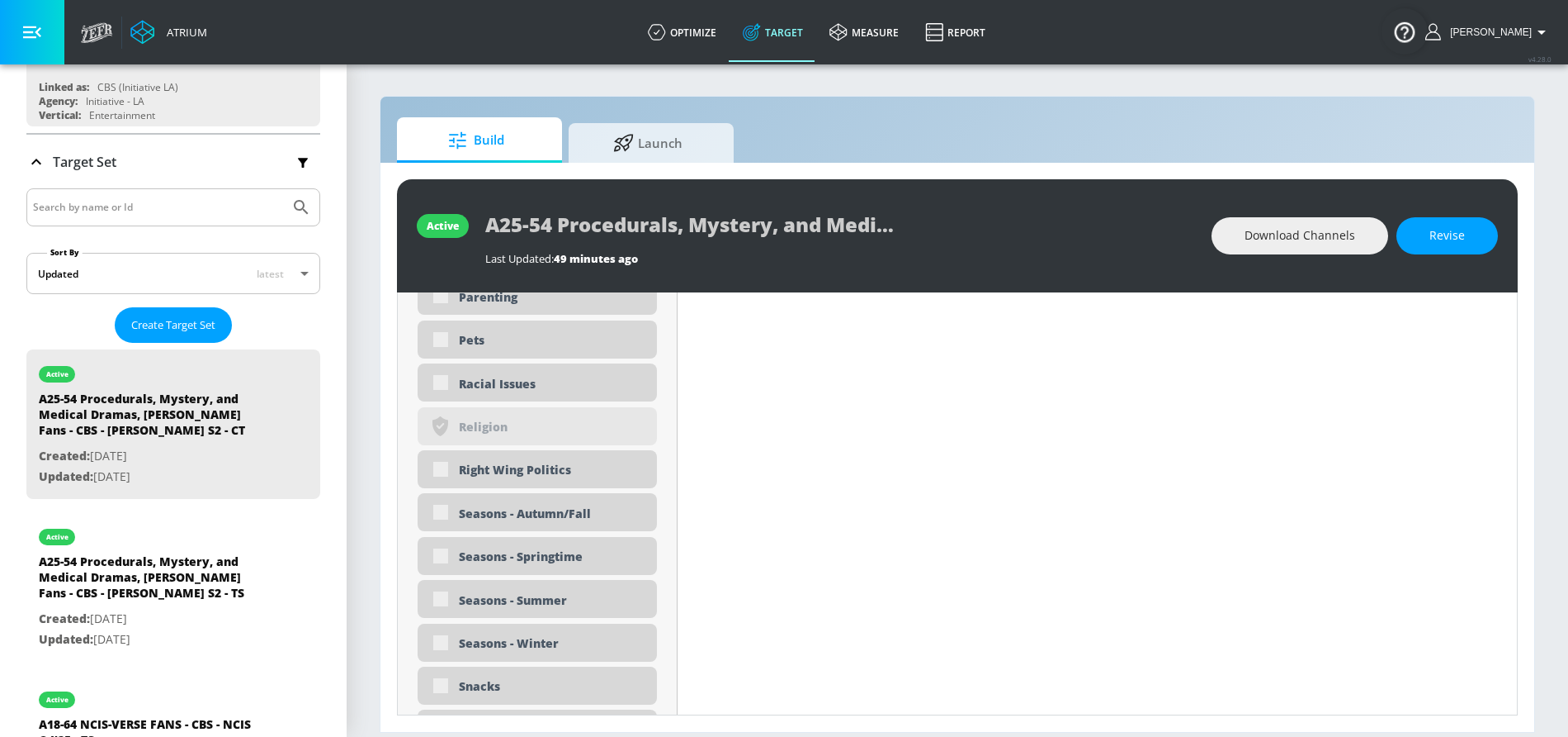
scroll to position [3782, 0]
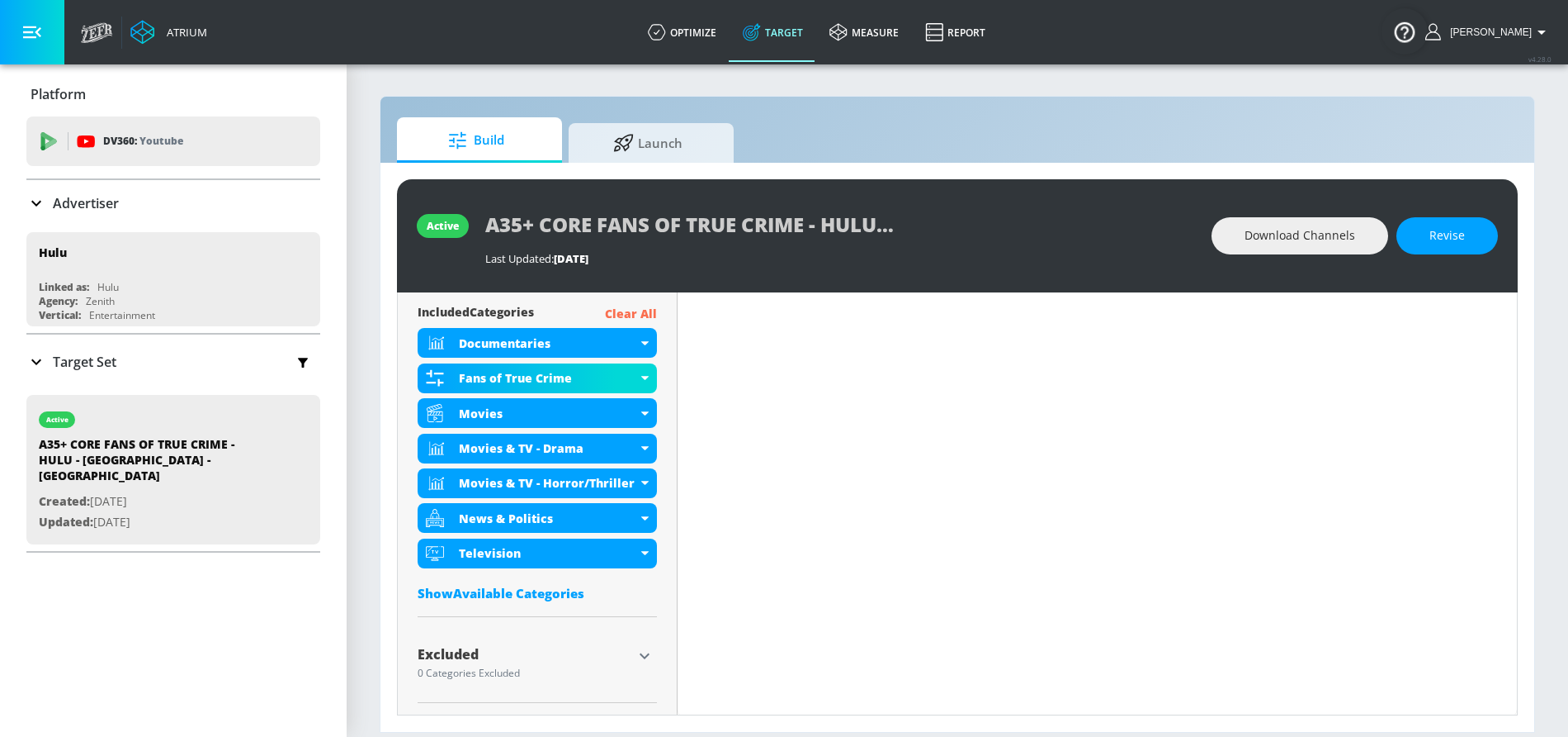
scroll to position [591, 0]
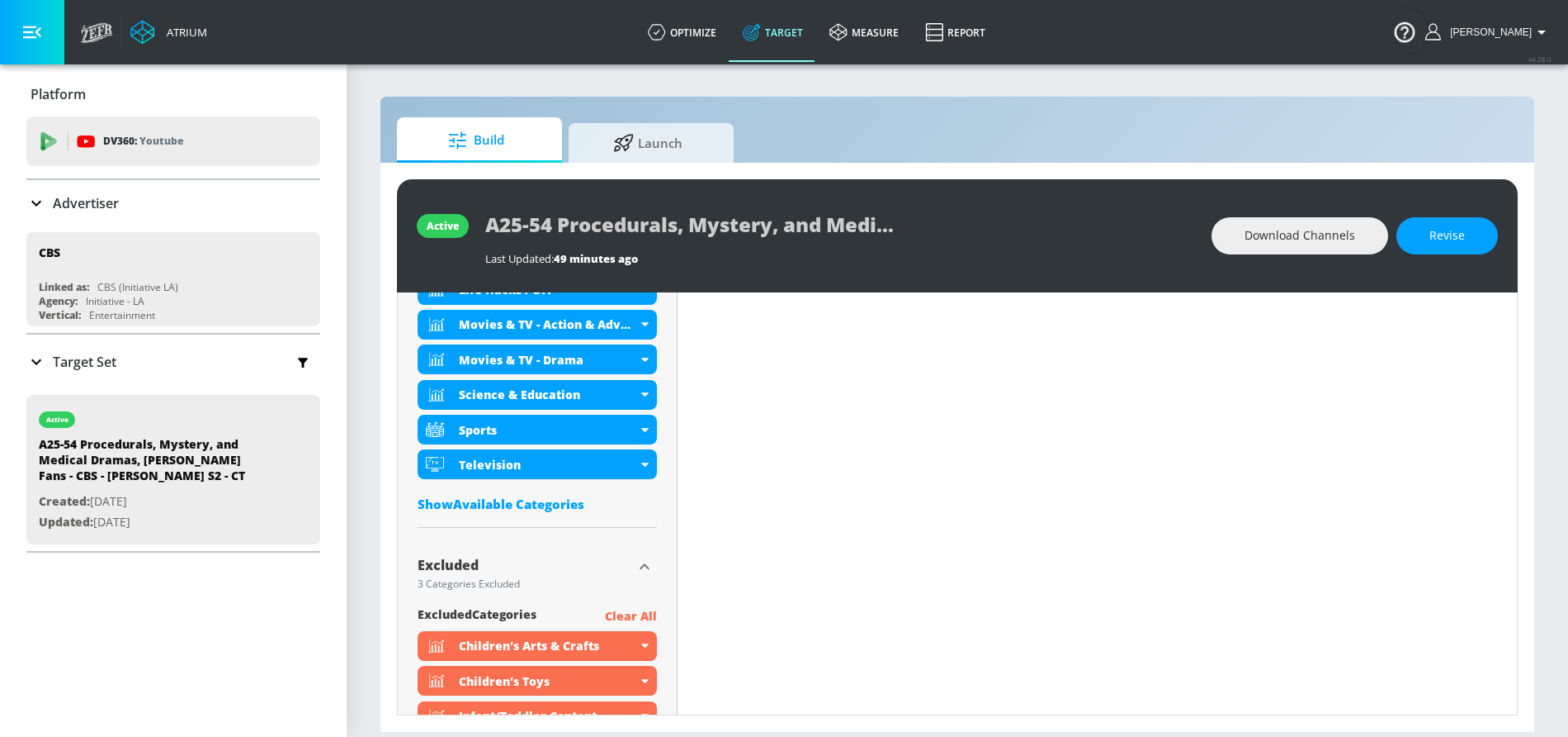
scroll to position [900, 0]
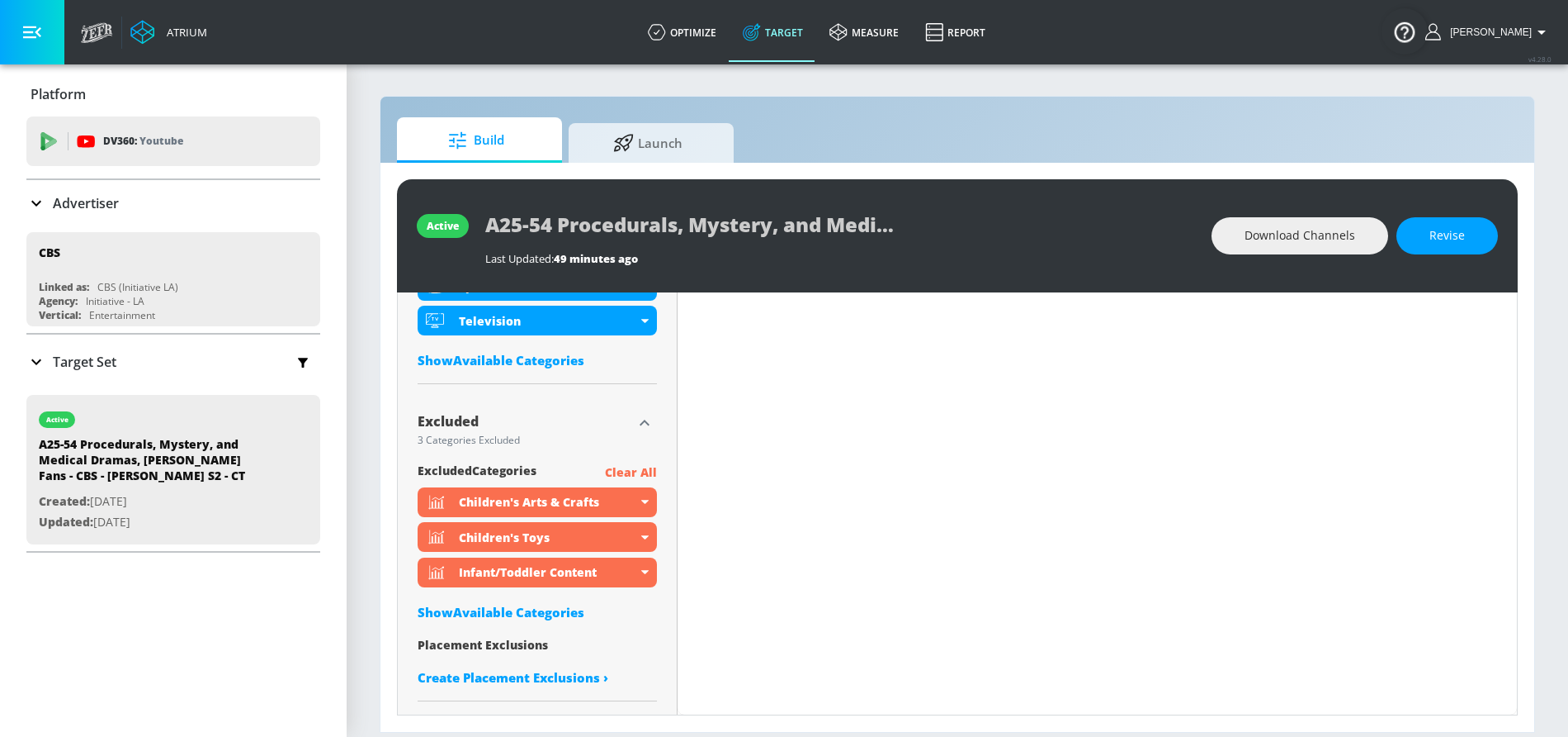
click at [559, 359] on div "Show Available Categories" at bounding box center [538, 360] width 240 height 17
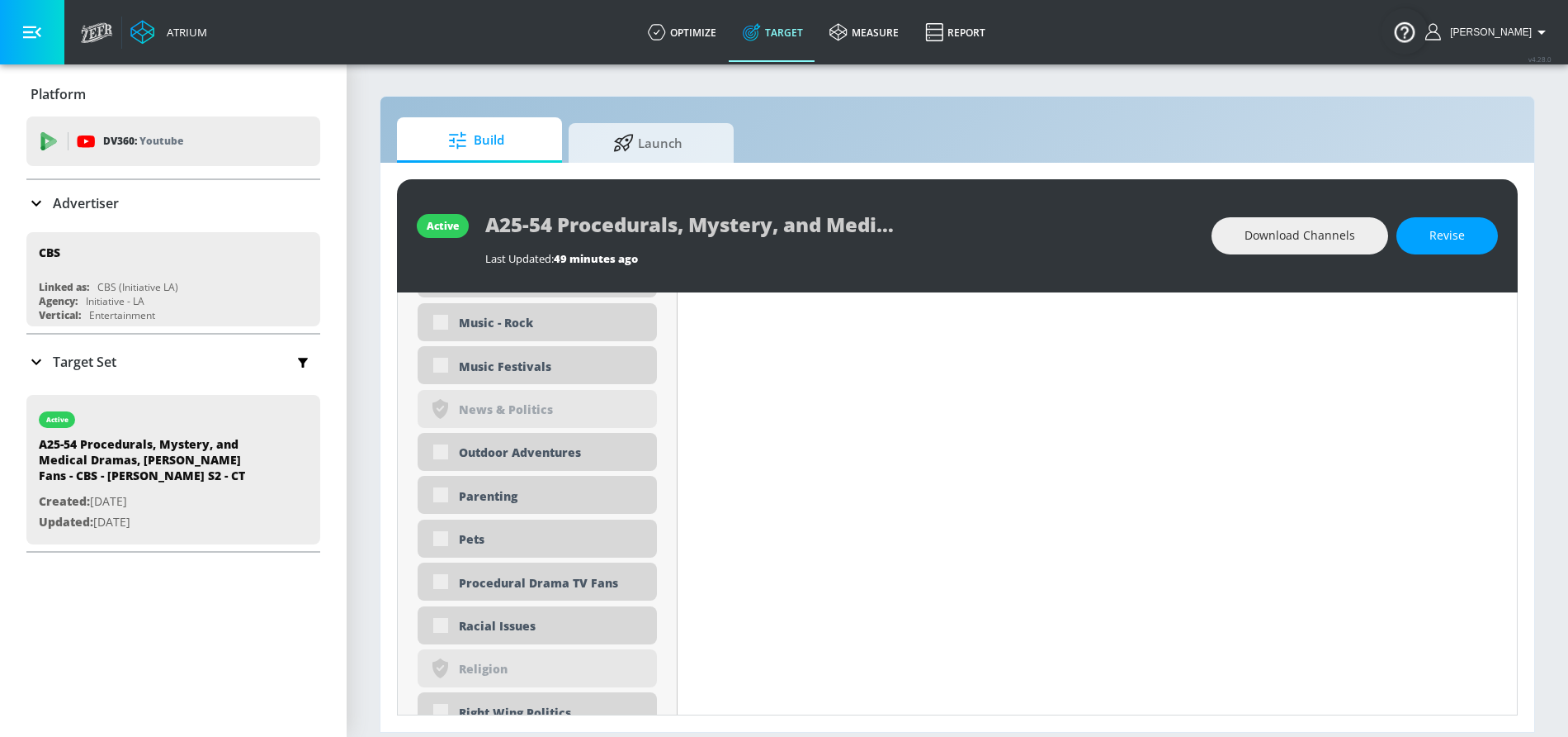
scroll to position [3749, 0]
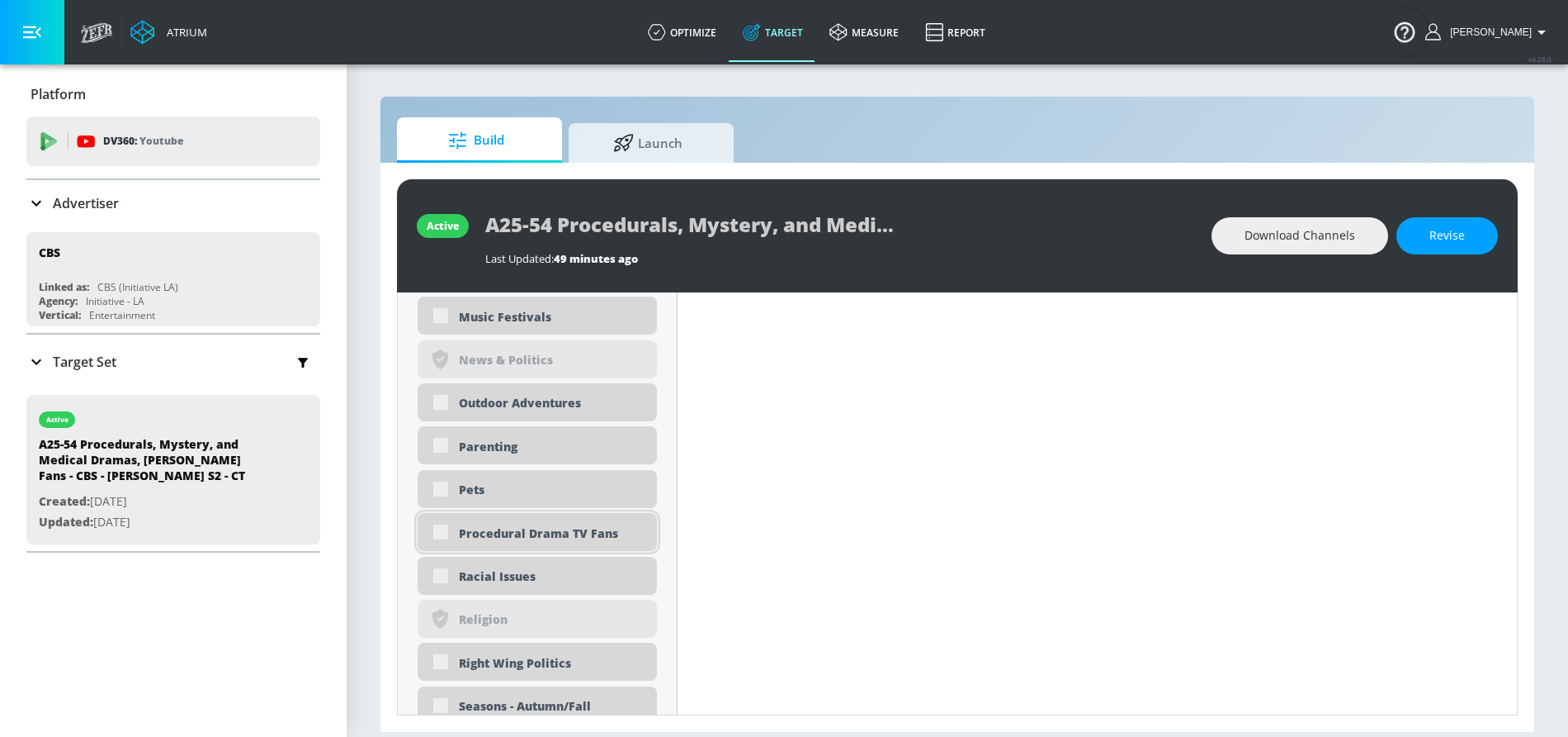
click at [566, 528] on div "Procedural Drama TV Fans" at bounding box center [552, 533] width 186 height 16
click at [1443, 244] on span "Revise" at bounding box center [1448, 236] width 36 height 21
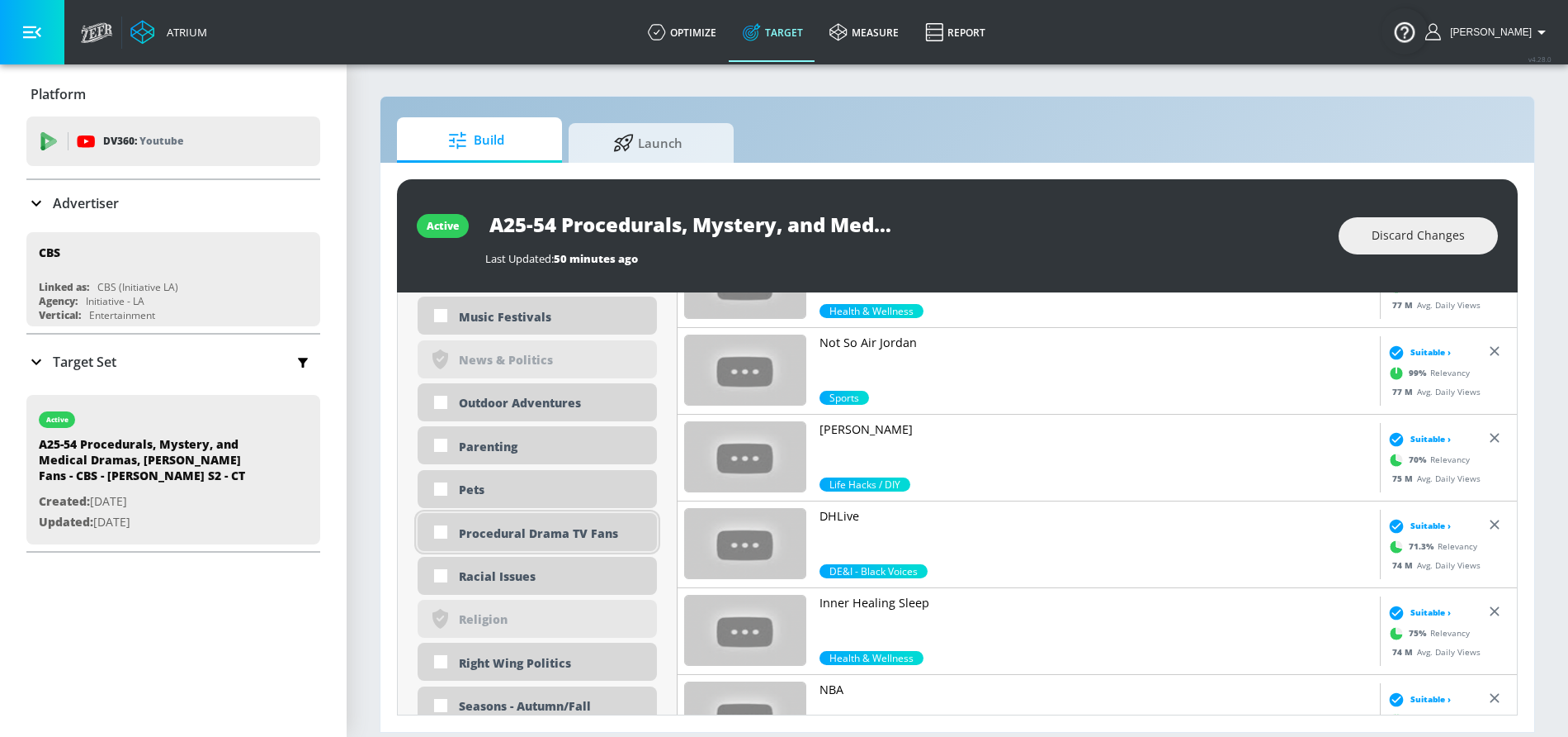
click at [519, 539] on div "Procedural Drama TV Fans" at bounding box center [552, 533] width 186 height 16
checkbox input "true"
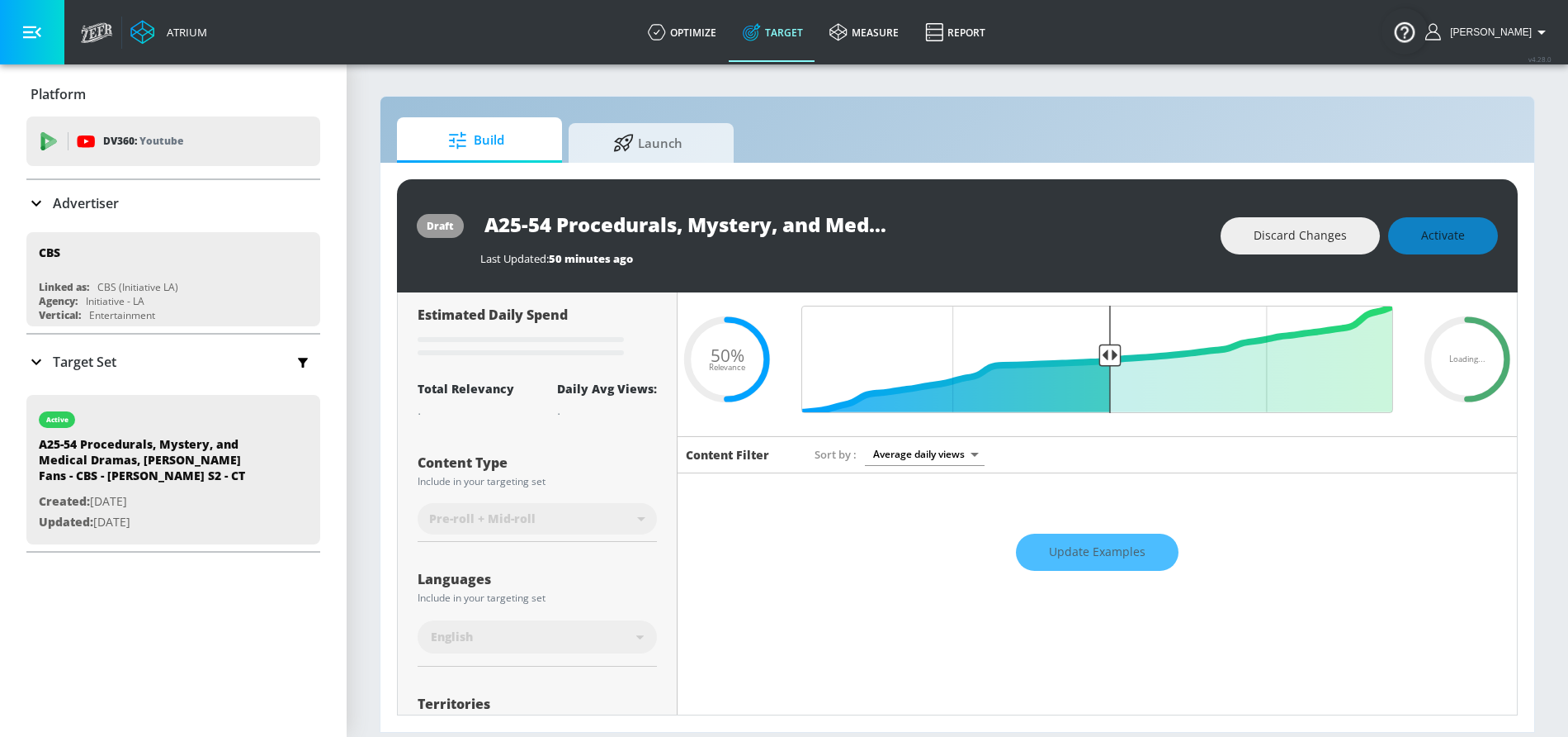
scroll to position [0, 0]
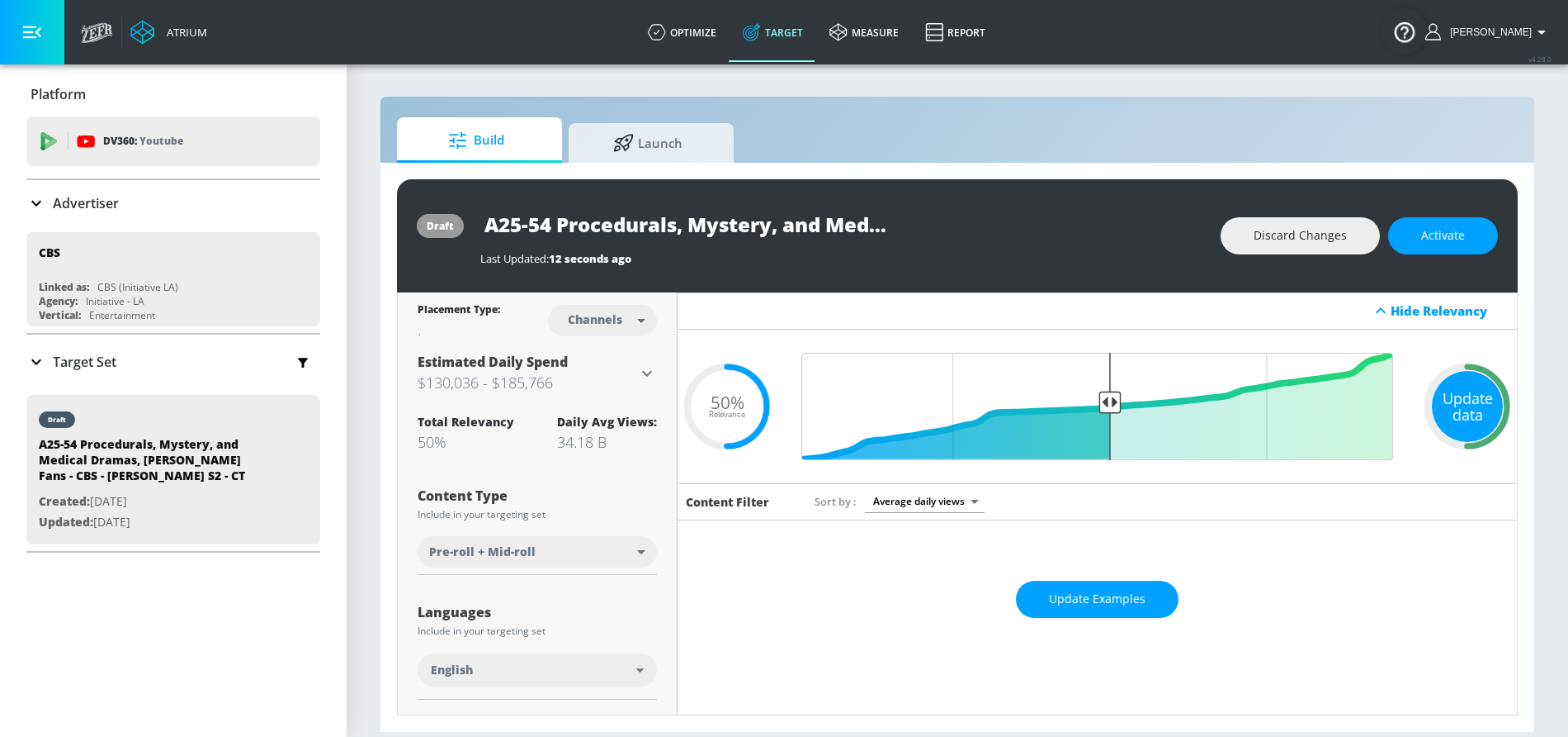
click at [1481, 402] on div "Update data" at bounding box center [1467, 406] width 71 height 71
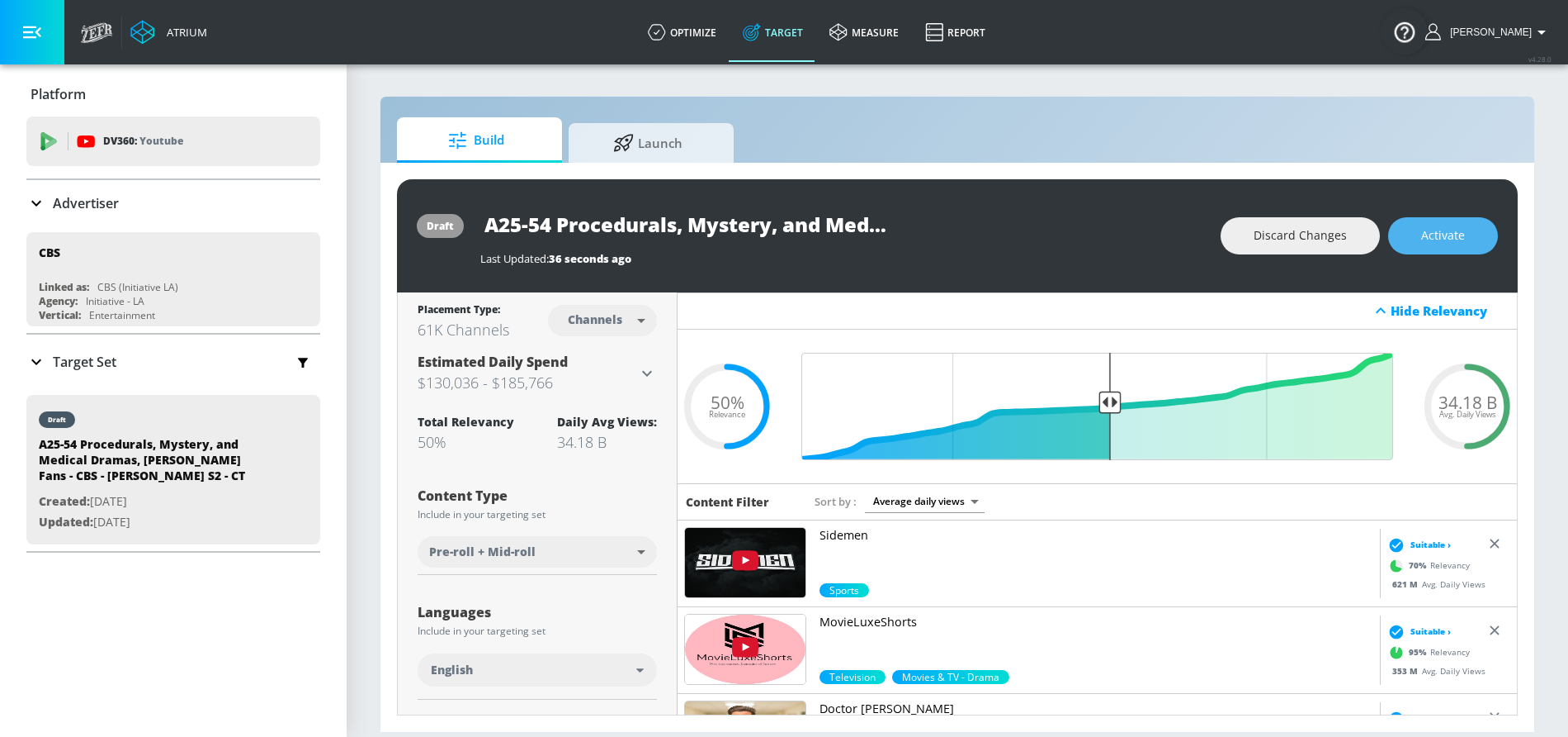
click at [1469, 234] on button "Activate" at bounding box center [1443, 235] width 110 height 37
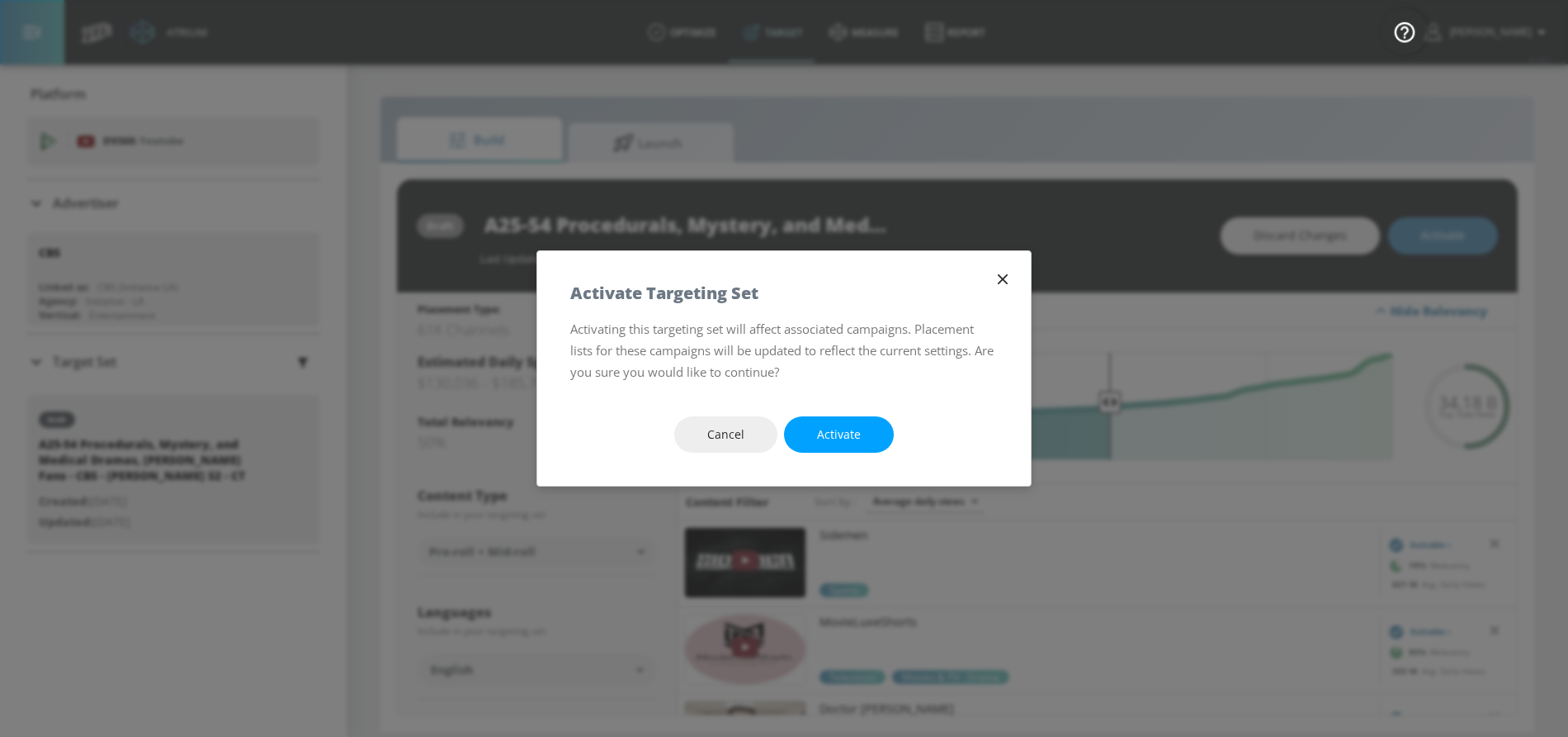
drag, startPoint x: 850, startPoint y: 417, endPoint x: 619, endPoint y: 8, distance: 469.7
click at [850, 418] on button "Activate" at bounding box center [839, 434] width 110 height 37
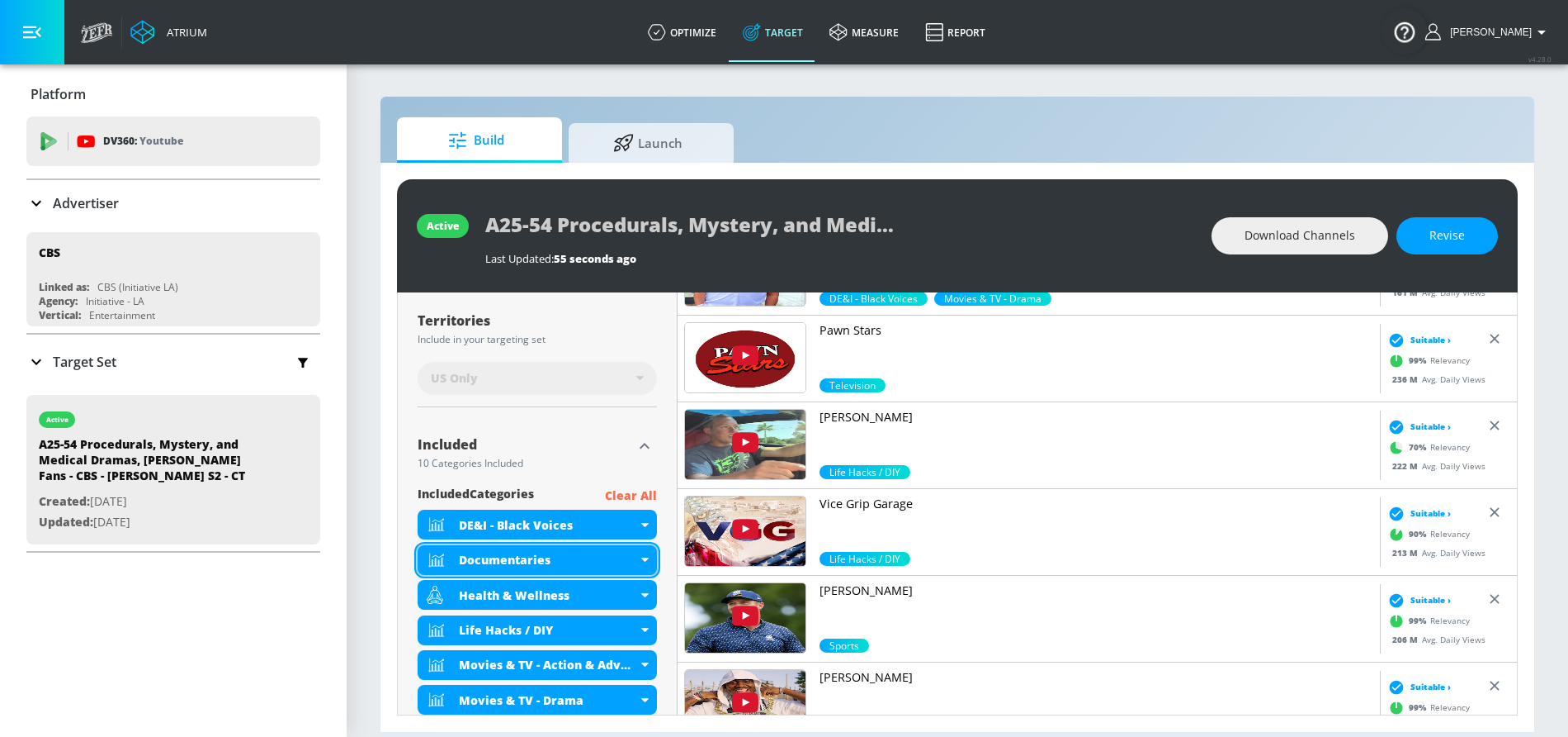
scroll to position [685, 0]
